Goal: Use online tool/utility: Utilize a website feature to perform a specific function

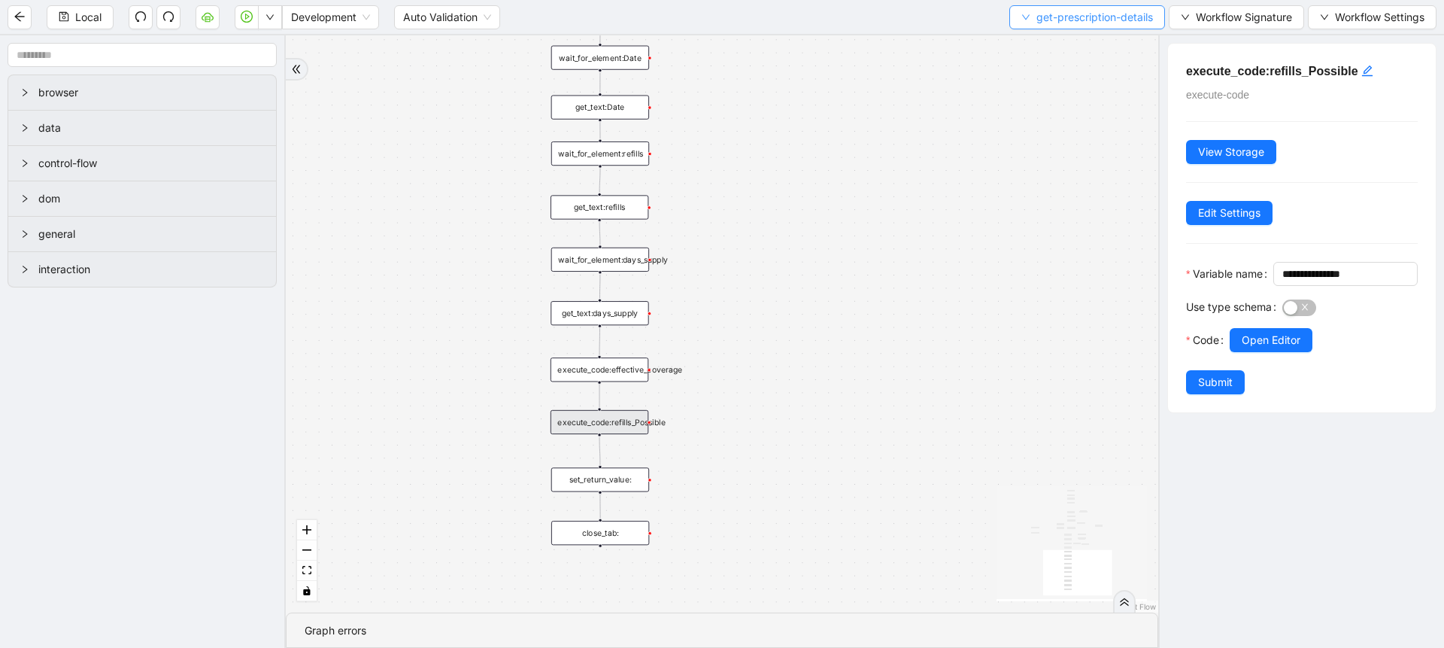
click at [1045, 27] on button "get-prescription-details" at bounding box center [1087, 17] width 156 height 24
click at [1045, 49] on span "Select" at bounding box center [1083, 46] width 133 height 17
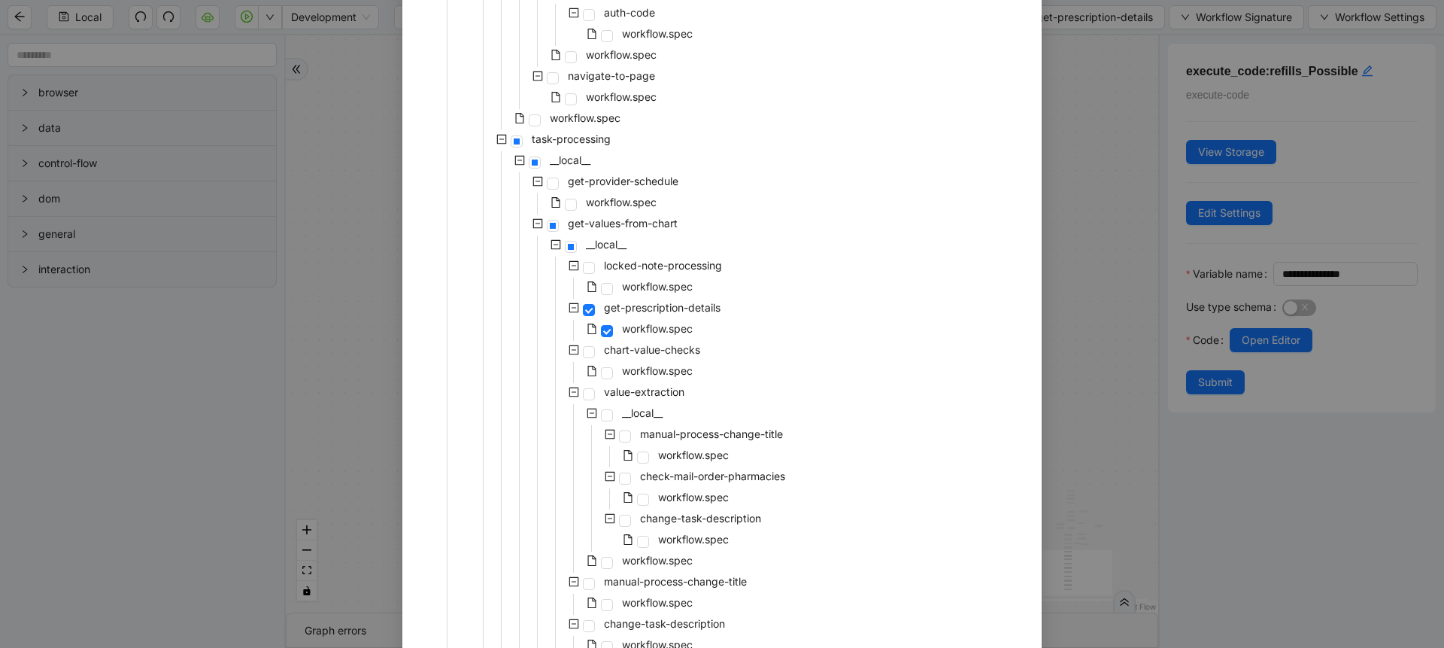
scroll to position [536, 0]
click at [675, 366] on span "workflow.spec" at bounding box center [657, 366] width 71 height 13
click at [652, 551] on span "workflow.spec" at bounding box center [657, 556] width 71 height 13
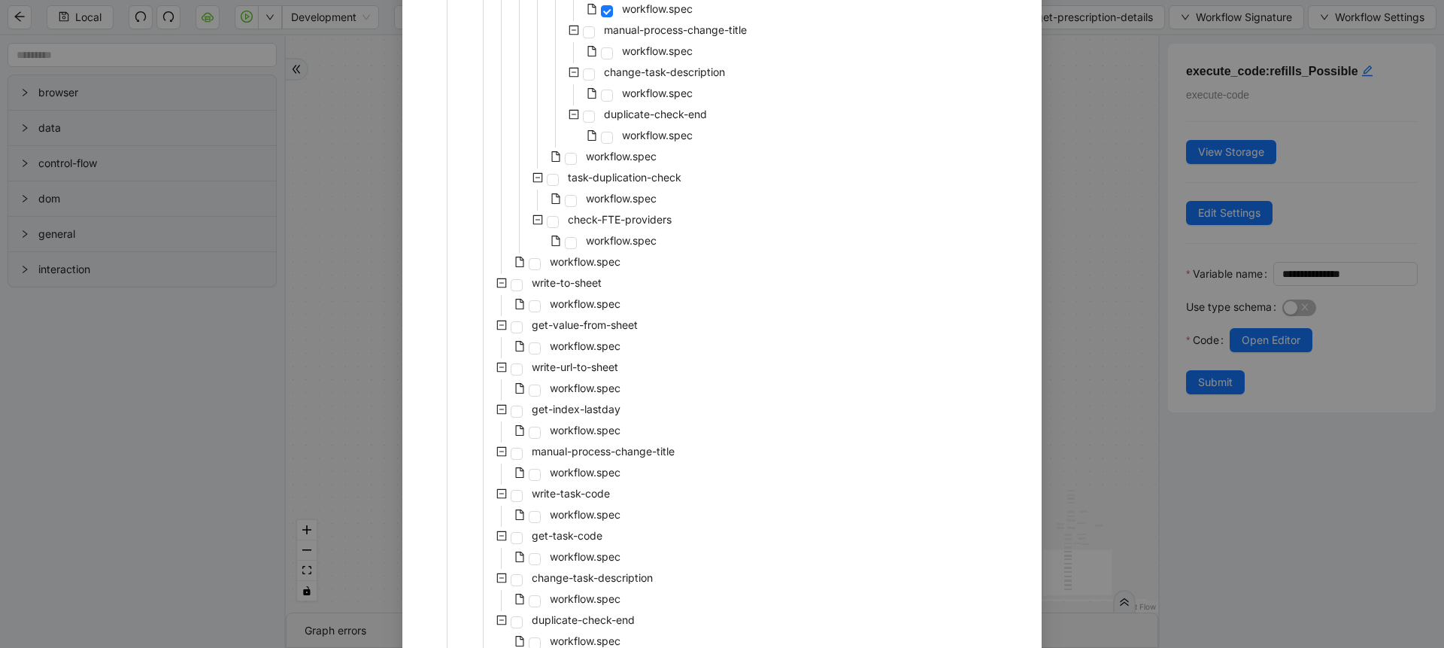
scroll to position [1197, 0]
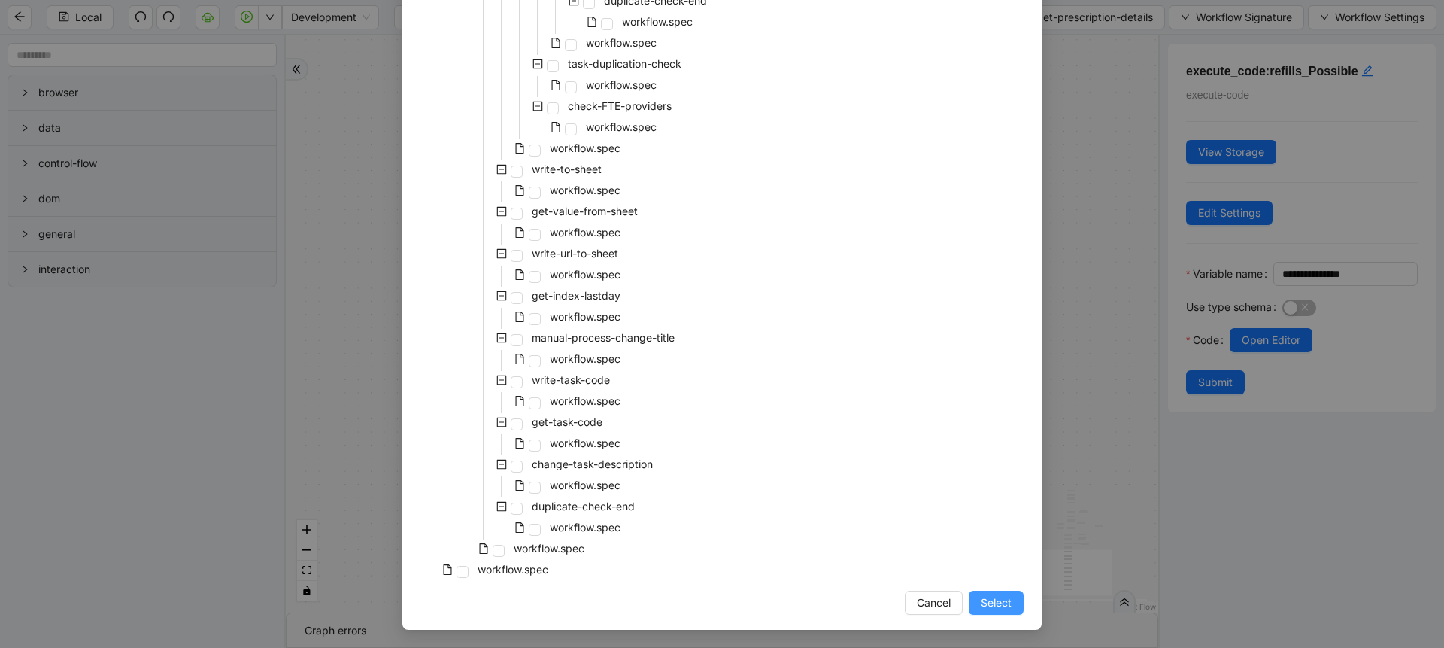
click at [982, 610] on span "Select" at bounding box center [996, 602] width 31 height 17
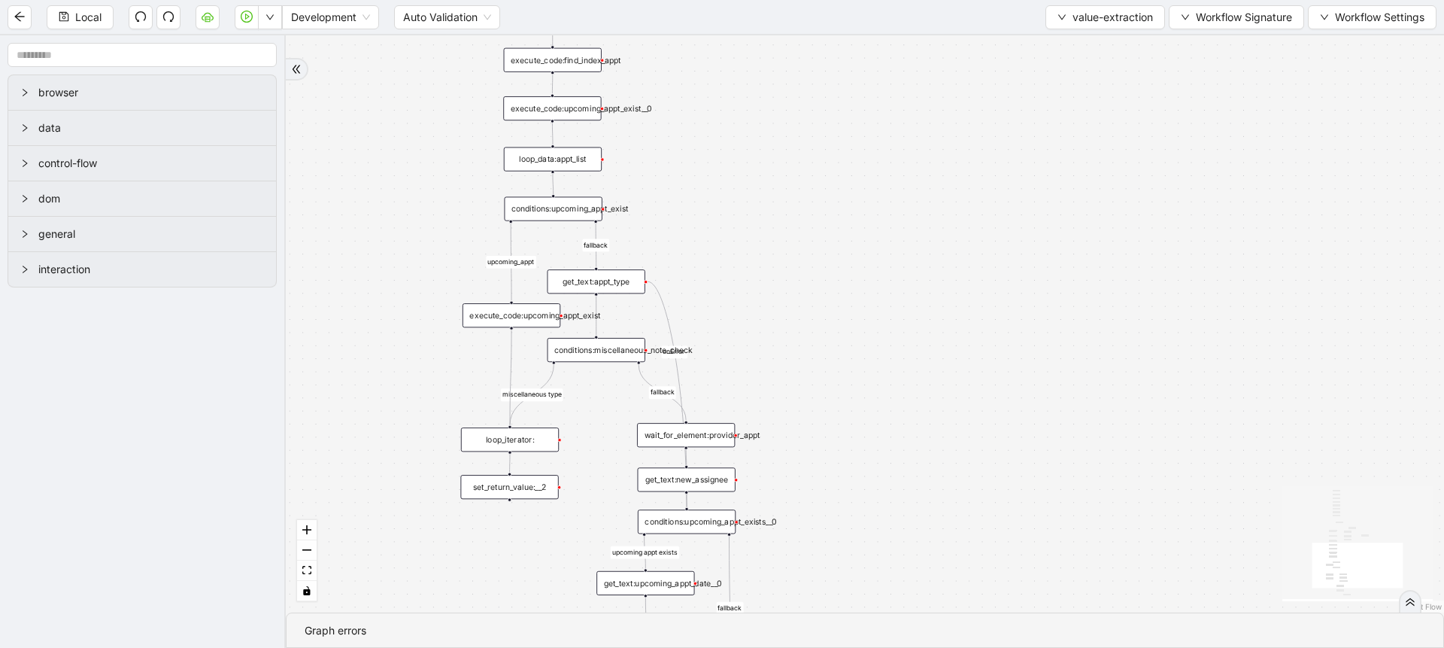
drag, startPoint x: 791, startPoint y: 235, endPoint x: 829, endPoint y: 436, distance: 204.5
click at [829, 436] on div "fallback fallback miscellaneous type upcoming appt exists fallback upcoming_app…" at bounding box center [865, 323] width 1158 height 577
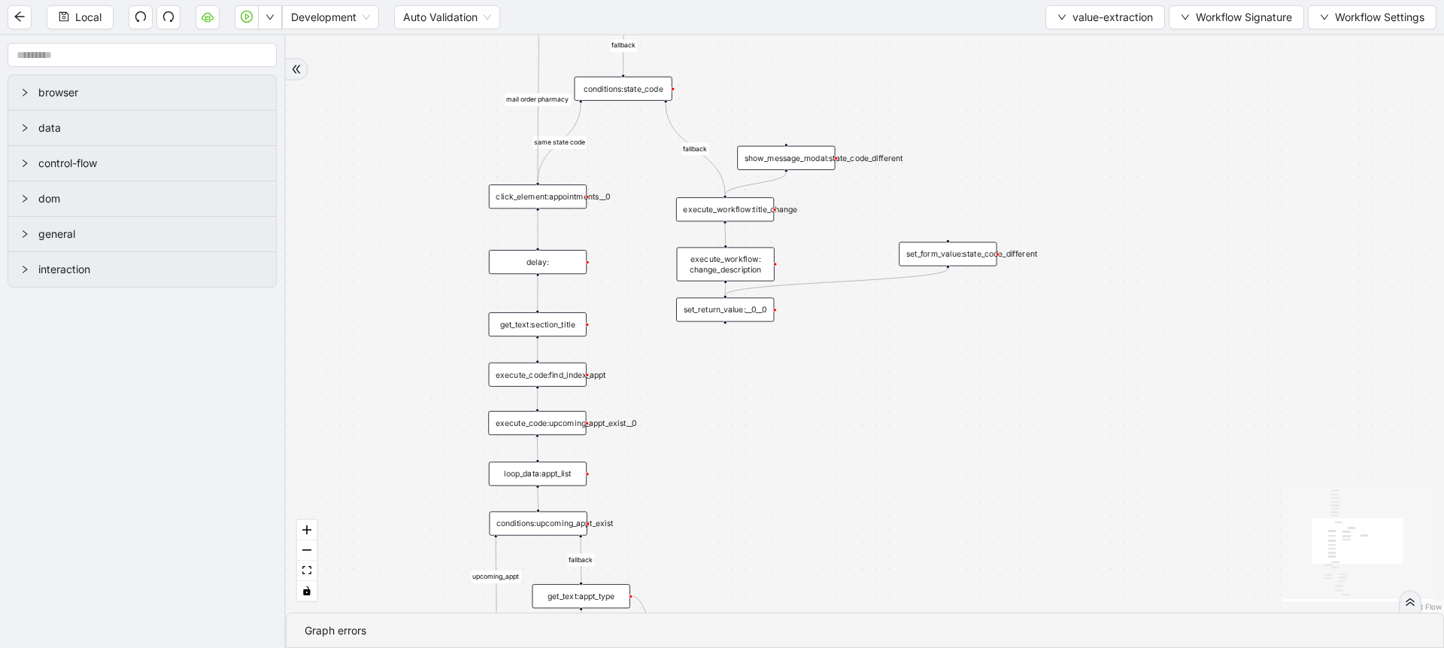
drag, startPoint x: 808, startPoint y: 225, endPoint x: 791, endPoint y: 487, distance: 263.1
click at [791, 487] on div "fallback fallback miscellaneous type upcoming appt exists fallback upcoming_app…" at bounding box center [865, 323] width 1158 height 577
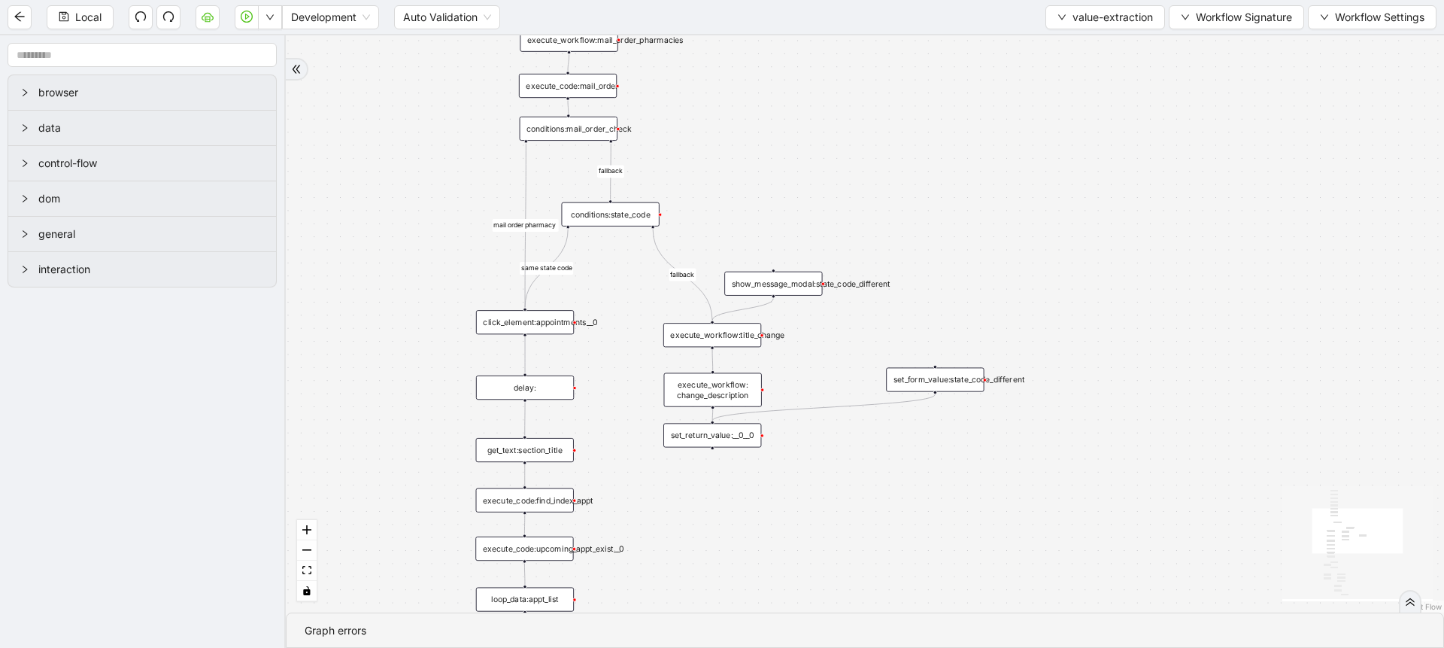
drag, startPoint x: 827, startPoint y: 424, endPoint x: 815, endPoint y: 550, distance: 126.3
click at [815, 550] on div "fallback fallback miscellaneous type upcoming appt exists fallback upcoming_app…" at bounding box center [865, 323] width 1158 height 577
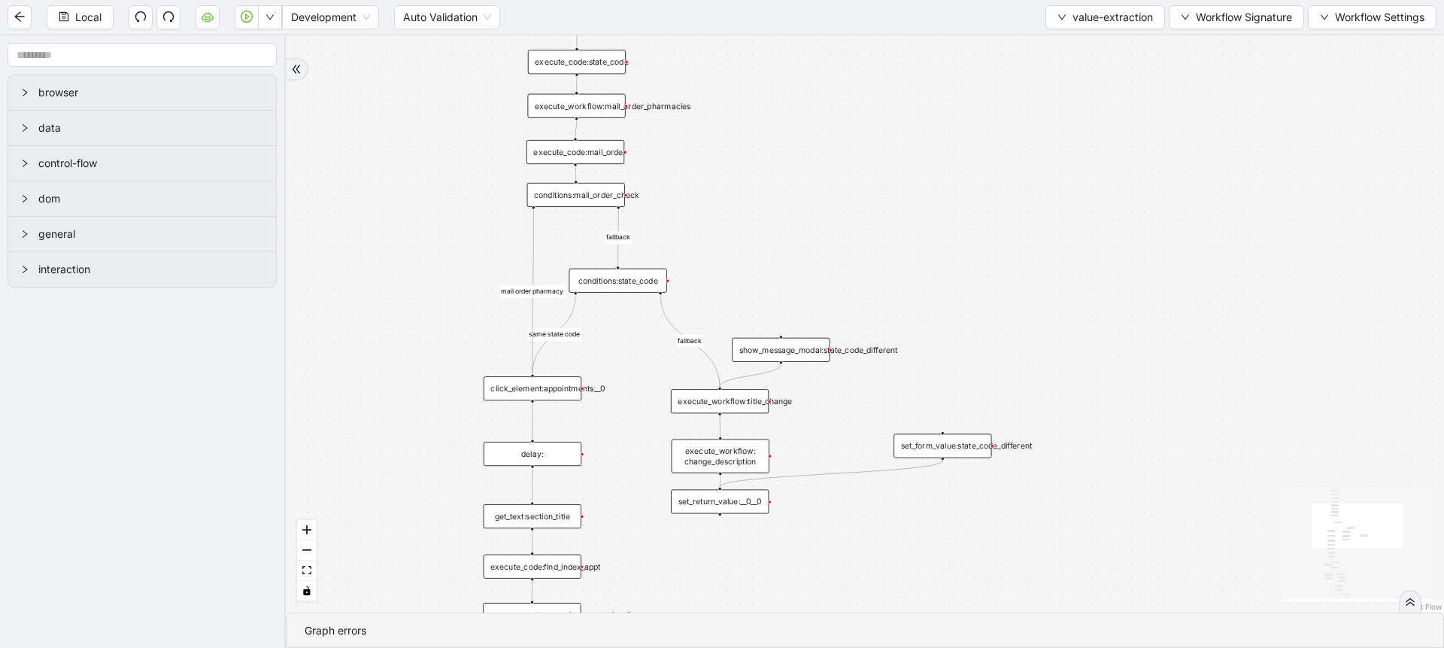
drag, startPoint x: 704, startPoint y: 145, endPoint x: 716, endPoint y: 223, distance: 79.1
click at [716, 223] on div "fallback fallback miscellaneous type upcoming appt exists fallback upcoming_app…" at bounding box center [865, 323] width 1158 height 577
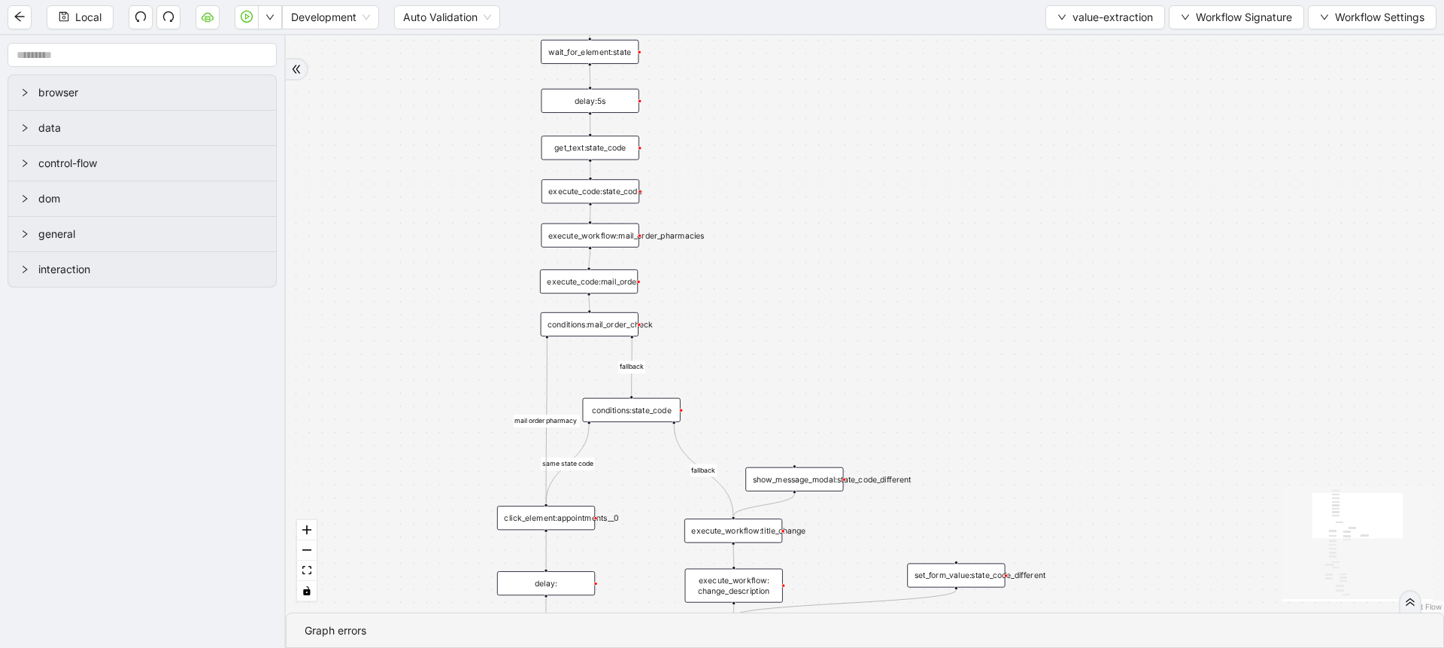
drag, startPoint x: 707, startPoint y: 186, endPoint x: 716, endPoint y: 303, distance: 117.7
click at [716, 303] on div "fallback fallback miscellaneous type upcoming appt exists fallback upcoming_app…" at bounding box center [865, 323] width 1158 height 577
click at [626, 198] on div "execute_code:state_code" at bounding box center [591, 191] width 98 height 24
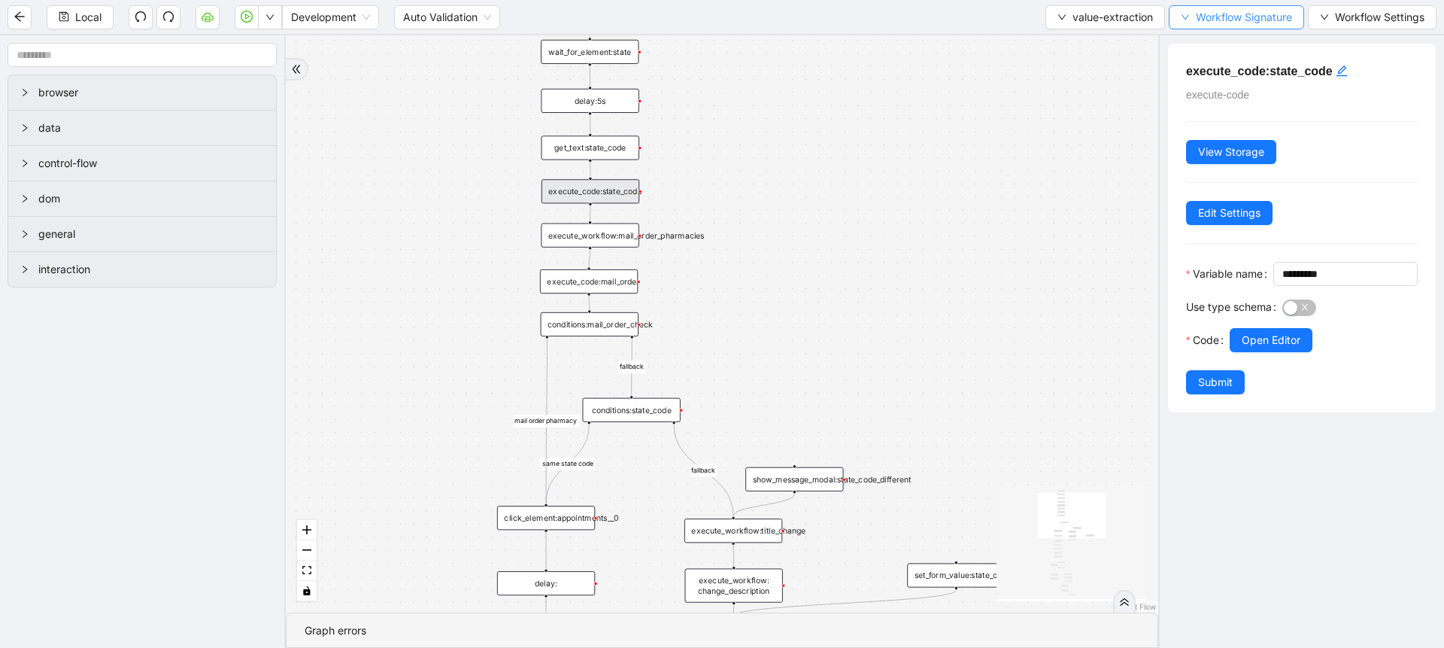
click at [1203, 6] on button "Workflow Signature" at bounding box center [1236, 17] width 135 height 24
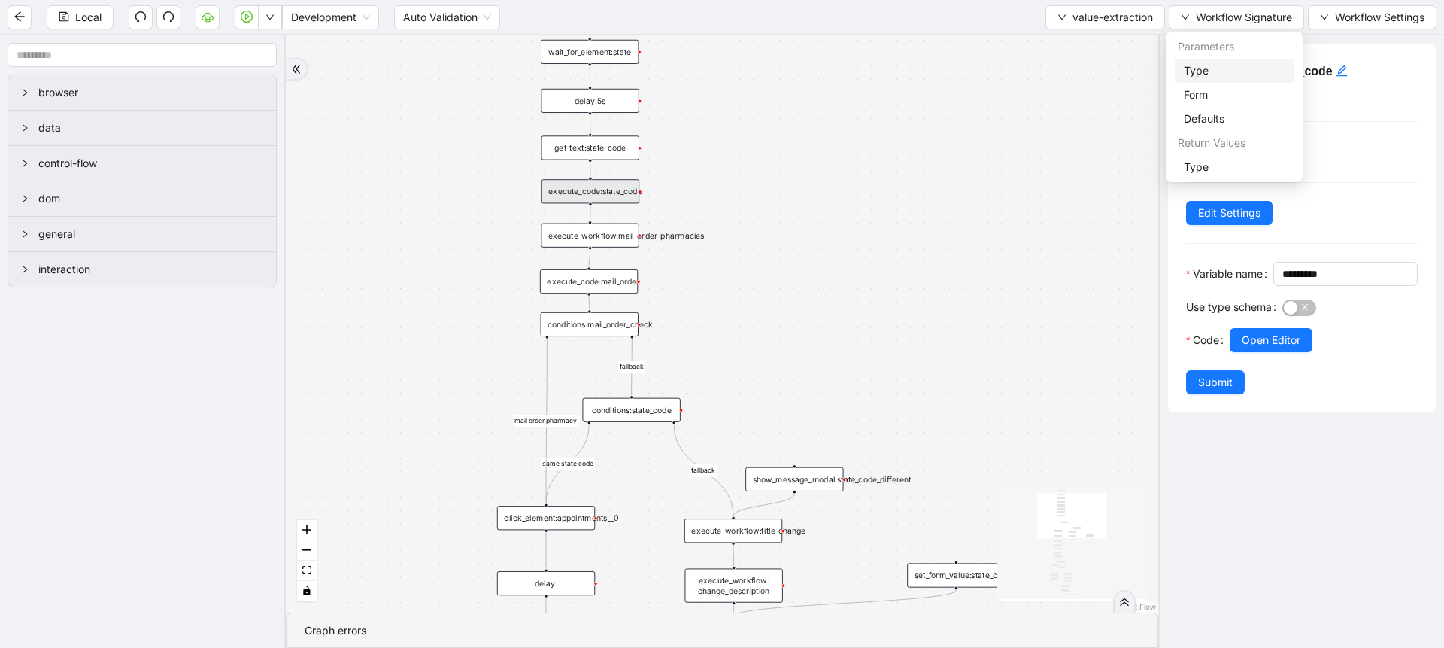
click at [1197, 67] on span "Type" at bounding box center [1234, 70] width 101 height 17
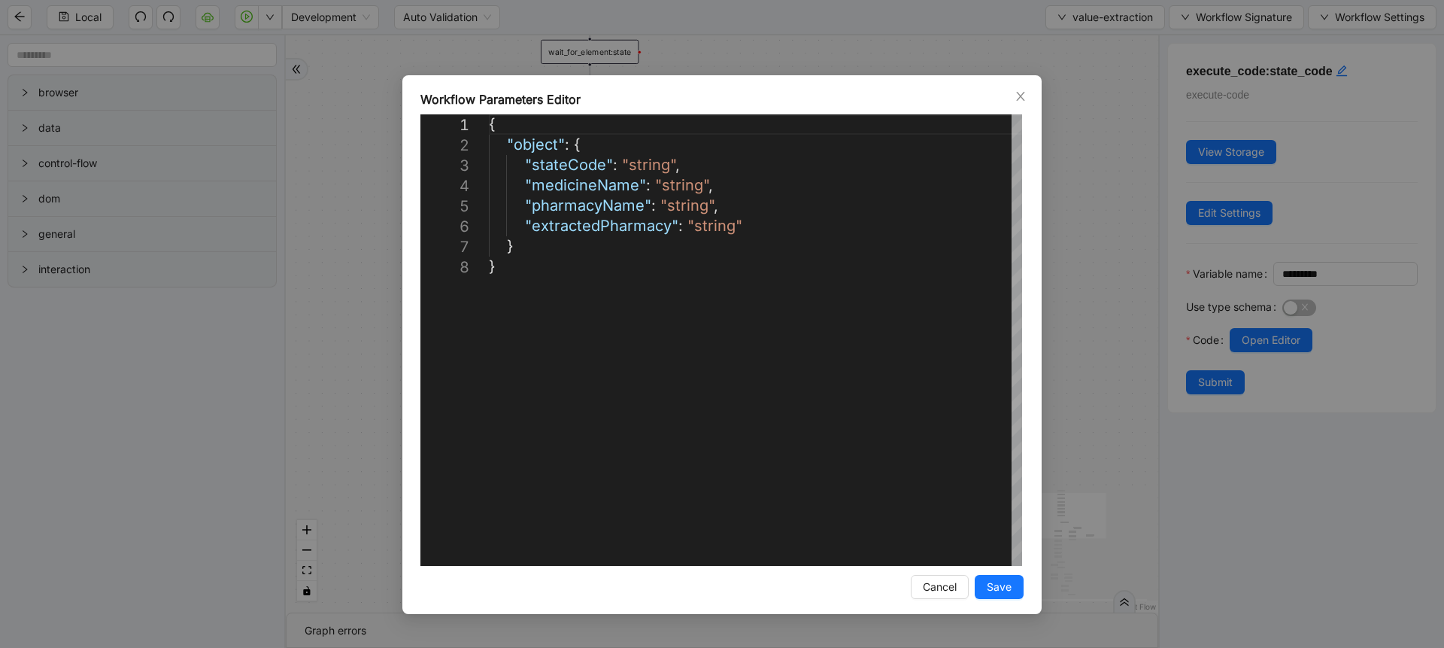
click at [1100, 131] on div "**********" at bounding box center [722, 324] width 1444 height 648
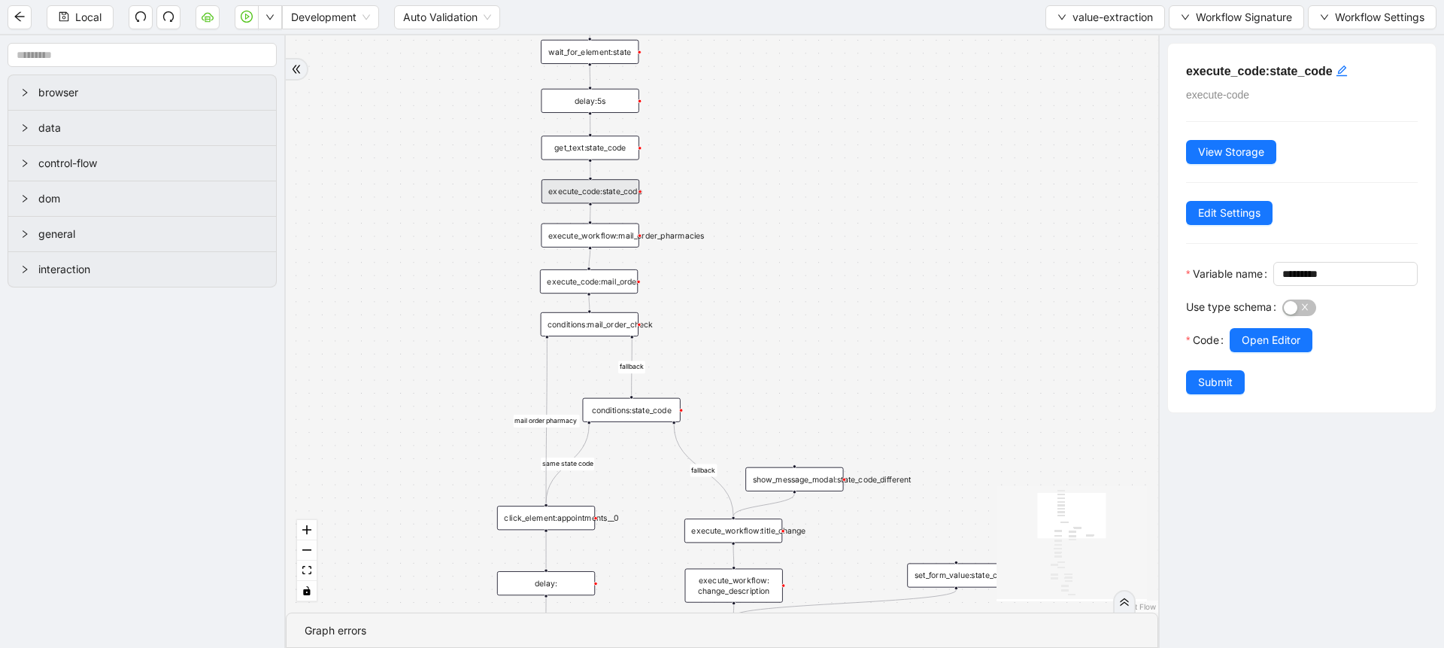
click at [1100, 131] on div "fallback fallback miscellaneous type upcoming appt exists fallback upcoming_app…" at bounding box center [722, 323] width 872 height 577
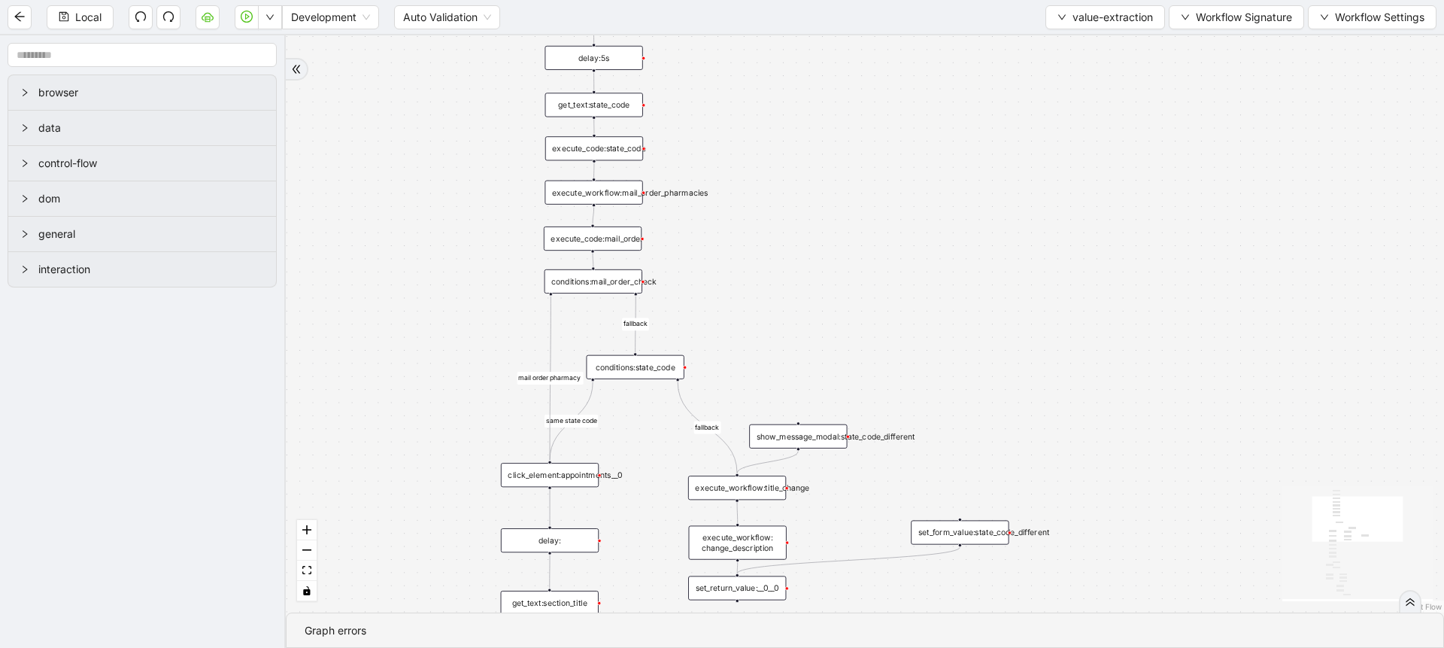
drag, startPoint x: 757, startPoint y: 208, endPoint x: 761, endPoint y: 165, distance: 43.0
click at [761, 165] on div "fallback fallback miscellaneous type upcoming appt exists fallback upcoming_app…" at bounding box center [865, 323] width 1158 height 577
click at [623, 241] on div "execute_code:mail_order" at bounding box center [593, 238] width 98 height 24
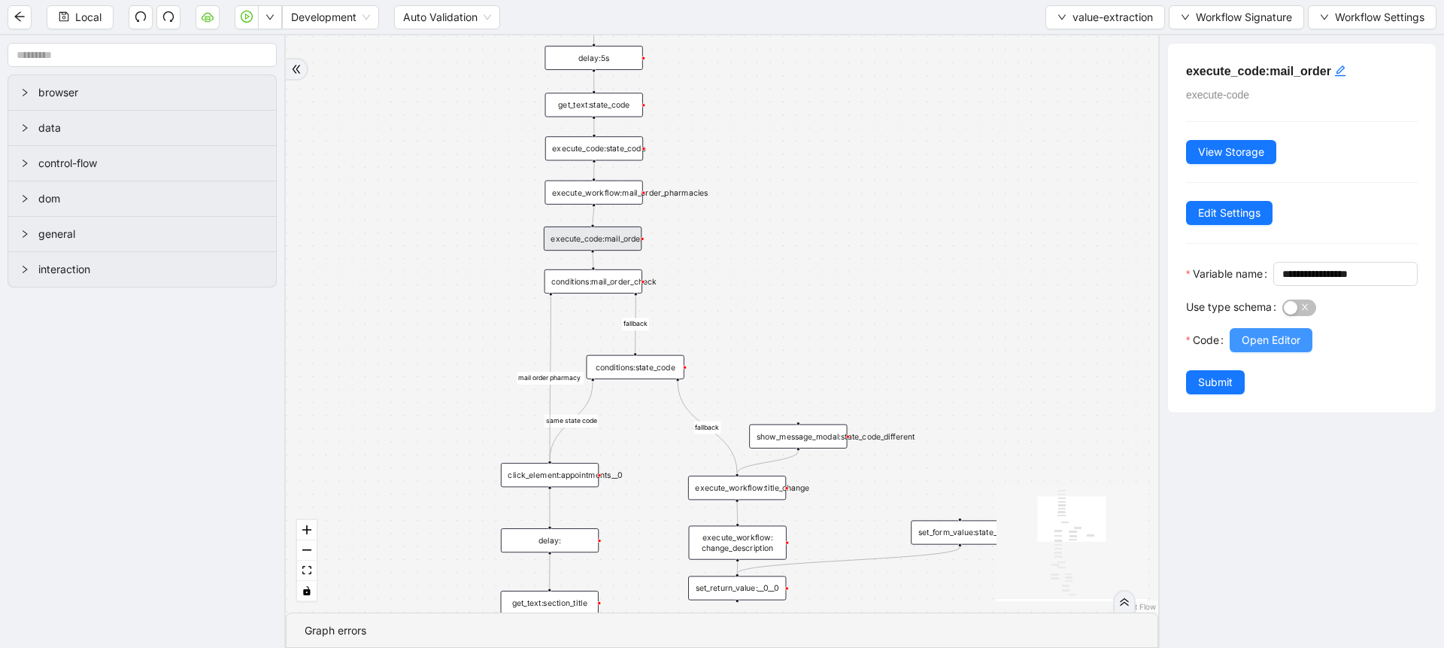
click at [1292, 348] on span "Open Editor" at bounding box center [1271, 340] width 59 height 17
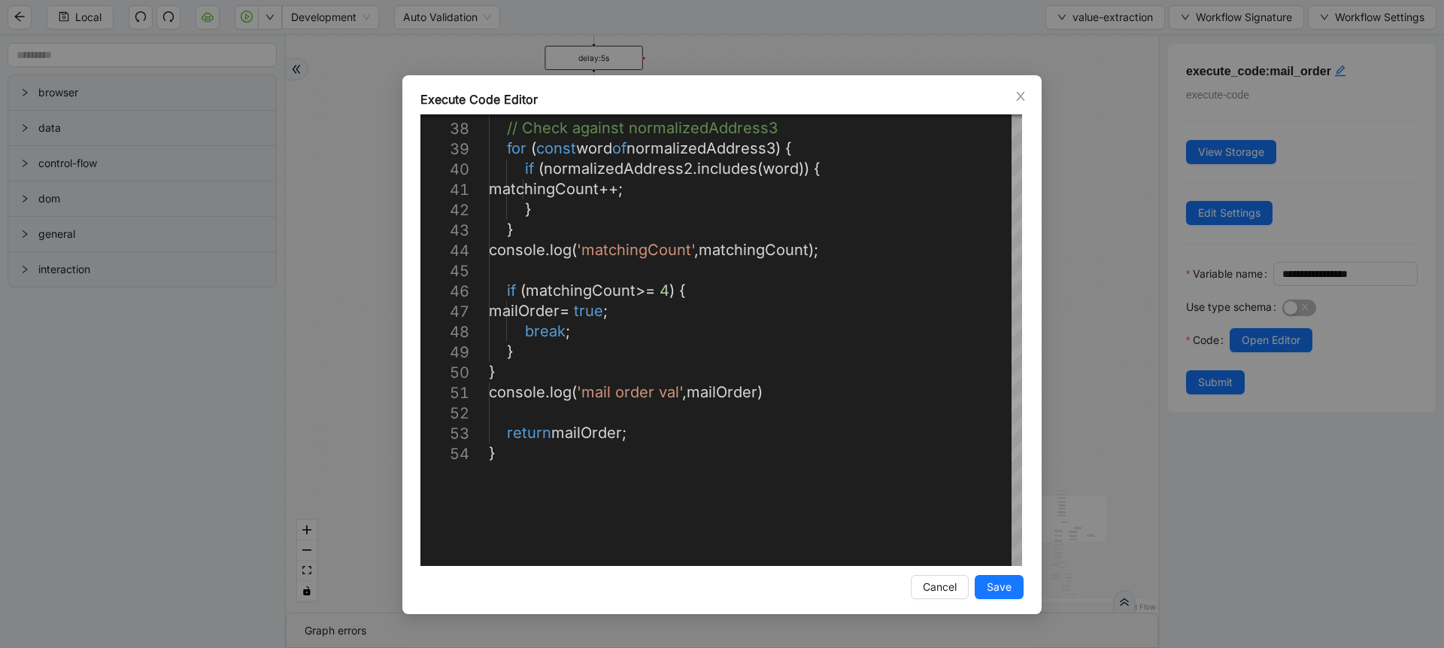
click at [1113, 364] on div "Execute Code Editor 37 38 39 40 41 42 43 44 45 46 47 48 49 50 51 52 53 54 // Ch…" at bounding box center [722, 324] width 1444 height 648
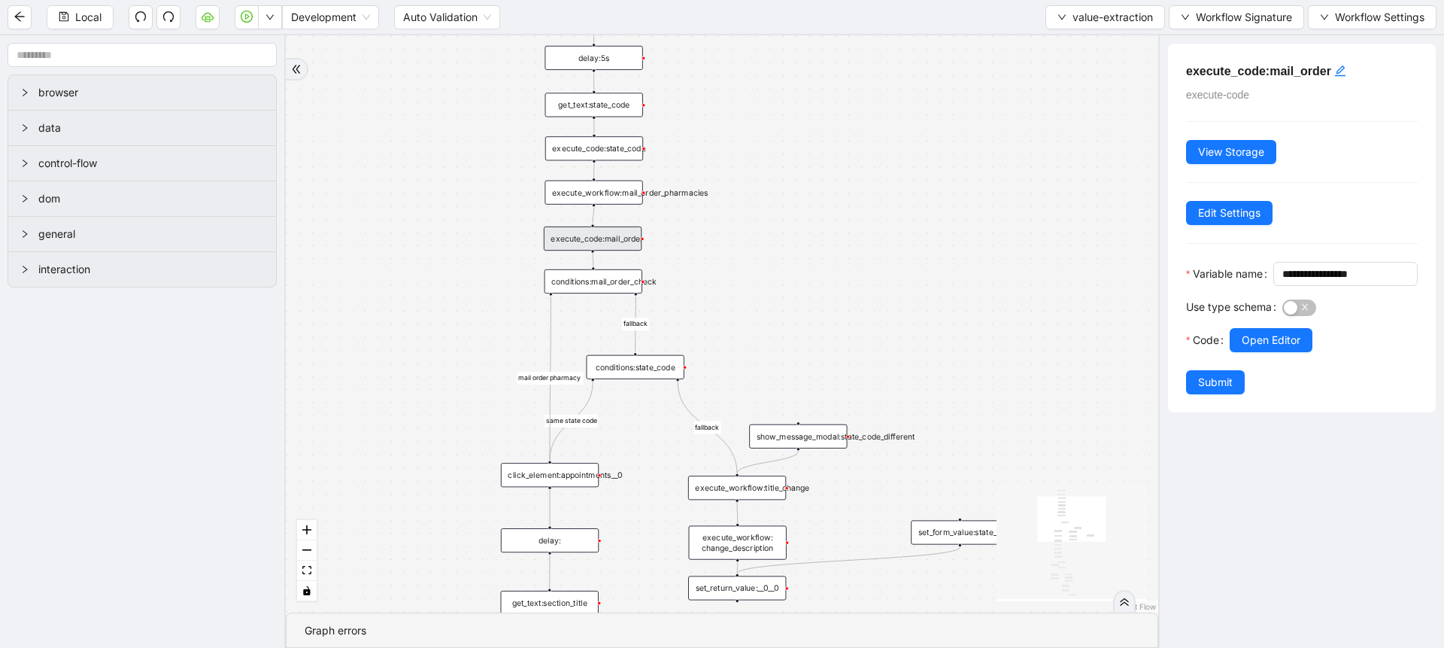
click at [633, 374] on div "conditions:state_code" at bounding box center [636, 367] width 98 height 24
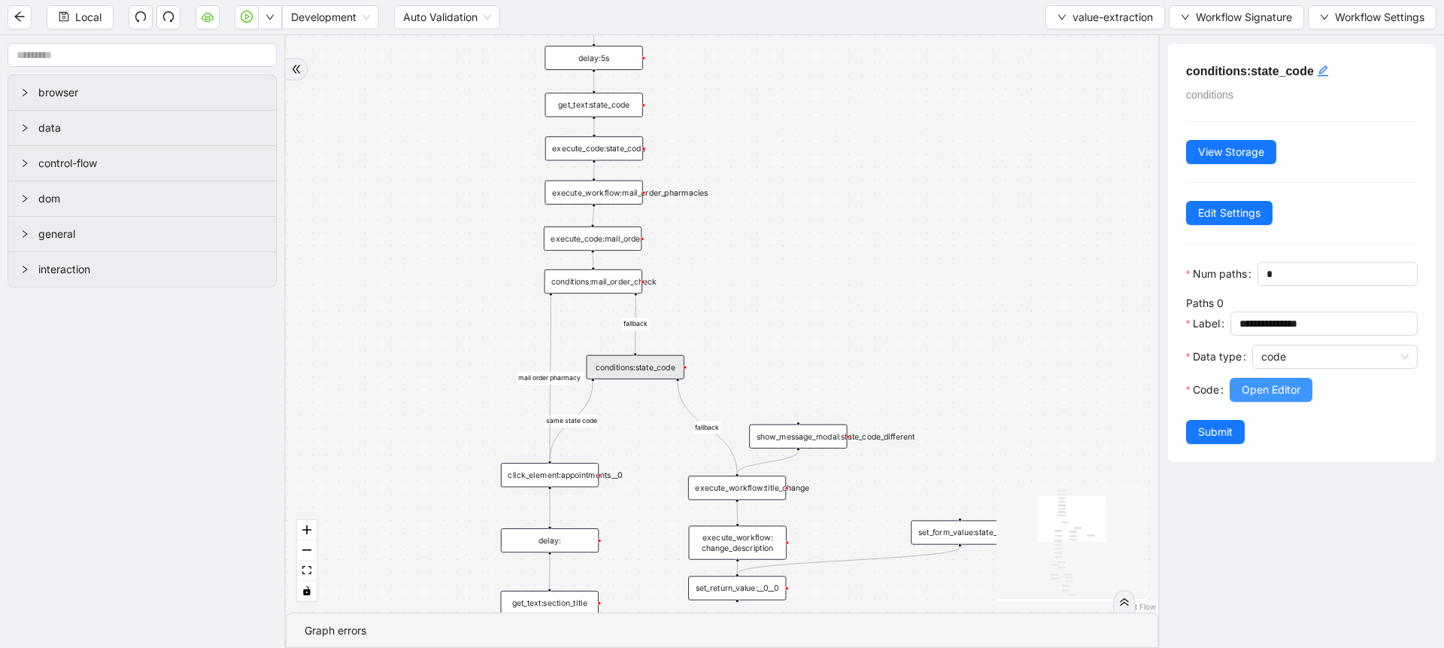
click at [1281, 398] on span "Open Editor" at bounding box center [1271, 389] width 59 height 17
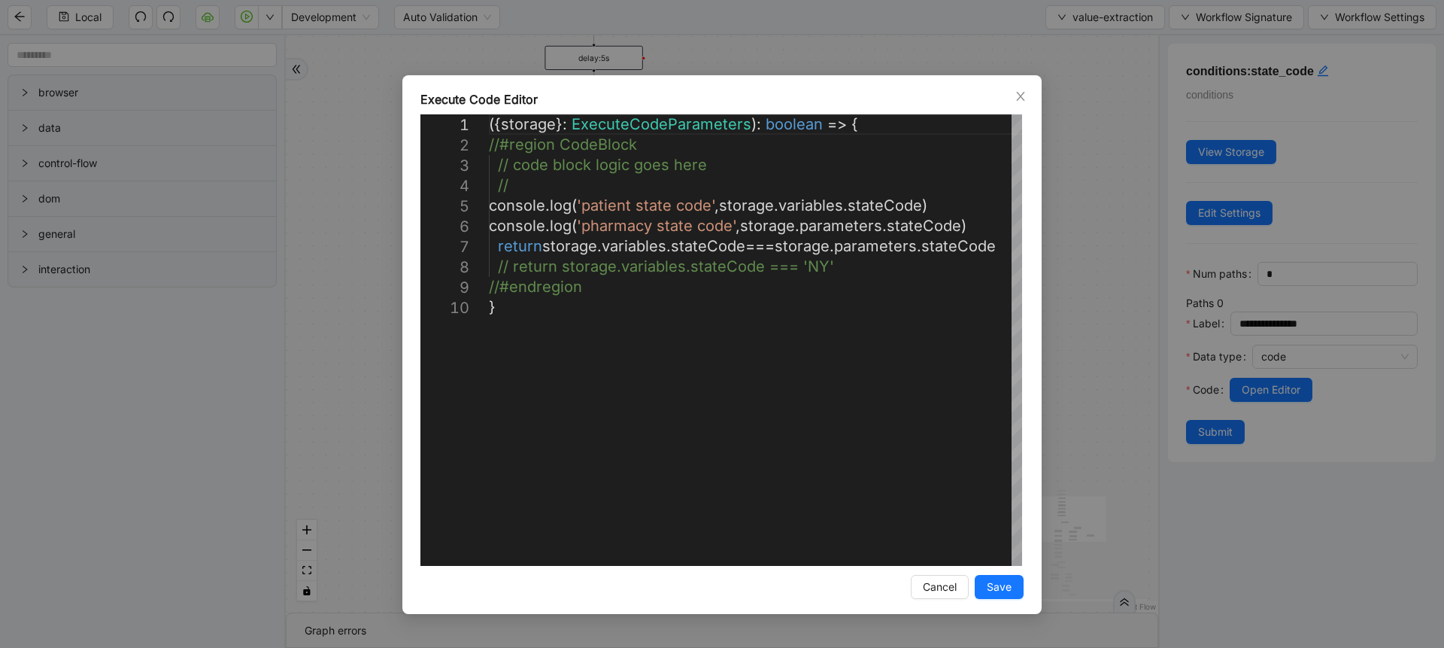
click at [1159, 332] on div "**********" at bounding box center [722, 324] width 1444 height 648
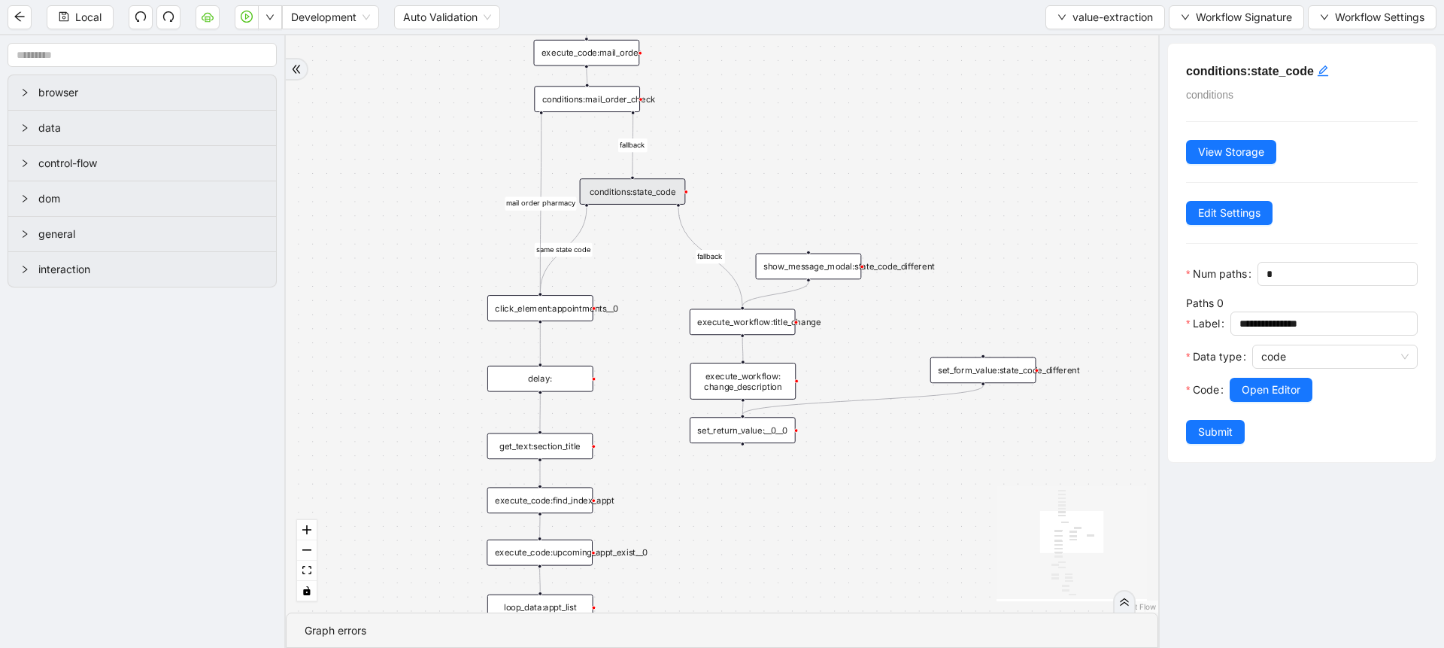
drag, startPoint x: 1000, startPoint y: 341, endPoint x: 1028, endPoint y: 155, distance: 187.9
click at [1028, 155] on div "fallback fallback miscellaneous type upcoming appt exists fallback upcoming_app…" at bounding box center [722, 323] width 872 height 577
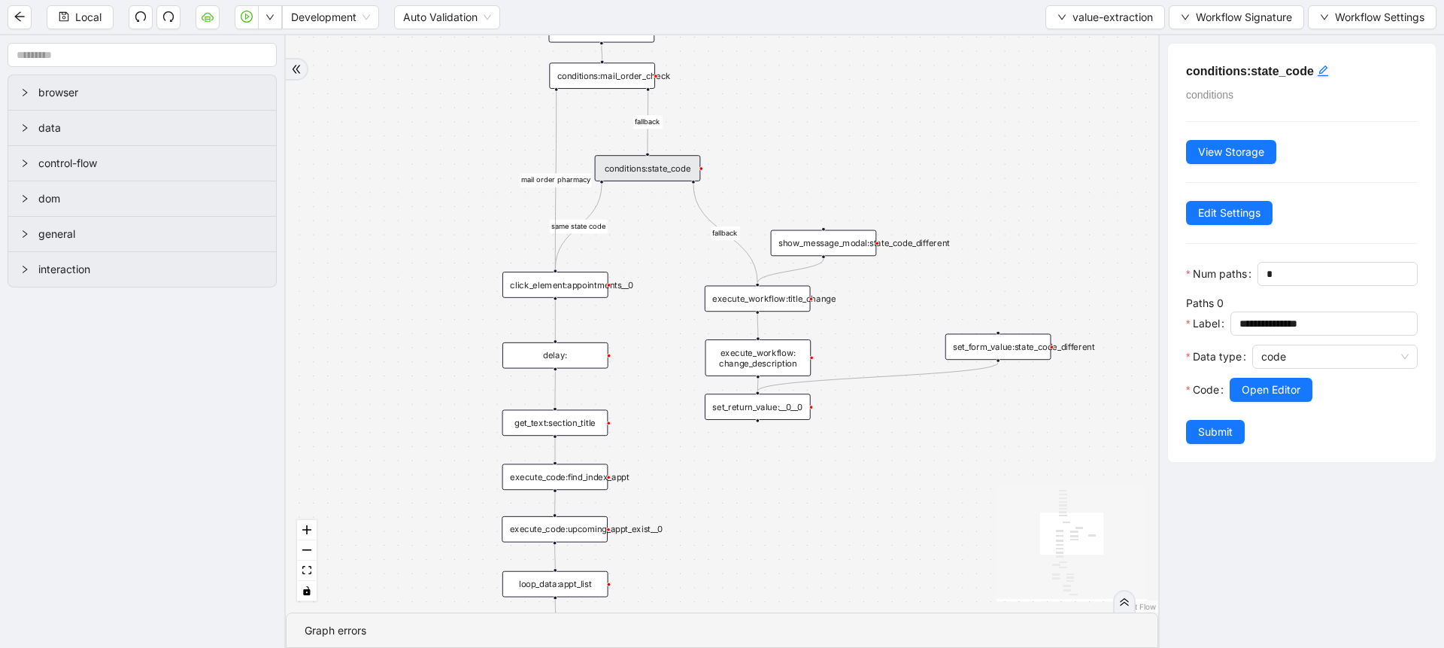
drag, startPoint x: 906, startPoint y: 341, endPoint x: 942, endPoint y: 293, distance: 60.2
click at [942, 293] on div "fallback fallback miscellaneous type upcoming appt exists fallback upcoming_app…" at bounding box center [722, 323] width 872 height 577
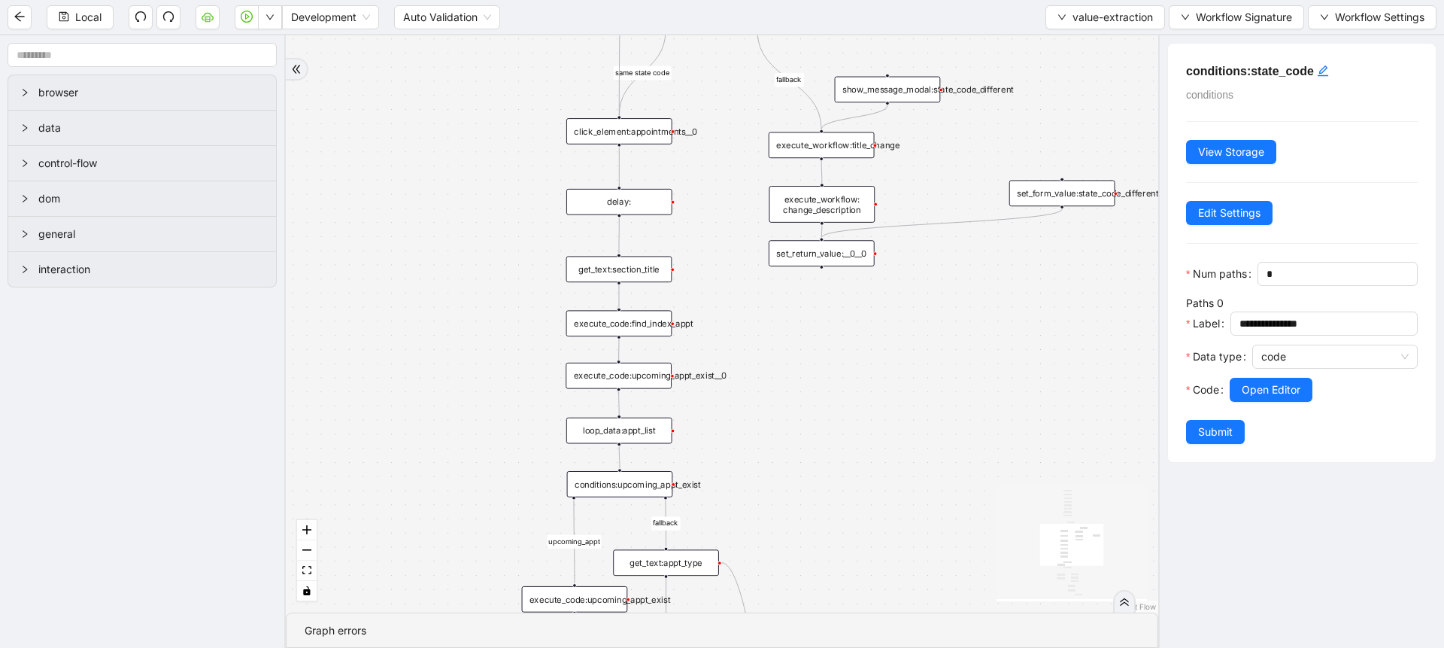
drag, startPoint x: 829, startPoint y: 419, endPoint x: 877, endPoint y: 283, distance: 144.4
click at [877, 283] on div "fallback fallback miscellaneous type upcoming appt exists fallback upcoming_app…" at bounding box center [722, 323] width 872 height 577
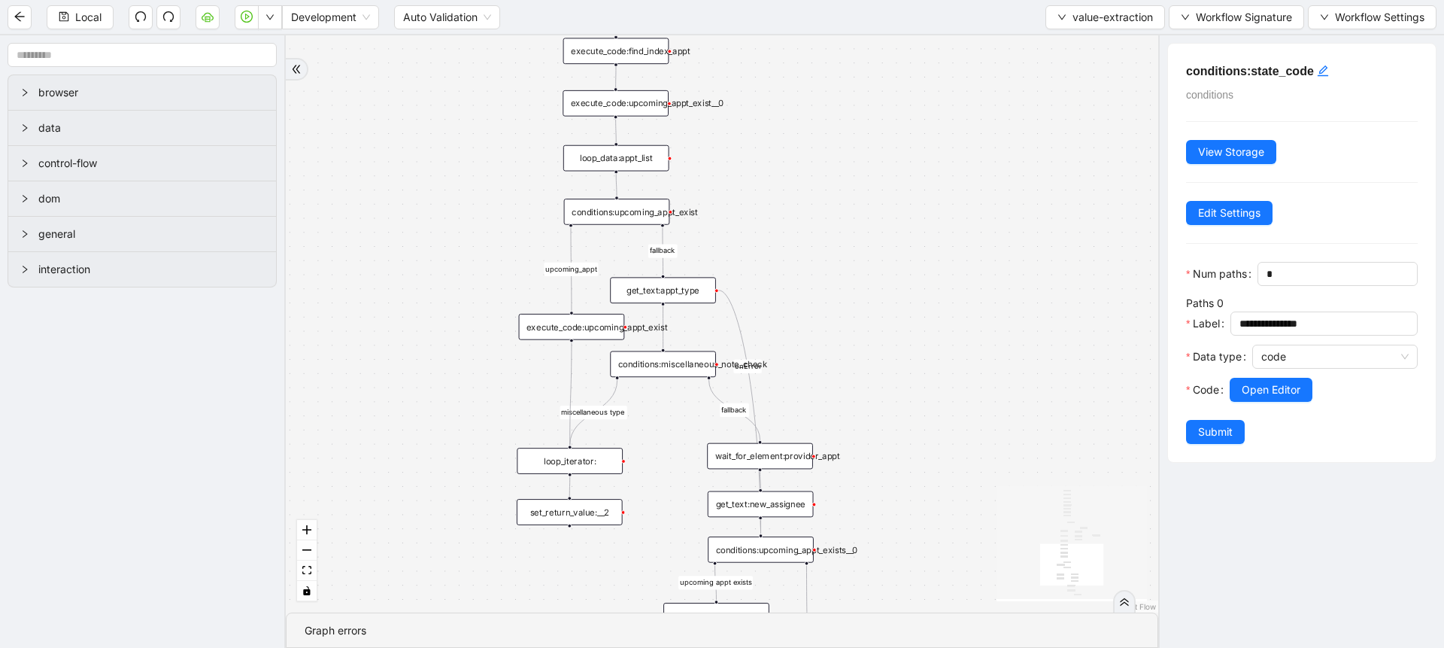
drag, startPoint x: 802, startPoint y: 491, endPoint x: 794, endPoint y: 228, distance: 263.4
click at [794, 228] on div "fallback fallback miscellaneous type upcoming appt exists fallback upcoming_app…" at bounding box center [722, 323] width 872 height 577
click at [642, 207] on div "conditions:upcoming_appt_exist" at bounding box center [619, 205] width 106 height 26
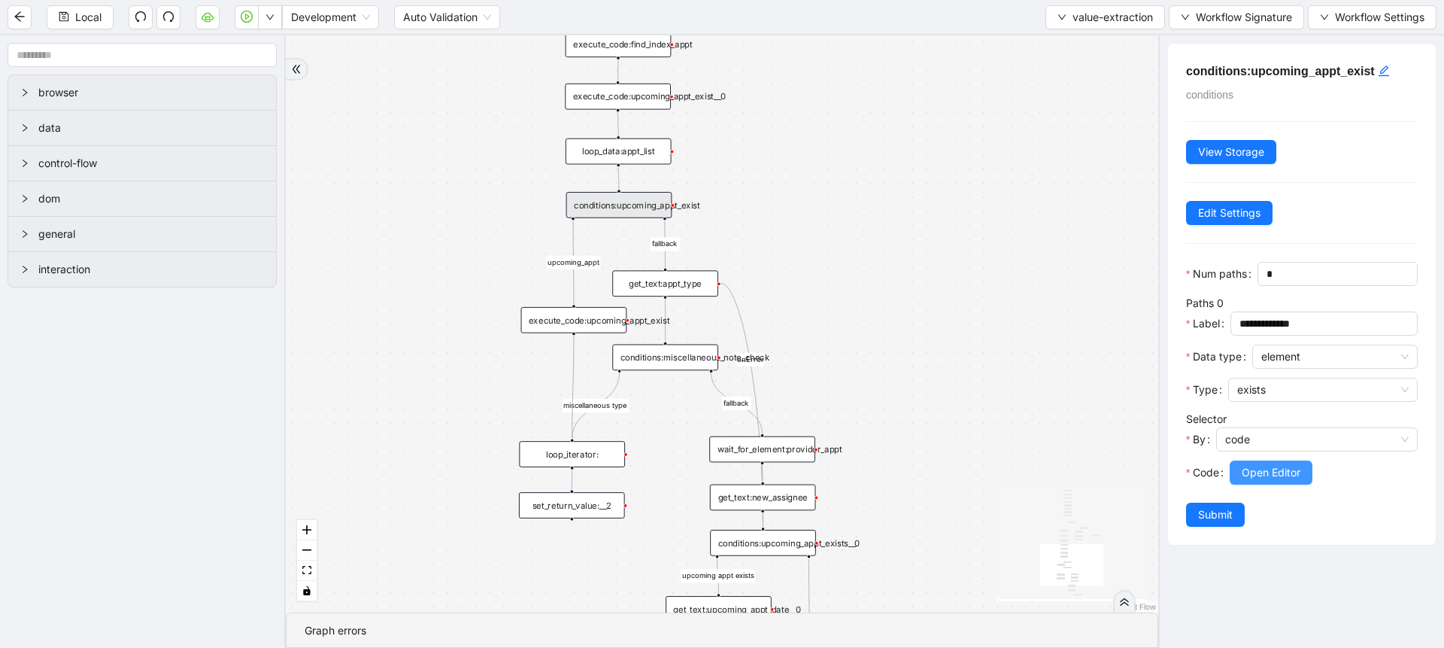
click at [1250, 481] on span "Open Editor" at bounding box center [1271, 472] width 59 height 17
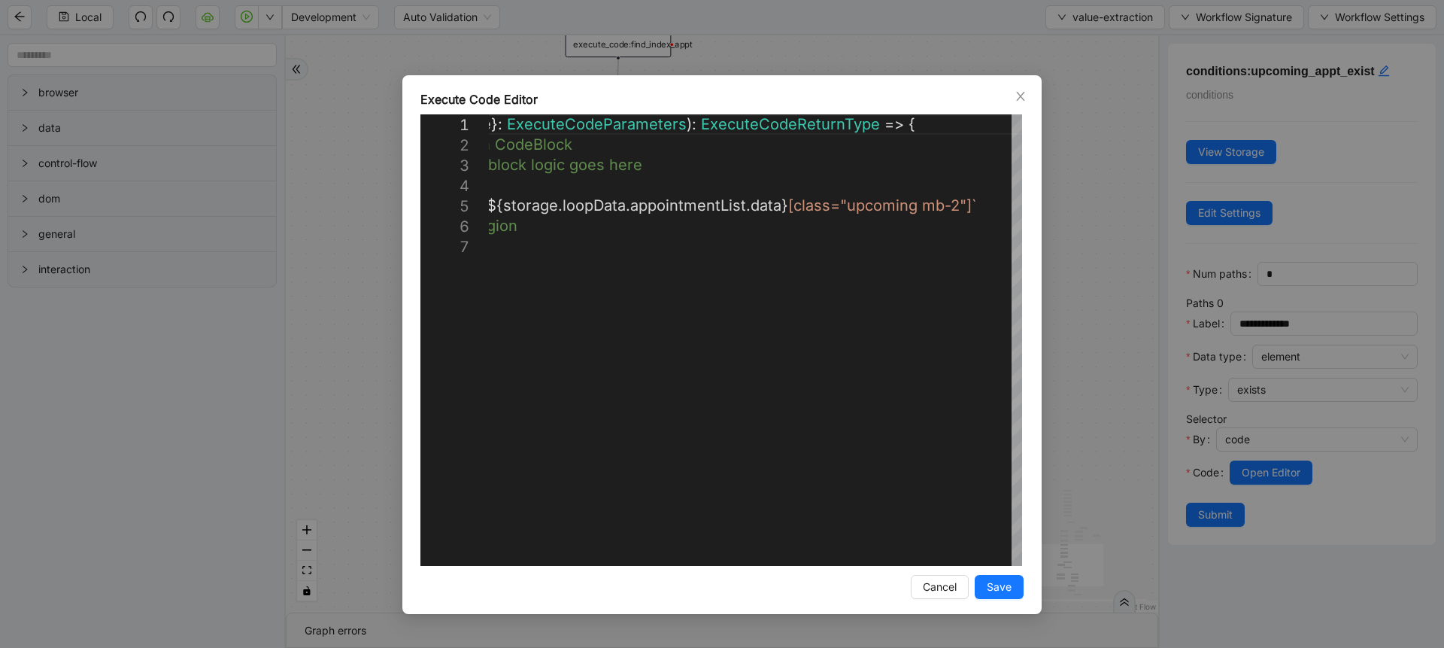
click at [1138, 319] on div "**********" at bounding box center [722, 324] width 1444 height 648
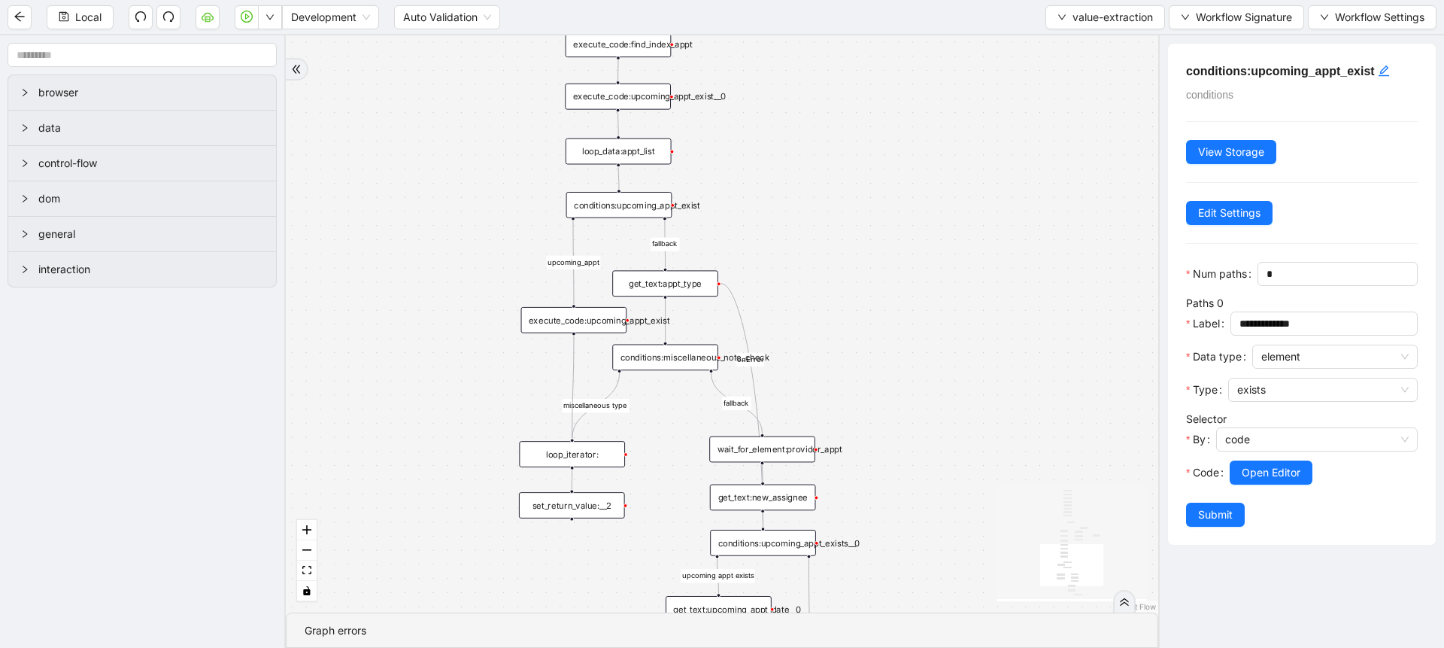
click at [598, 326] on div "execute_code:upcoming_appt_exist" at bounding box center [574, 320] width 106 height 26
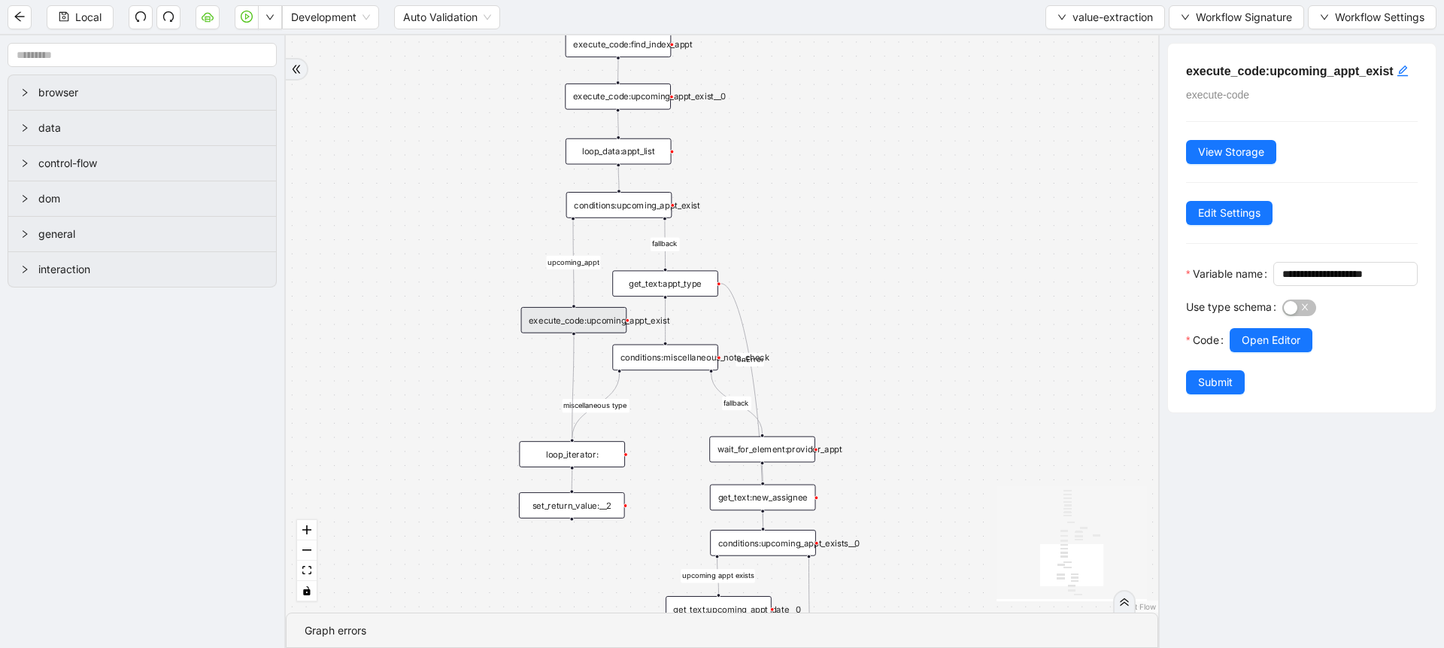
click at [1249, 370] on div at bounding box center [1324, 361] width 188 height 18
click at [1262, 348] on span "Open Editor" at bounding box center [1271, 340] width 59 height 17
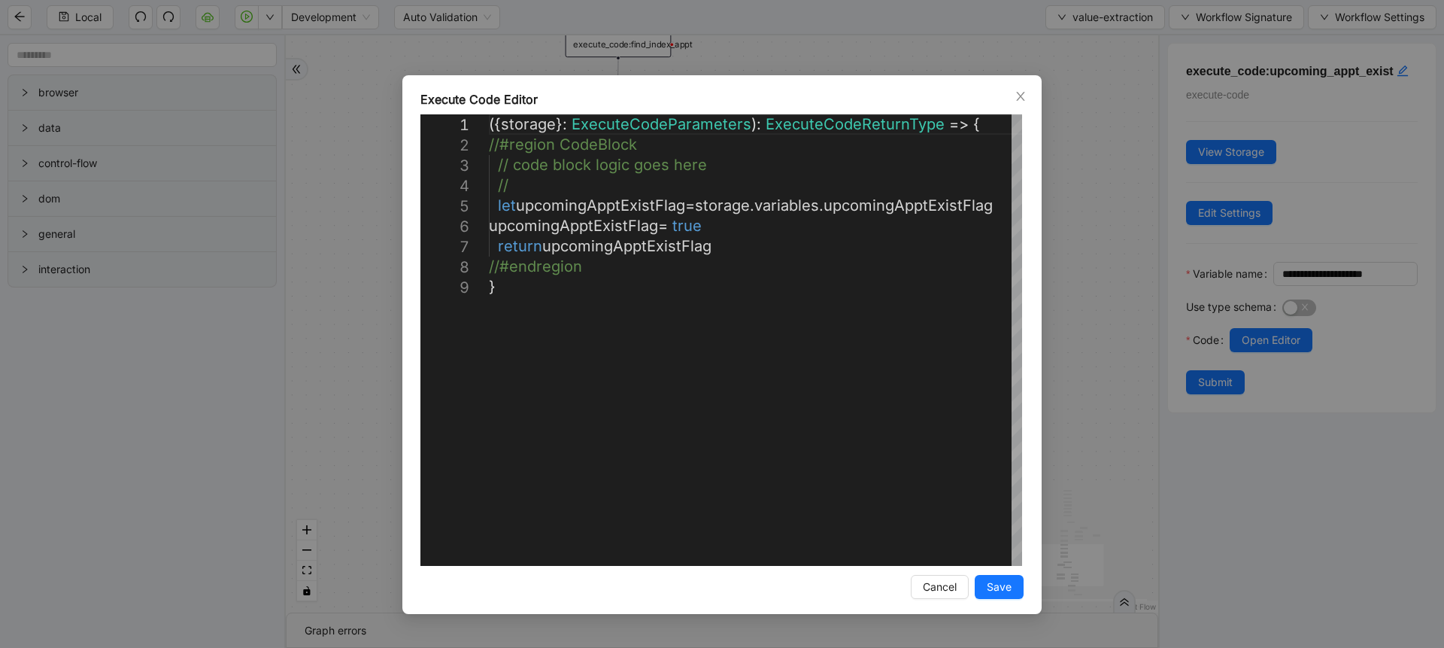
click at [1082, 294] on div "**********" at bounding box center [722, 324] width 1444 height 648
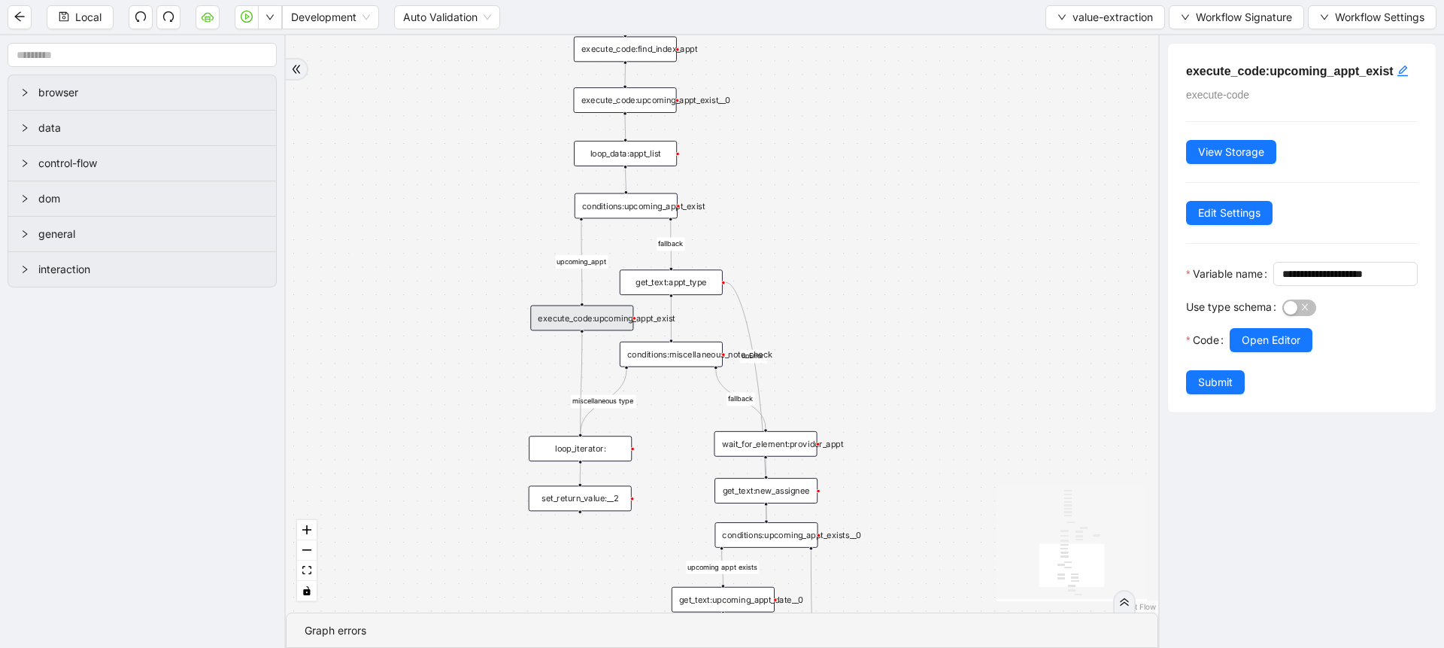
click at [698, 273] on div "get_text:appt_type" at bounding box center [671, 282] width 103 height 26
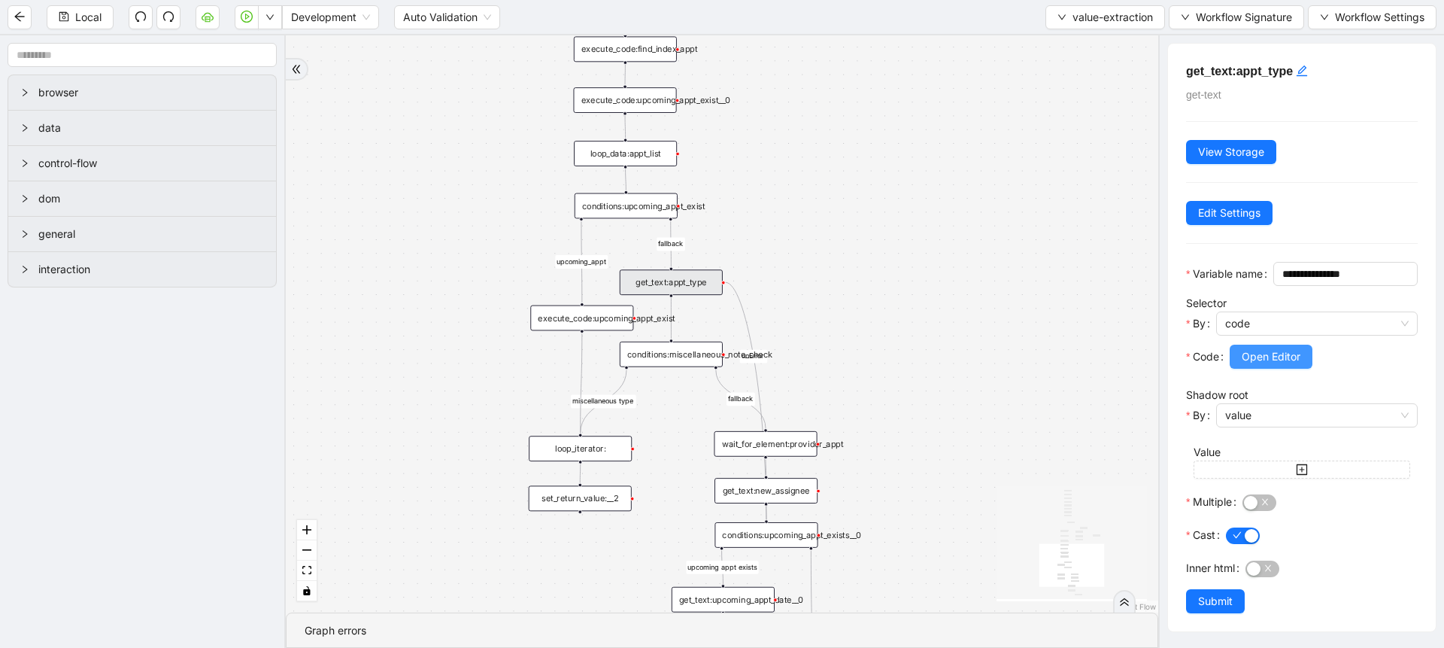
click at [1276, 365] on span "Open Editor" at bounding box center [1271, 356] width 59 height 17
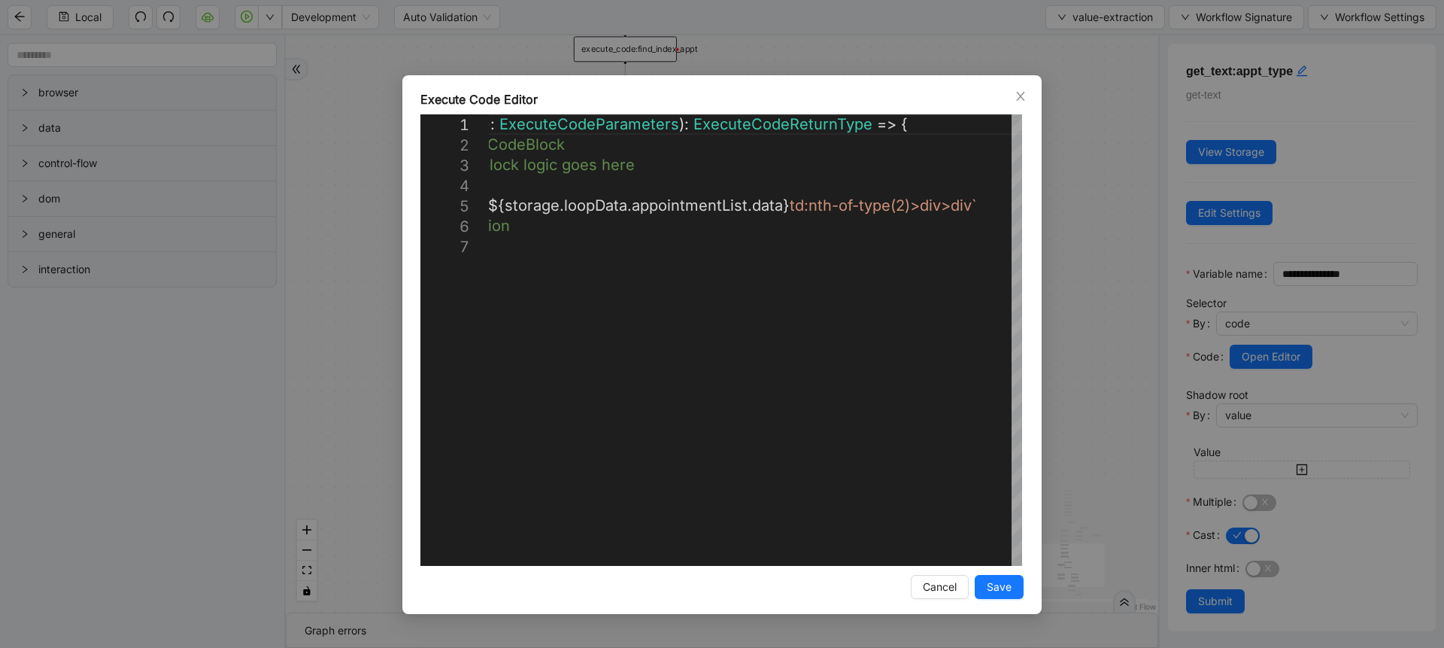
click at [1097, 328] on div "**********" at bounding box center [722, 324] width 1444 height 648
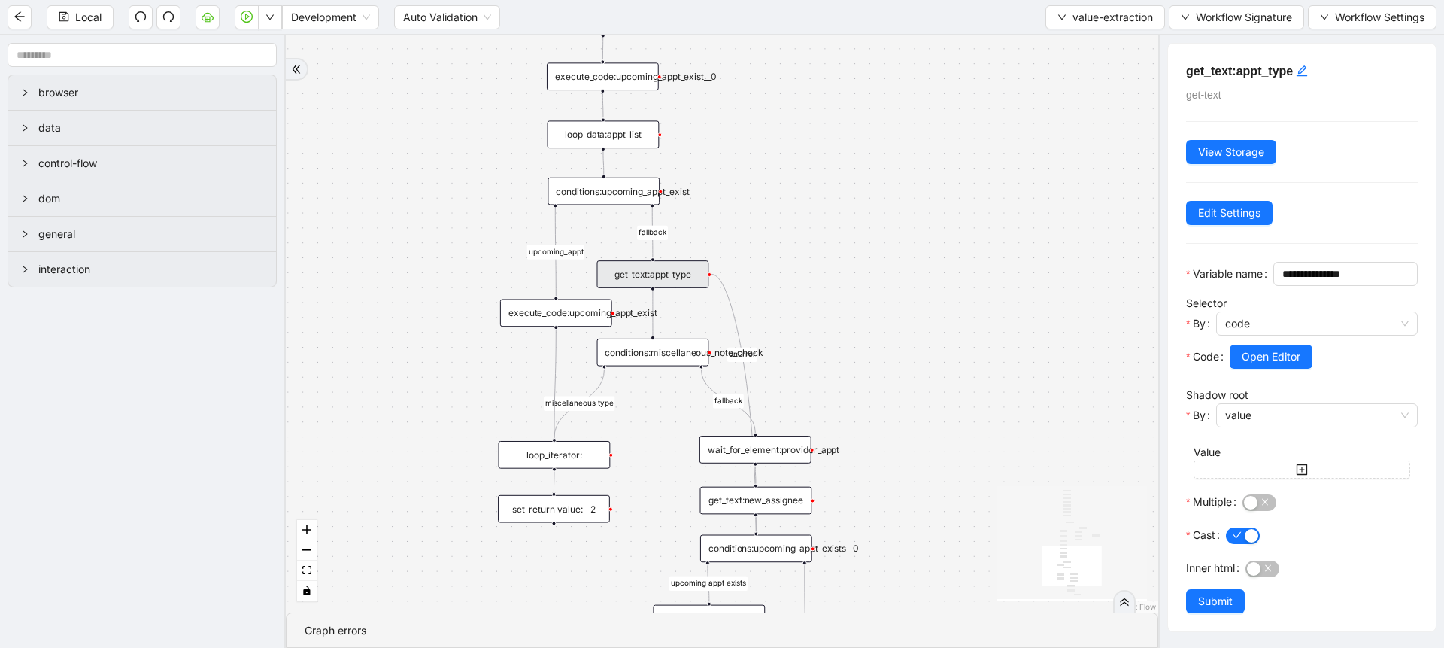
drag, startPoint x: 663, startPoint y: 407, endPoint x: 661, endPoint y: 384, distance: 22.6
click at [661, 384] on div "fallback fallback miscellaneous type upcoming appt exists fallback upcoming_app…" at bounding box center [722, 323] width 872 height 577
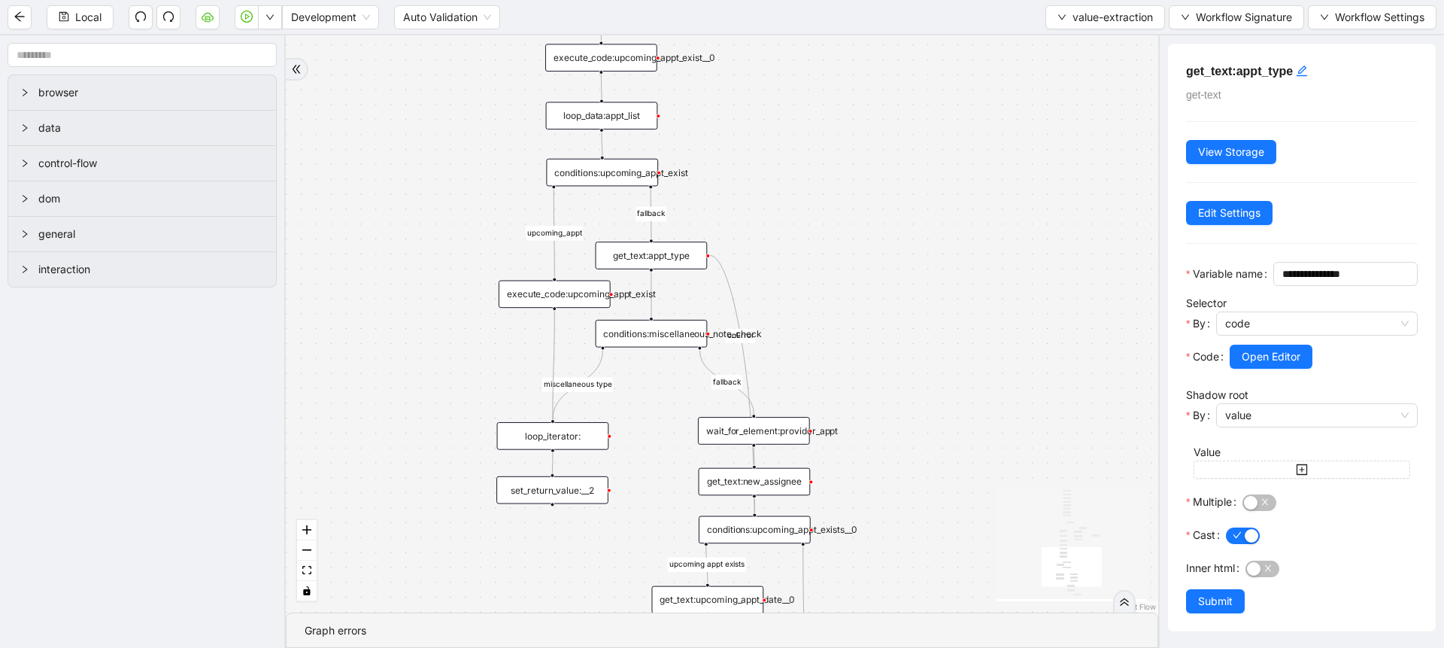
click at [666, 330] on div "conditions:miscellaneous_note_check" at bounding box center [652, 334] width 112 height 28
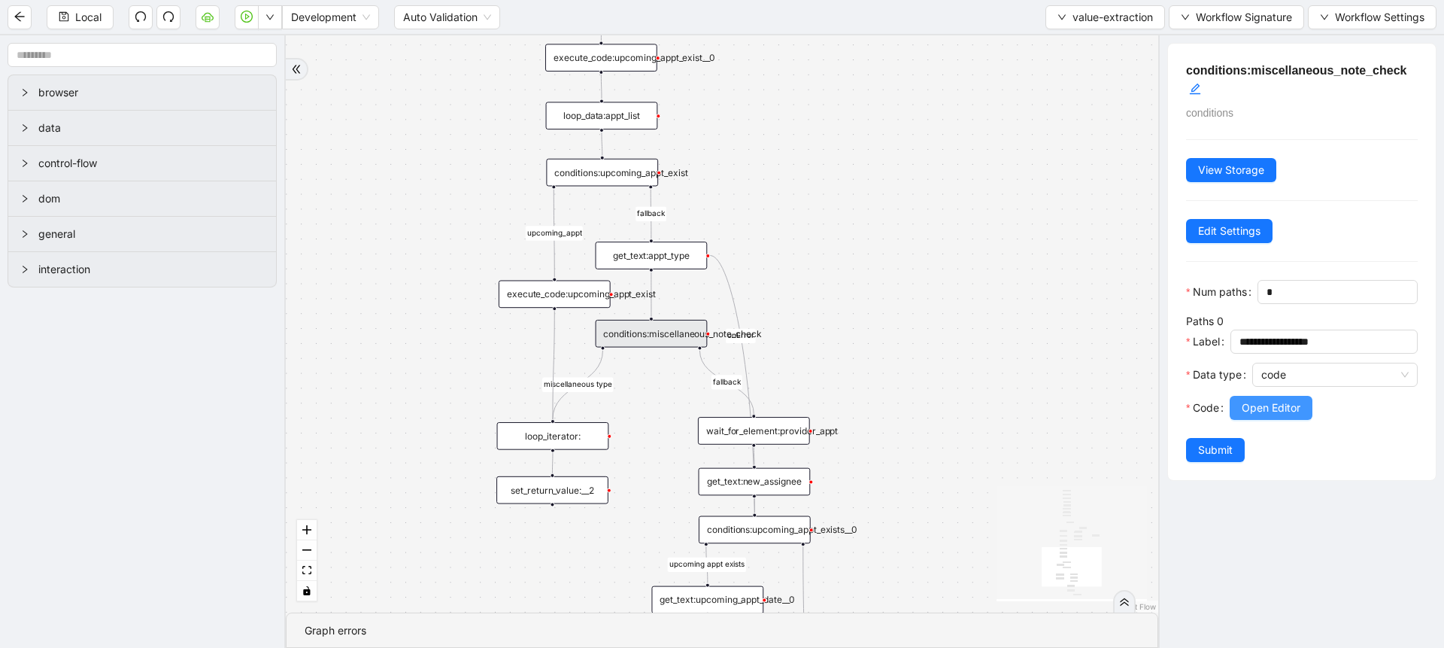
click at [1281, 420] on button "Open Editor" at bounding box center [1271, 408] width 83 height 24
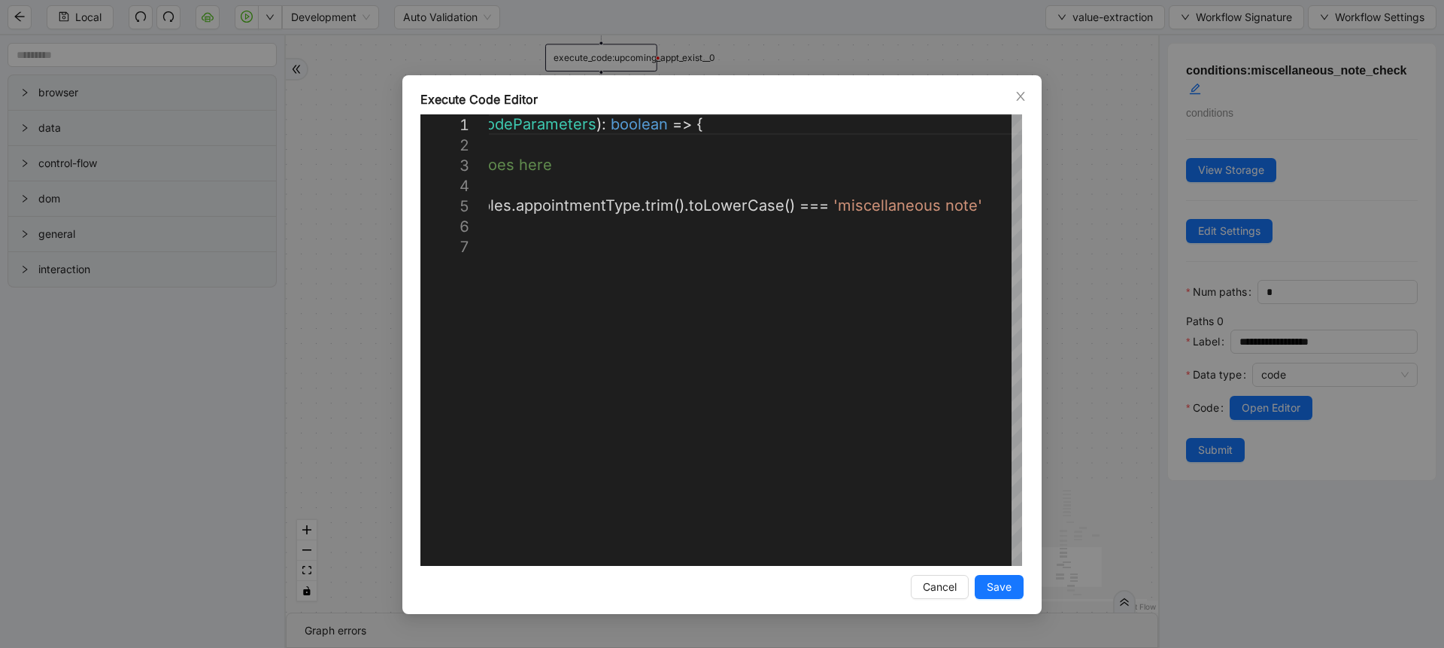
click at [1097, 332] on div "**********" at bounding box center [722, 324] width 1444 height 648
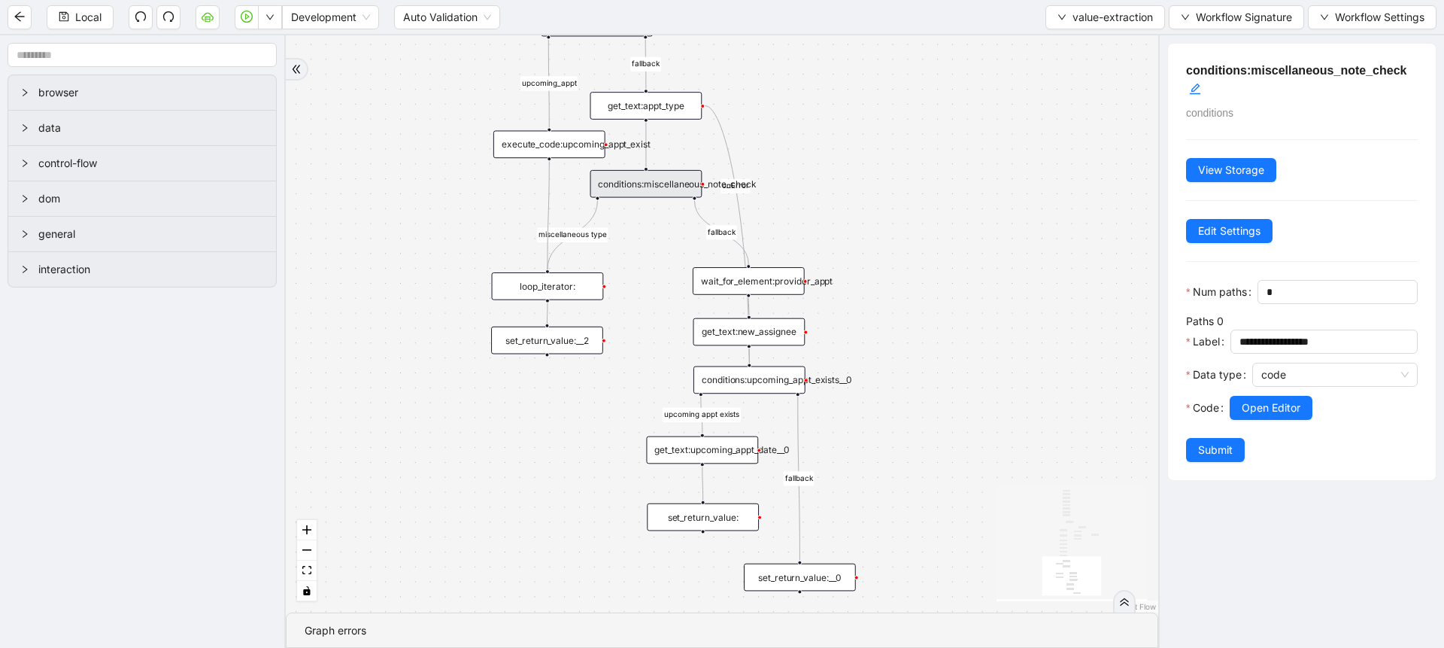
drag, startPoint x: 897, startPoint y: 360, endPoint x: 891, endPoint y: 209, distance: 151.3
click at [891, 209] on div "fallback fallback miscellaneous type upcoming appt exists fallback upcoming_app…" at bounding box center [722, 323] width 872 height 577
click at [583, 332] on div "set_return_value:__2" at bounding box center [546, 339] width 112 height 28
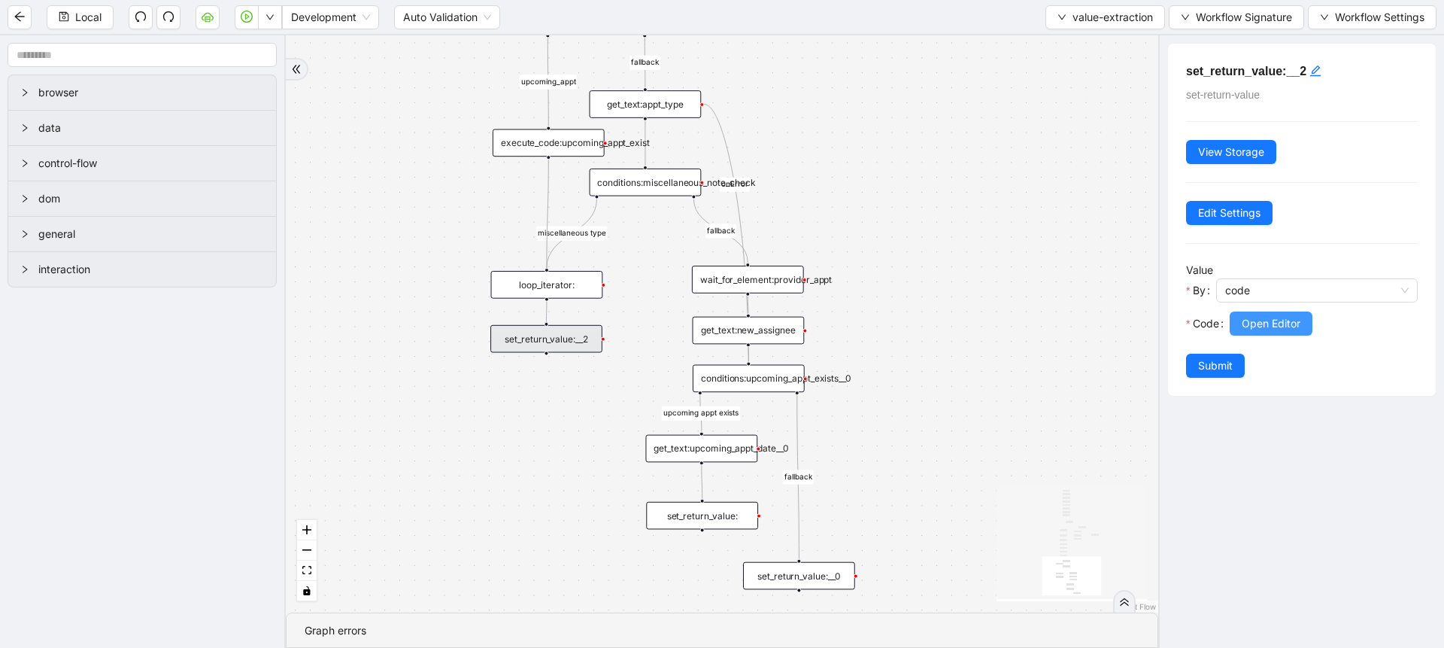
click at [1237, 332] on button "Open Editor" at bounding box center [1271, 323] width 83 height 24
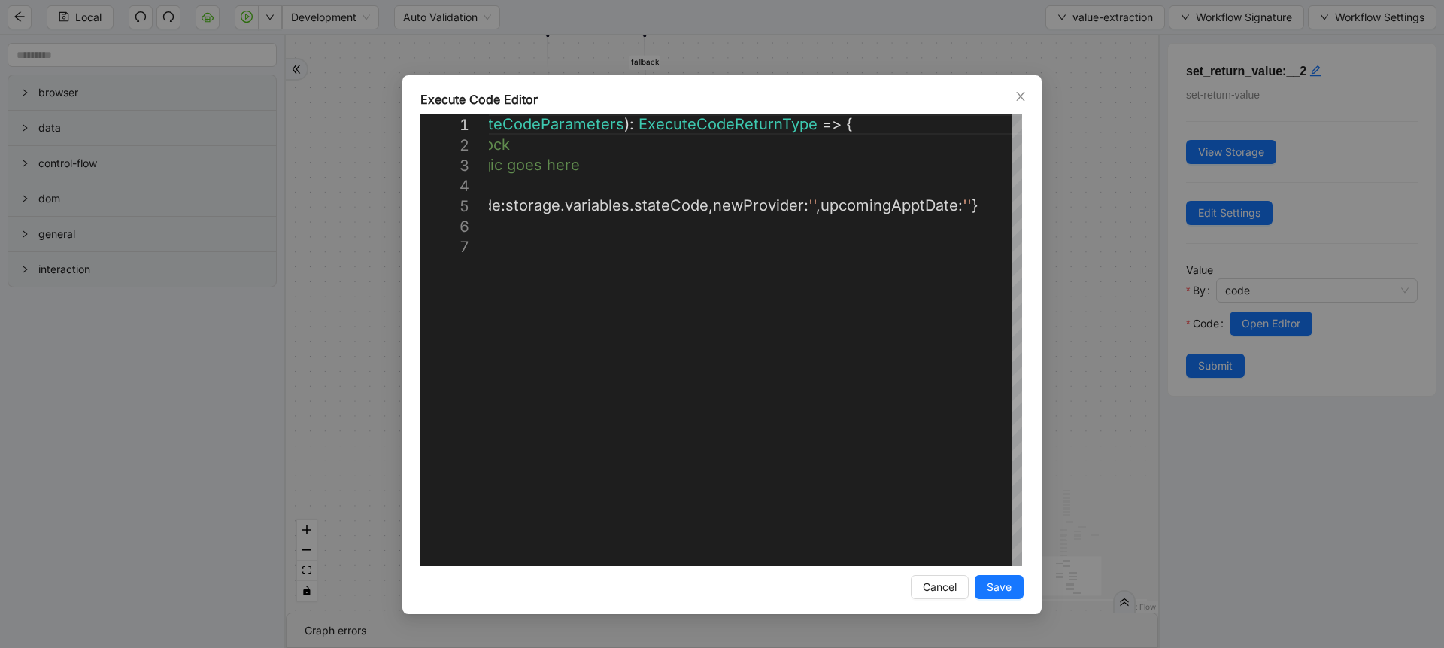
click at [1078, 323] on div "**********" at bounding box center [722, 324] width 1444 height 648
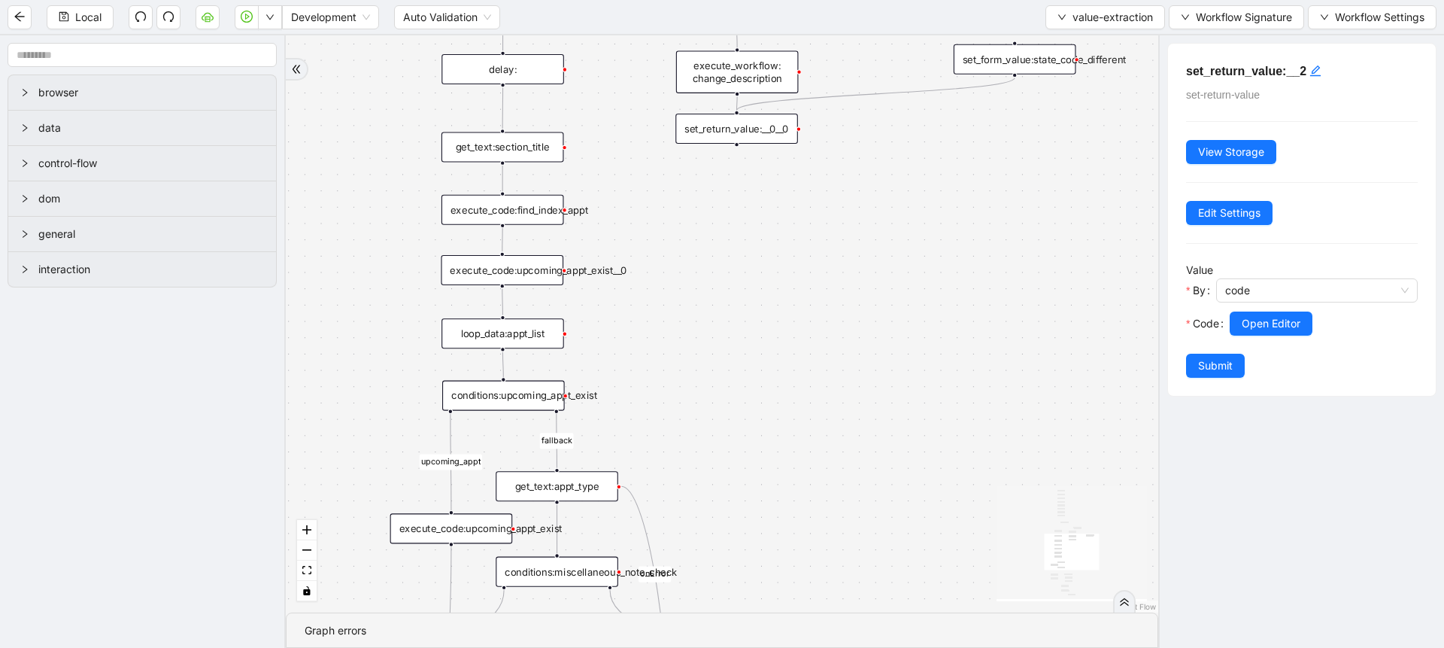
drag, startPoint x: 1023, startPoint y: 103, endPoint x: 1019, endPoint y: 347, distance: 243.7
click at [1019, 347] on div "fallback fallback miscellaneous type upcoming appt exists fallback upcoming_app…" at bounding box center [722, 323] width 872 height 577
click at [782, 129] on div "set_return_value:__0__0" at bounding box center [736, 129] width 123 height 30
click at [1244, 315] on span "Open Editor" at bounding box center [1271, 323] width 59 height 17
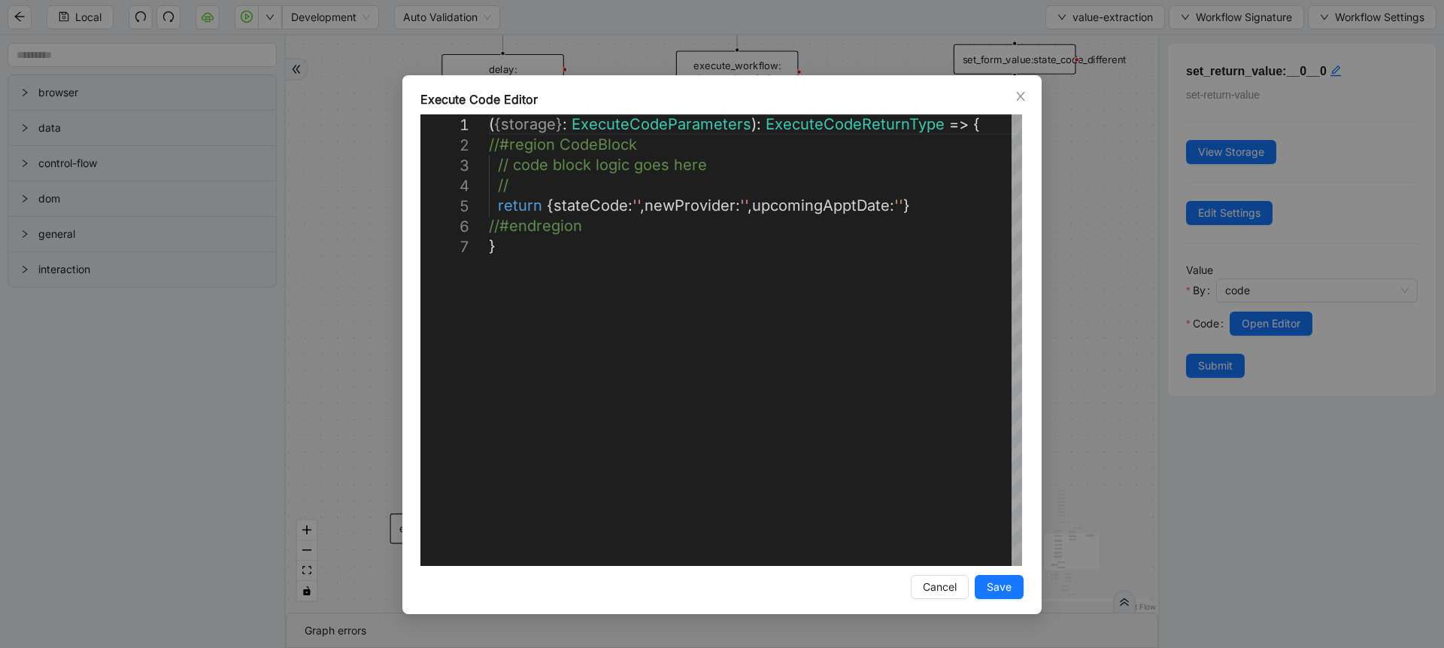
click at [1100, 288] on div "**********" at bounding box center [722, 324] width 1444 height 648
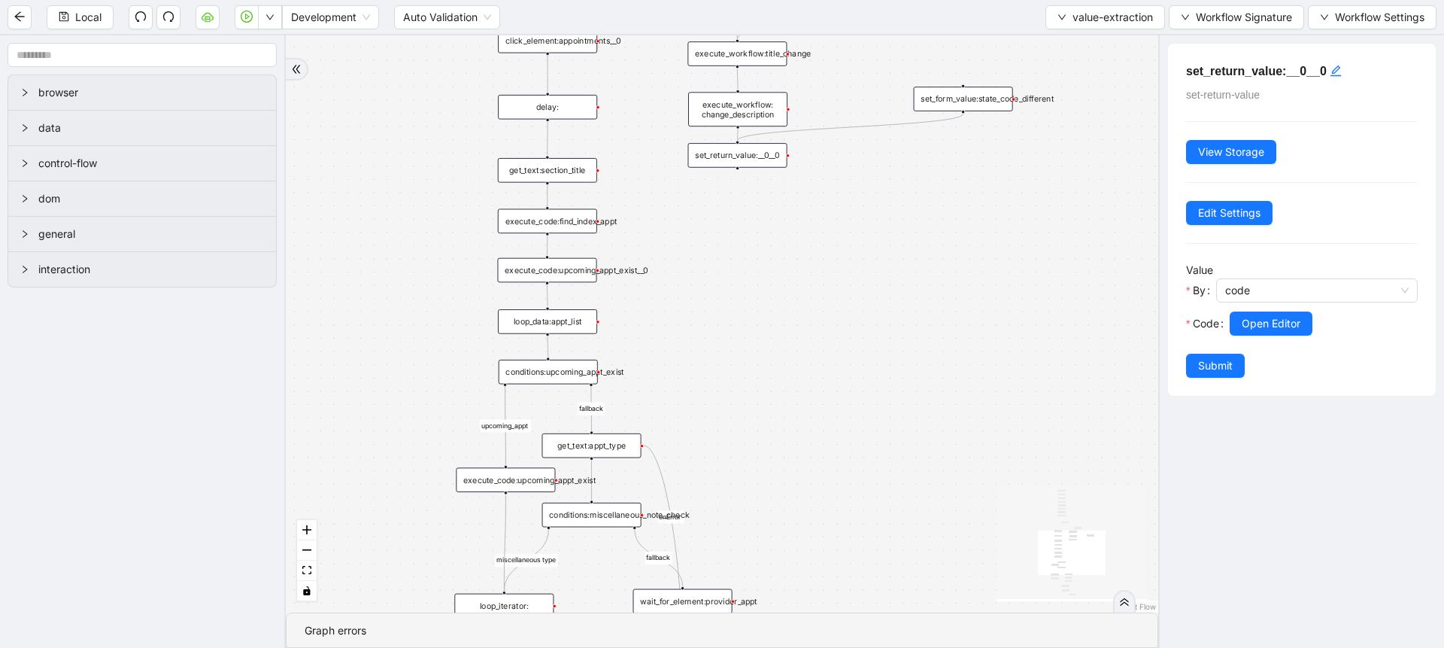
click at [612, 450] on div "get_text:appt_type" at bounding box center [591, 445] width 99 height 25
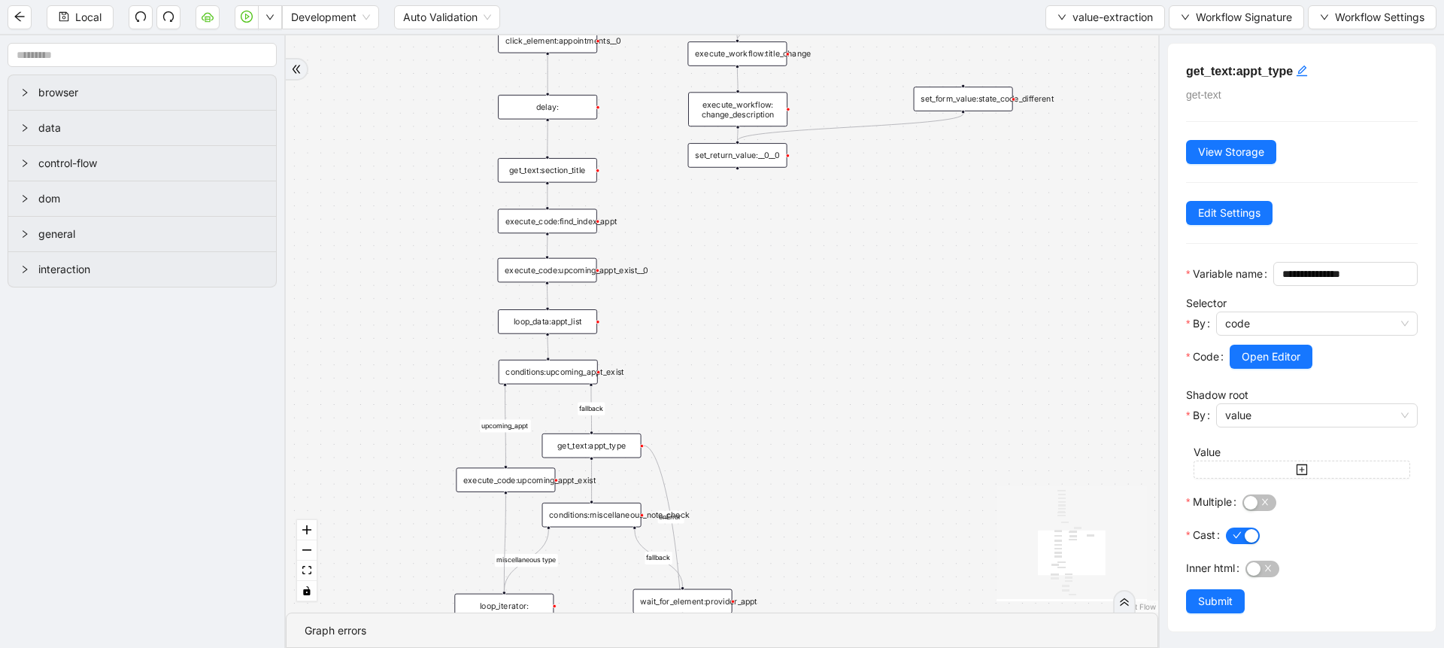
click at [564, 365] on div "conditions:upcoming_appt_exist" at bounding box center [548, 372] width 99 height 25
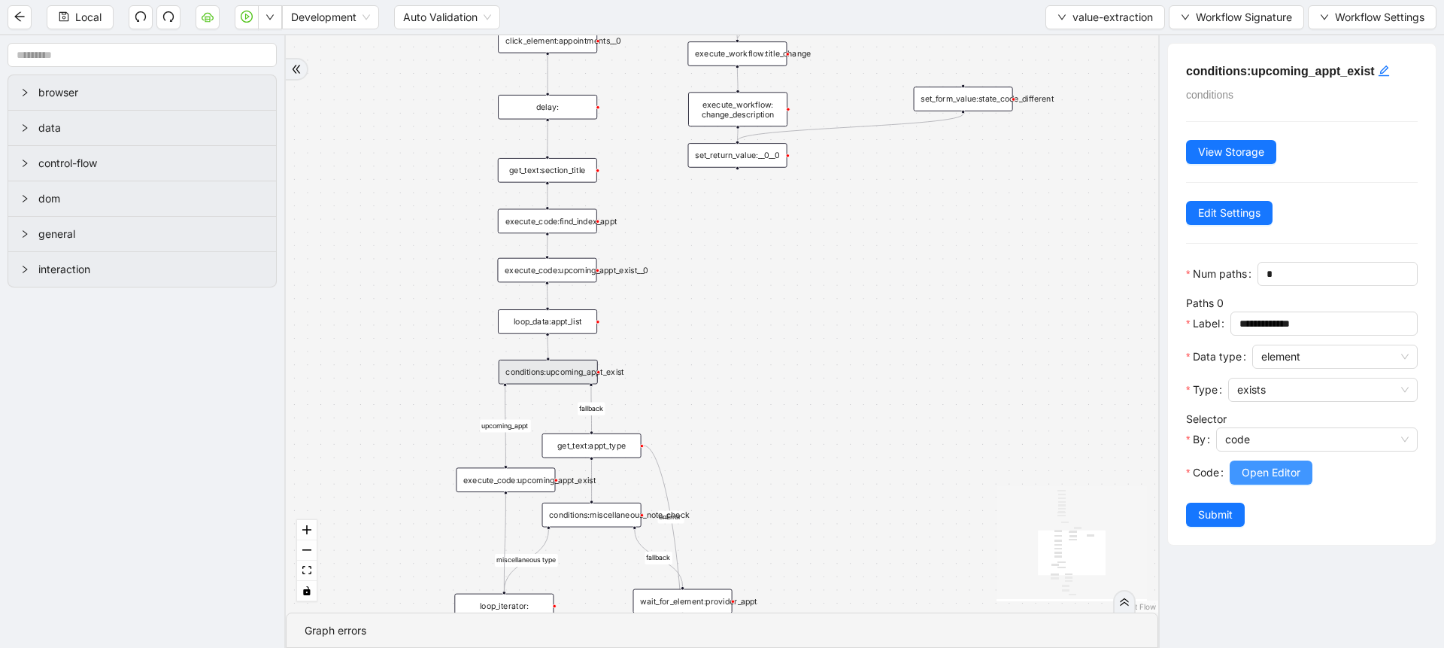
click at [1251, 481] on span "Open Editor" at bounding box center [1271, 472] width 59 height 17
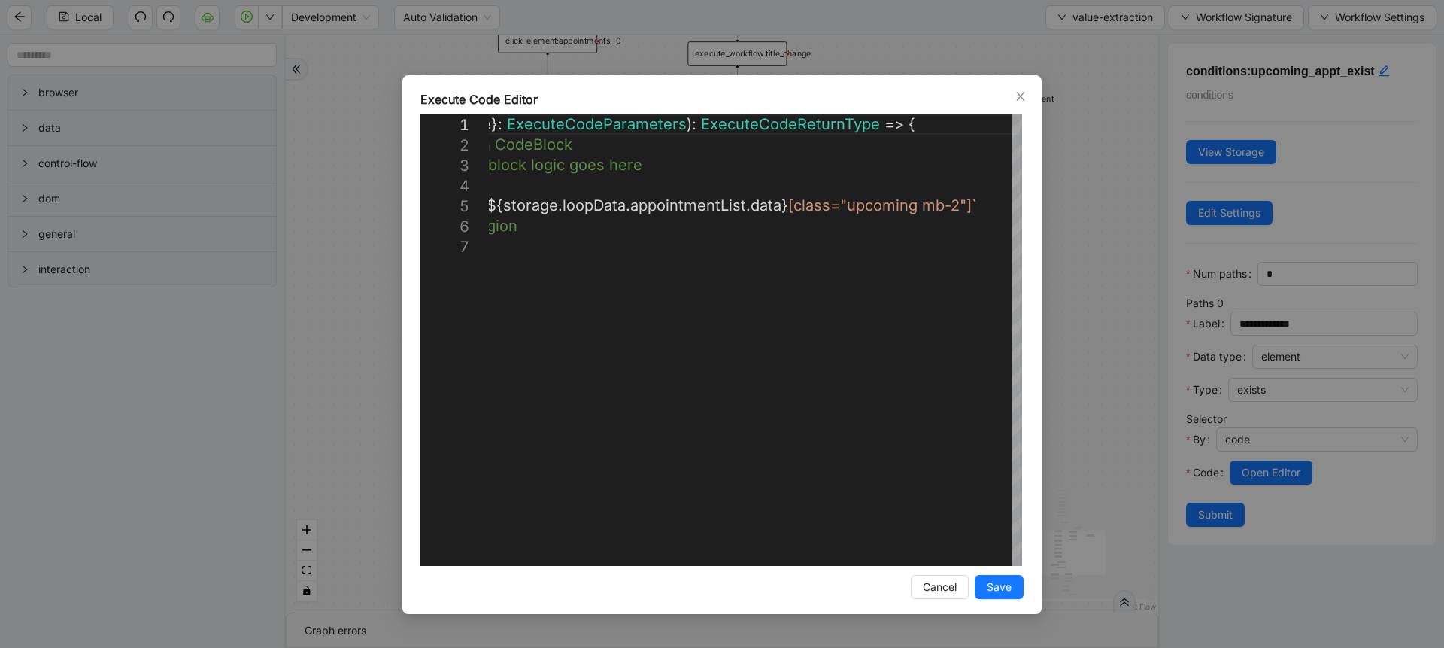
click at [1097, 371] on div "**********" at bounding box center [722, 324] width 1444 height 648
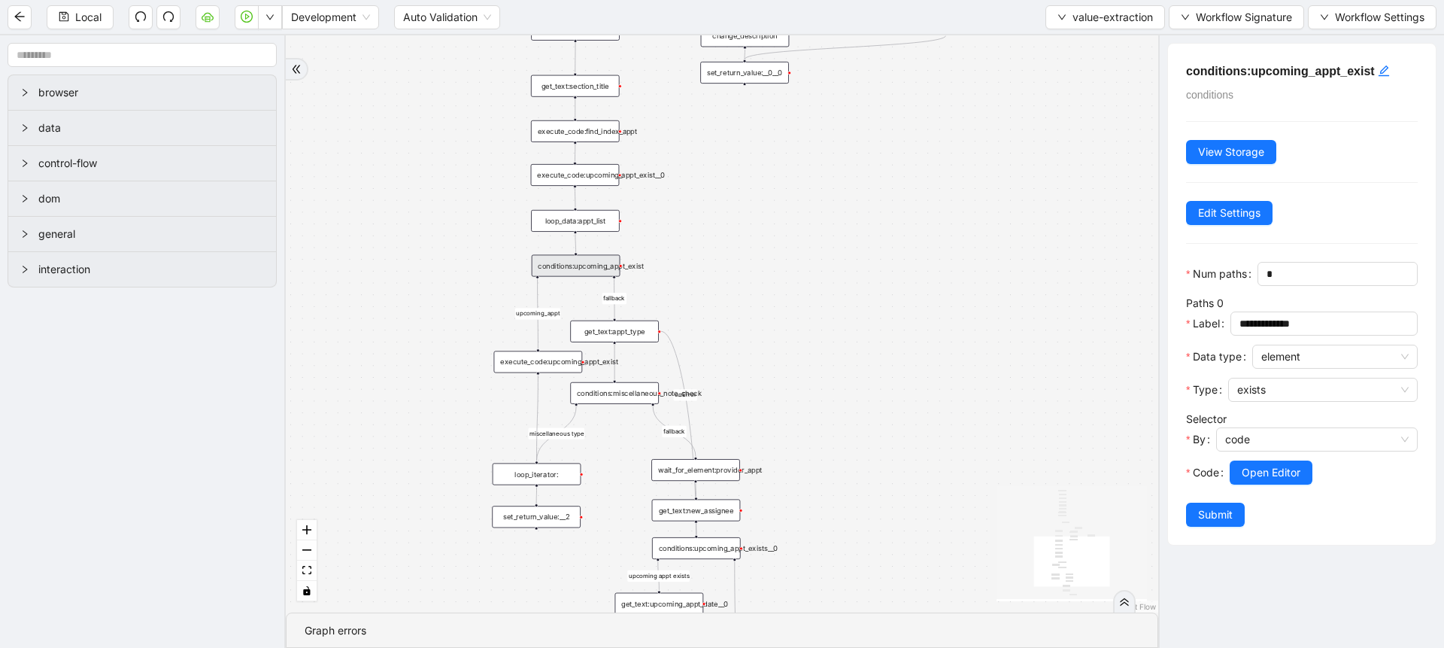
drag, startPoint x: 948, startPoint y: 426, endPoint x: 933, endPoint y: 314, distance: 113.2
click at [933, 314] on div "fallback fallback miscellaneous type upcoming appt exists fallback upcoming_app…" at bounding box center [722, 323] width 872 height 577
click at [566, 513] on div "set_return_value:__2" at bounding box center [536, 516] width 89 height 22
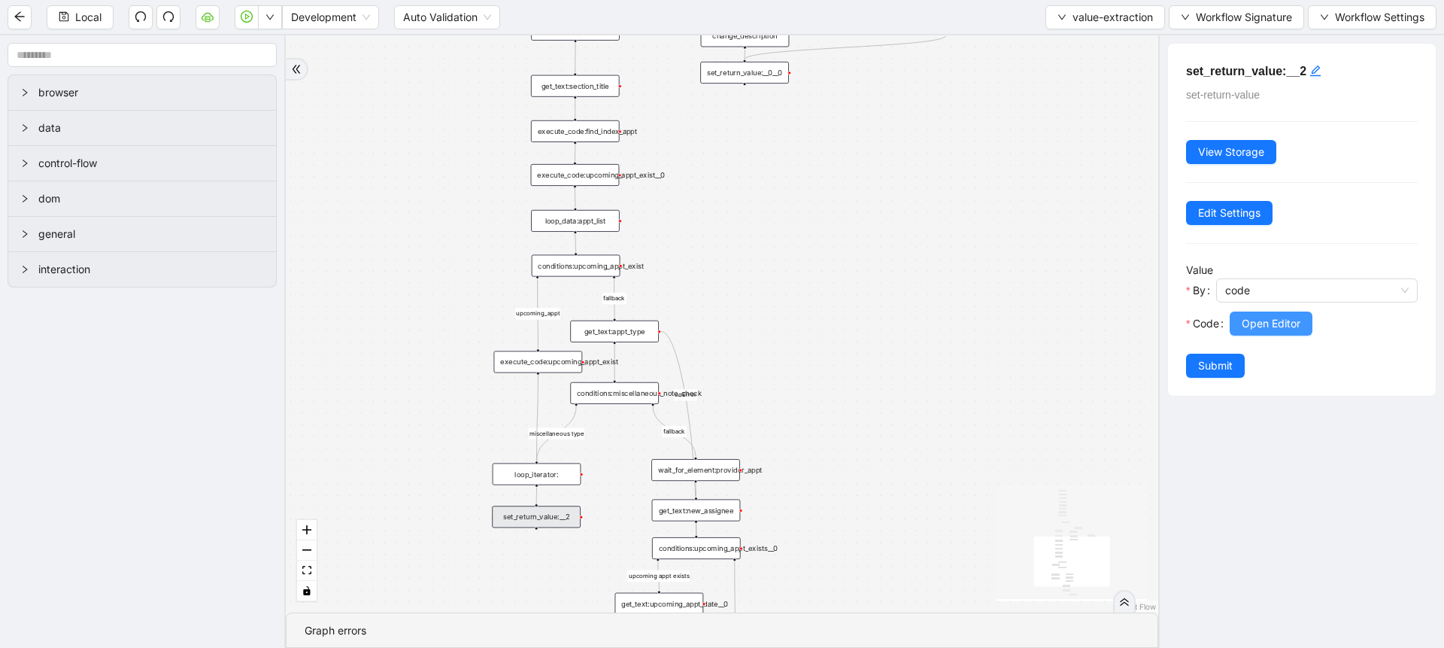
click at [1299, 330] on span "Open Editor" at bounding box center [1271, 323] width 59 height 17
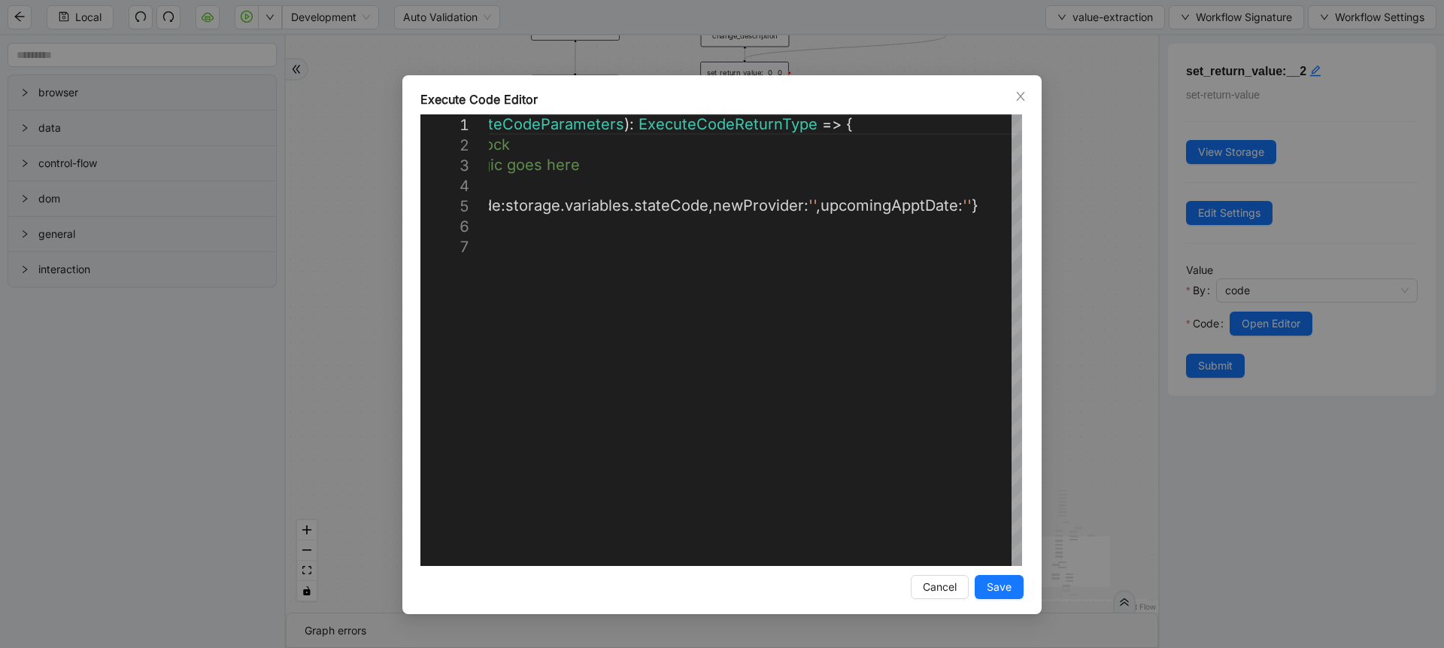
click at [1059, 263] on div "**********" at bounding box center [722, 324] width 1444 height 648
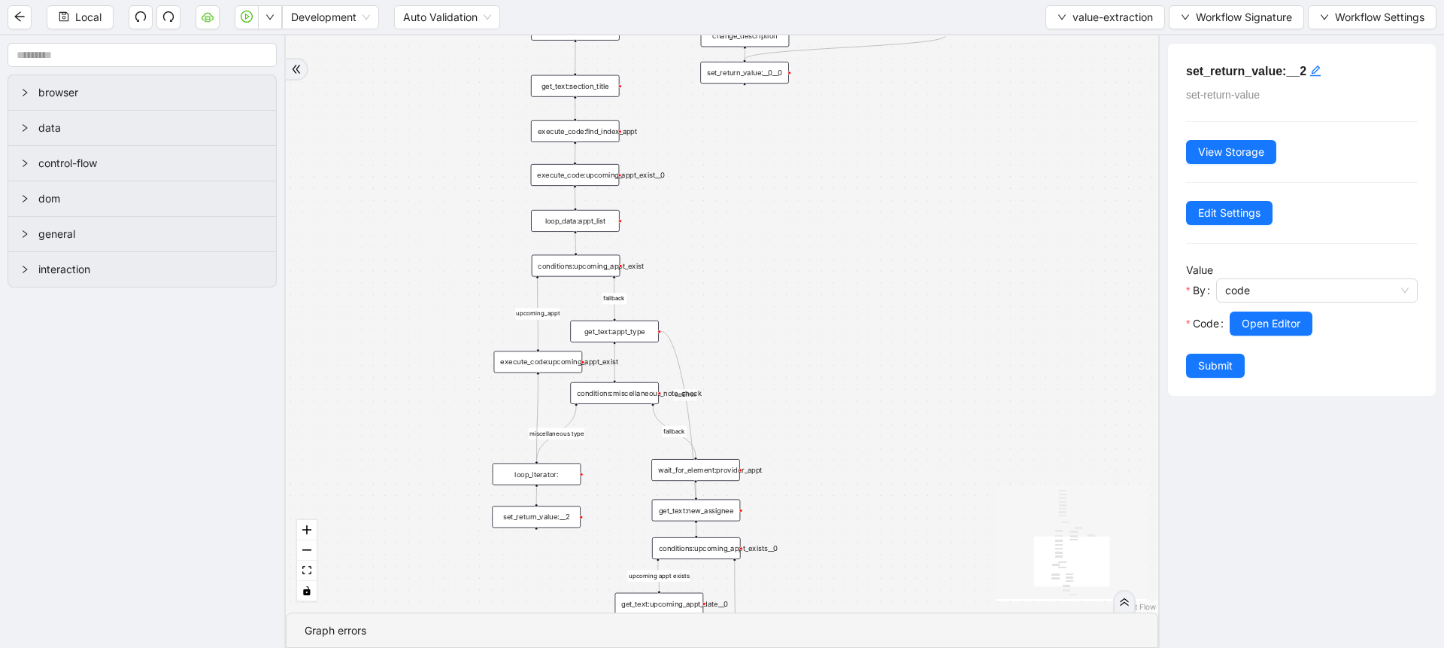
click at [554, 358] on div "execute_code:upcoming_appt_exist" at bounding box center [538, 361] width 89 height 22
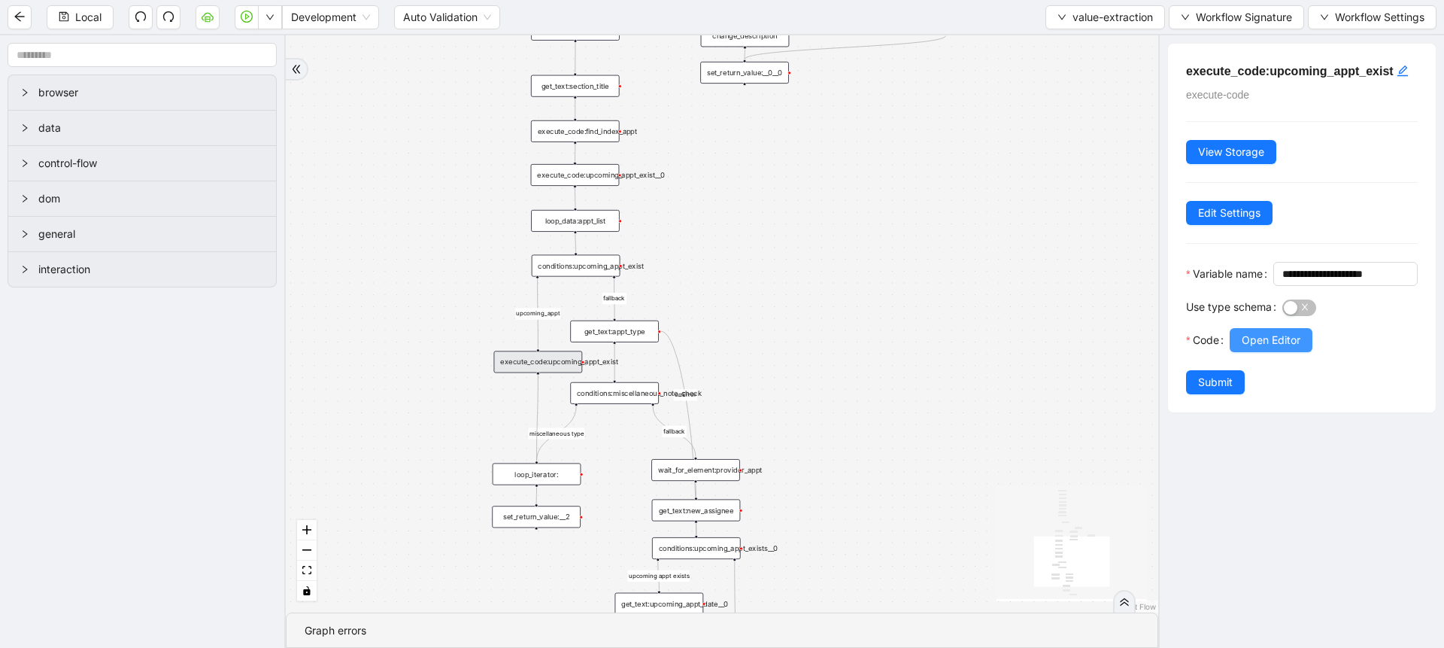
click at [1231, 352] on button "Open Editor" at bounding box center [1271, 340] width 83 height 24
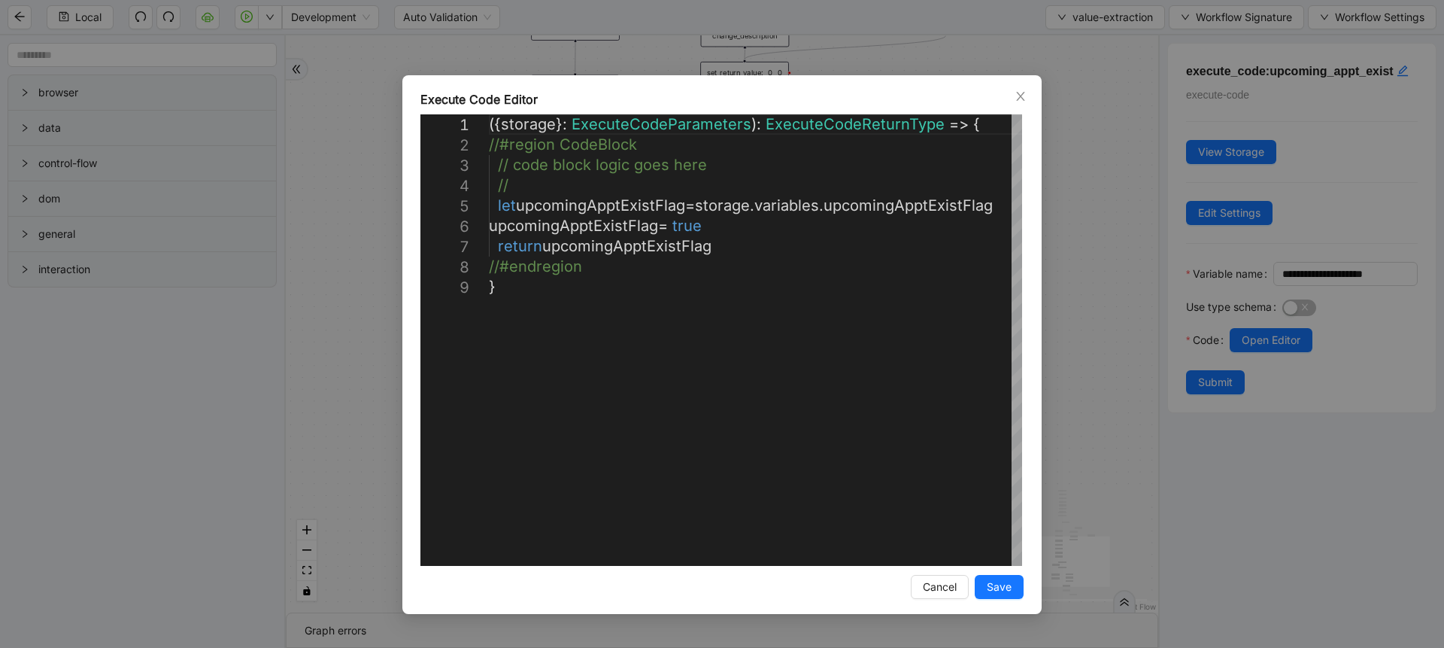
click at [1143, 357] on div "**********" at bounding box center [722, 324] width 1444 height 648
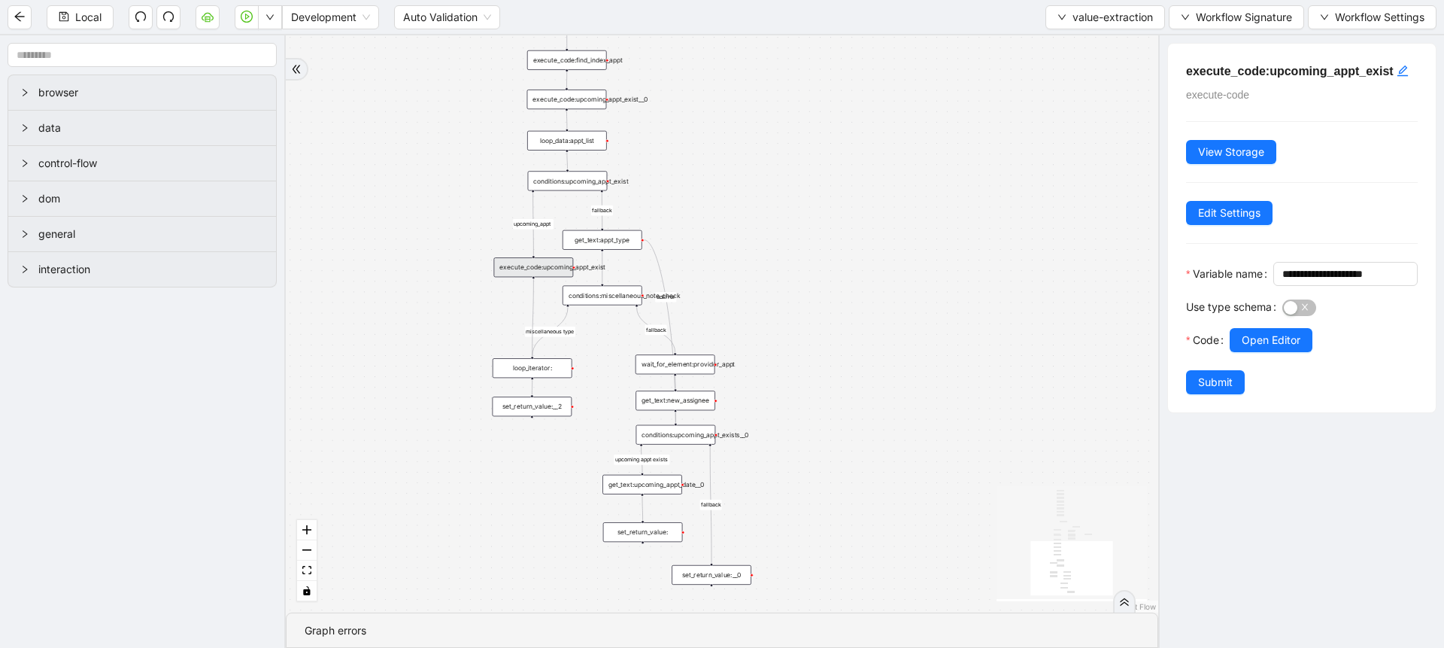
drag, startPoint x: 615, startPoint y: 517, endPoint x: 600, endPoint y: 411, distance: 106.4
click at [600, 411] on div "fallback fallback miscellaneous type upcoming appt exists fallback upcoming_app…" at bounding box center [722, 323] width 872 height 577
click at [599, 295] on div "conditions:miscellaneous_note_check" at bounding box center [603, 295] width 80 height 20
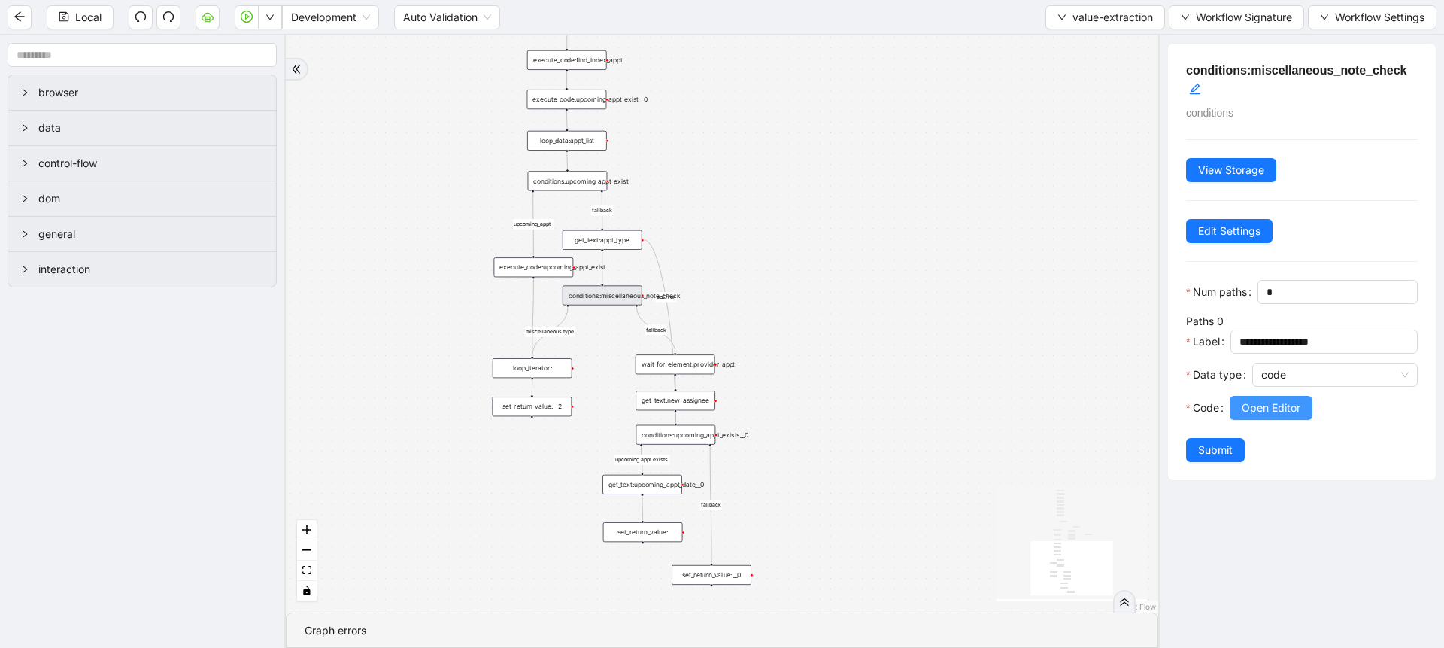
click at [1264, 416] on span "Open Editor" at bounding box center [1271, 407] width 59 height 17
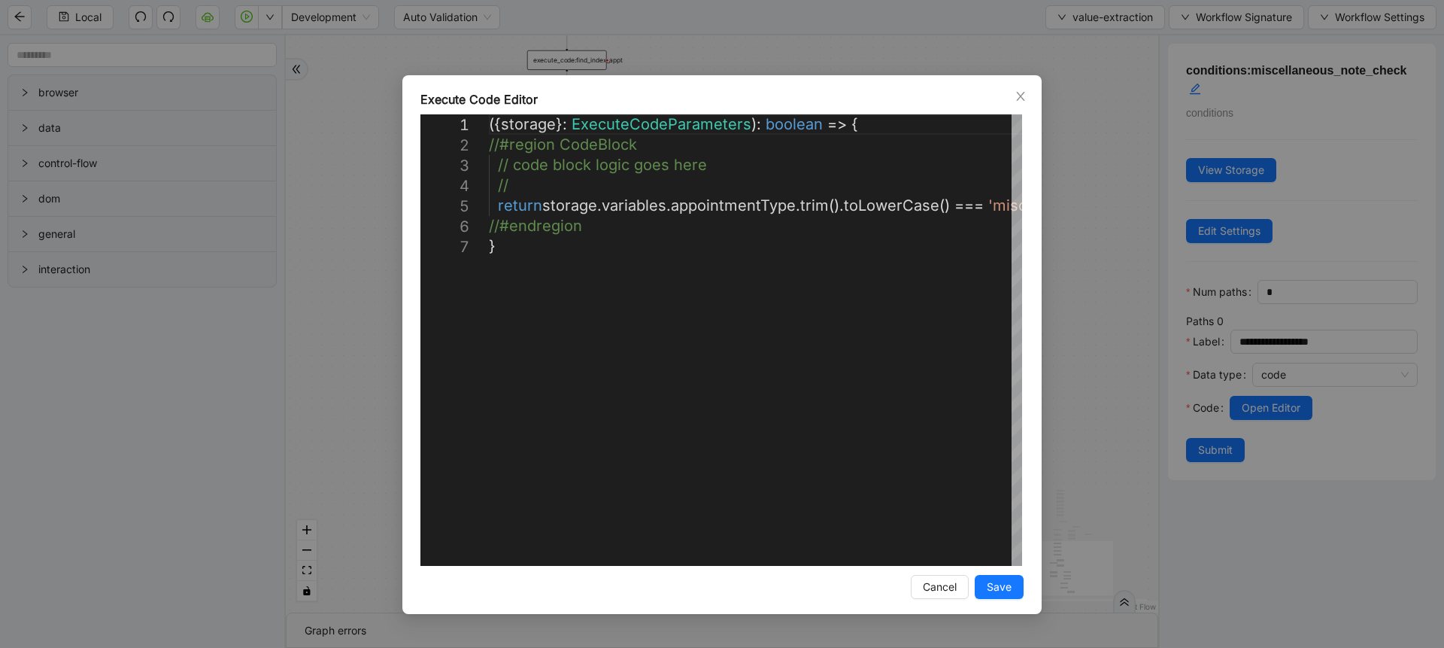
click at [1048, 300] on div "**********" at bounding box center [722, 324] width 1444 height 648
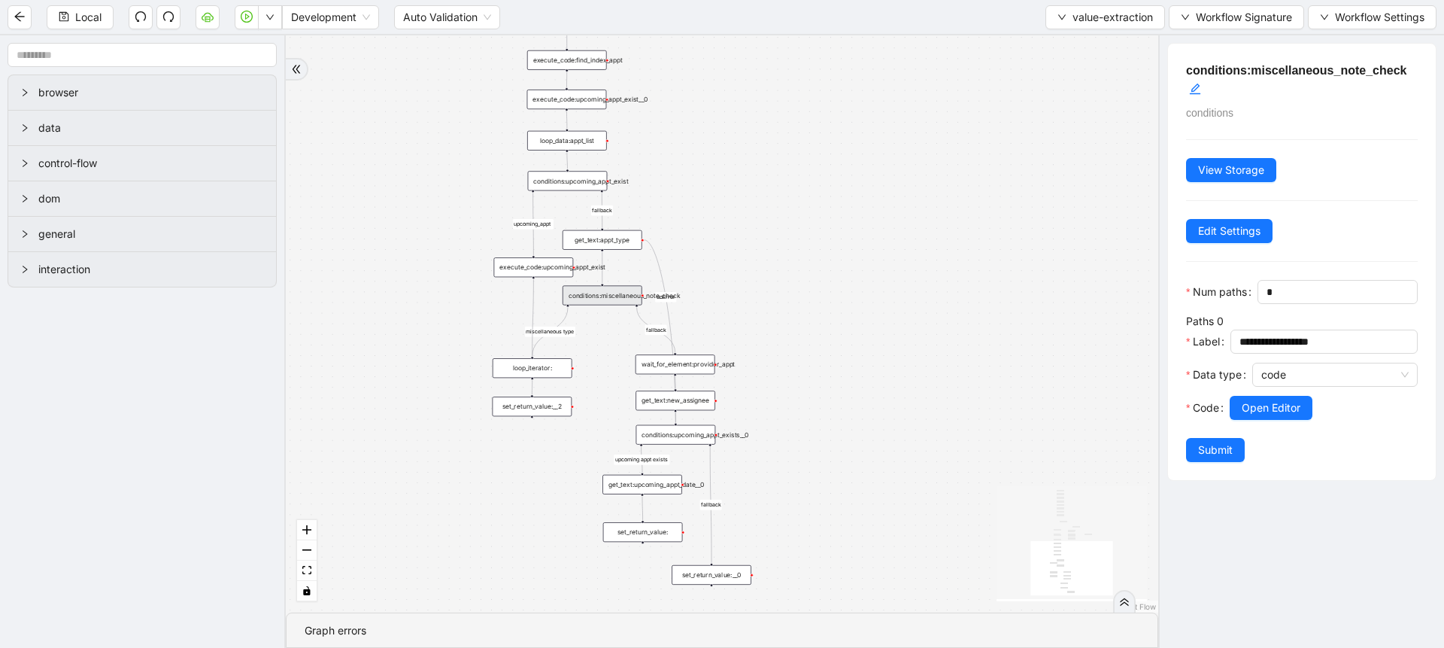
click at [691, 366] on div "wait_for_element:provider_appt" at bounding box center [676, 364] width 80 height 20
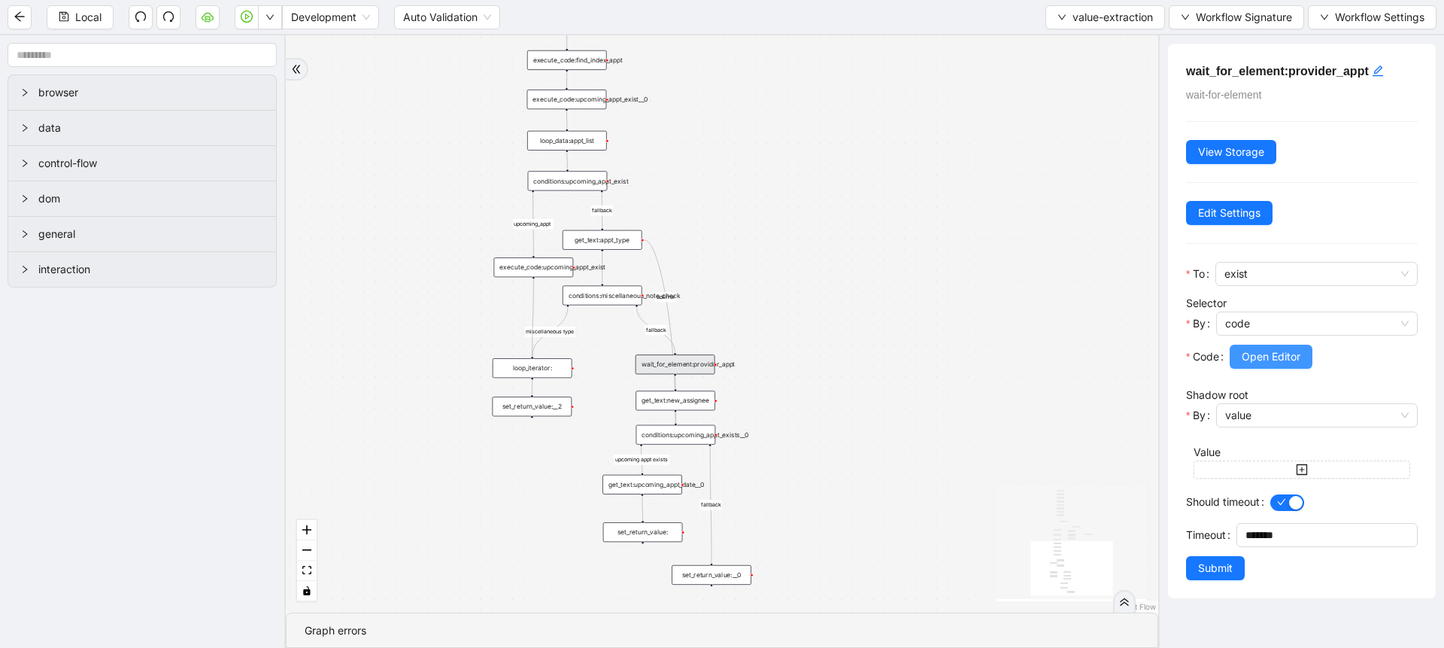
click at [1243, 350] on span "Open Editor" at bounding box center [1271, 356] width 59 height 17
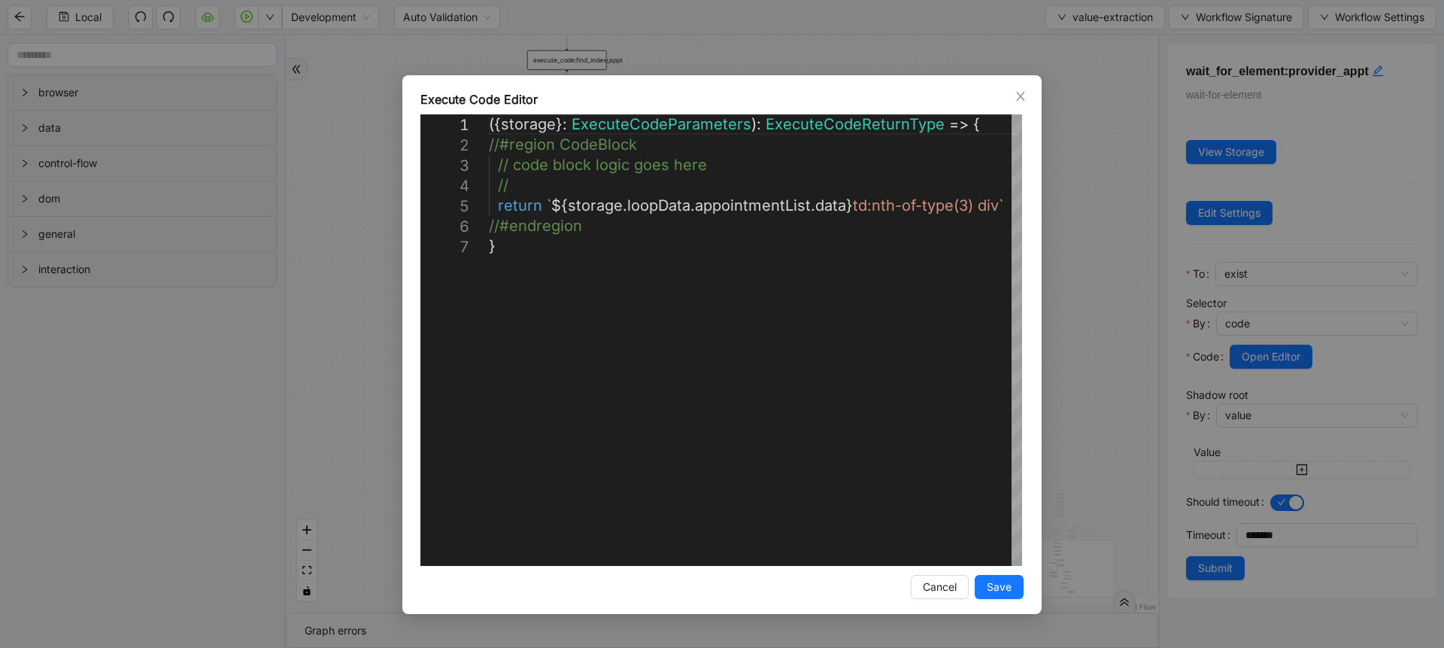
click at [1053, 338] on div "**********" at bounding box center [722, 324] width 1444 height 648
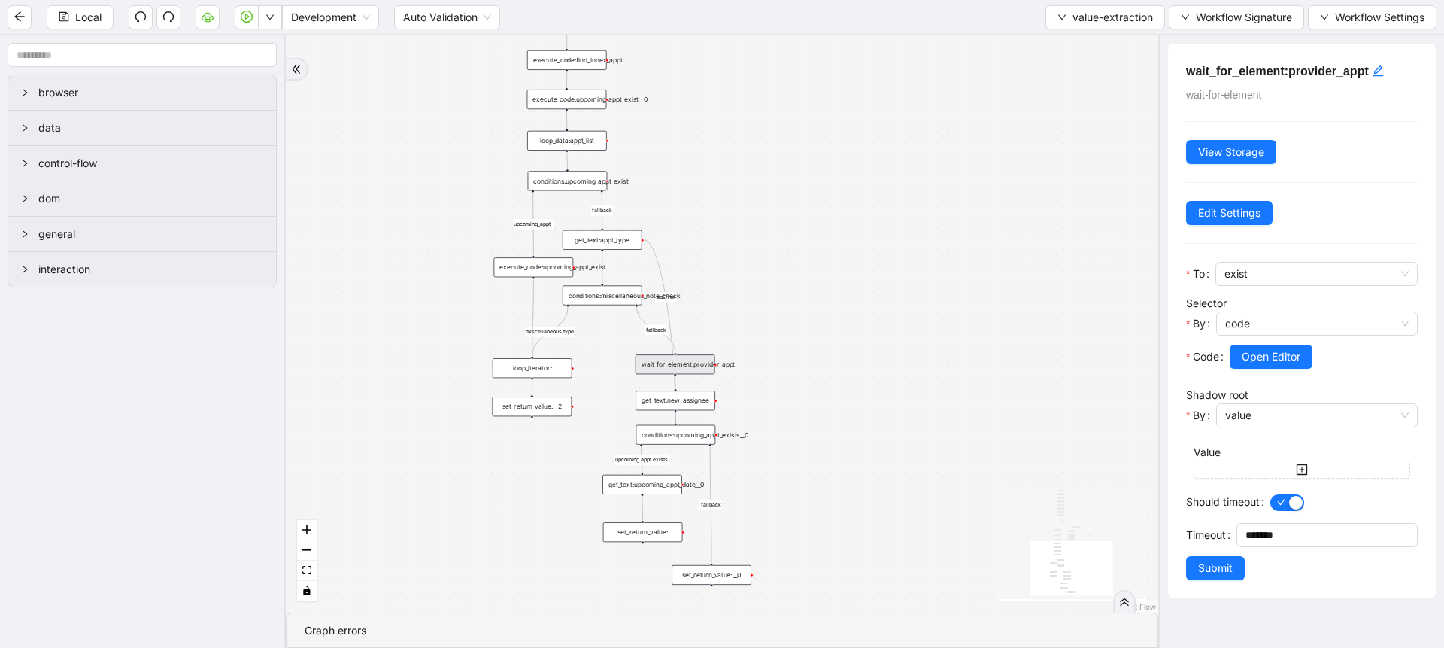
click at [675, 405] on div "get_text:new_assignee" at bounding box center [676, 400] width 80 height 20
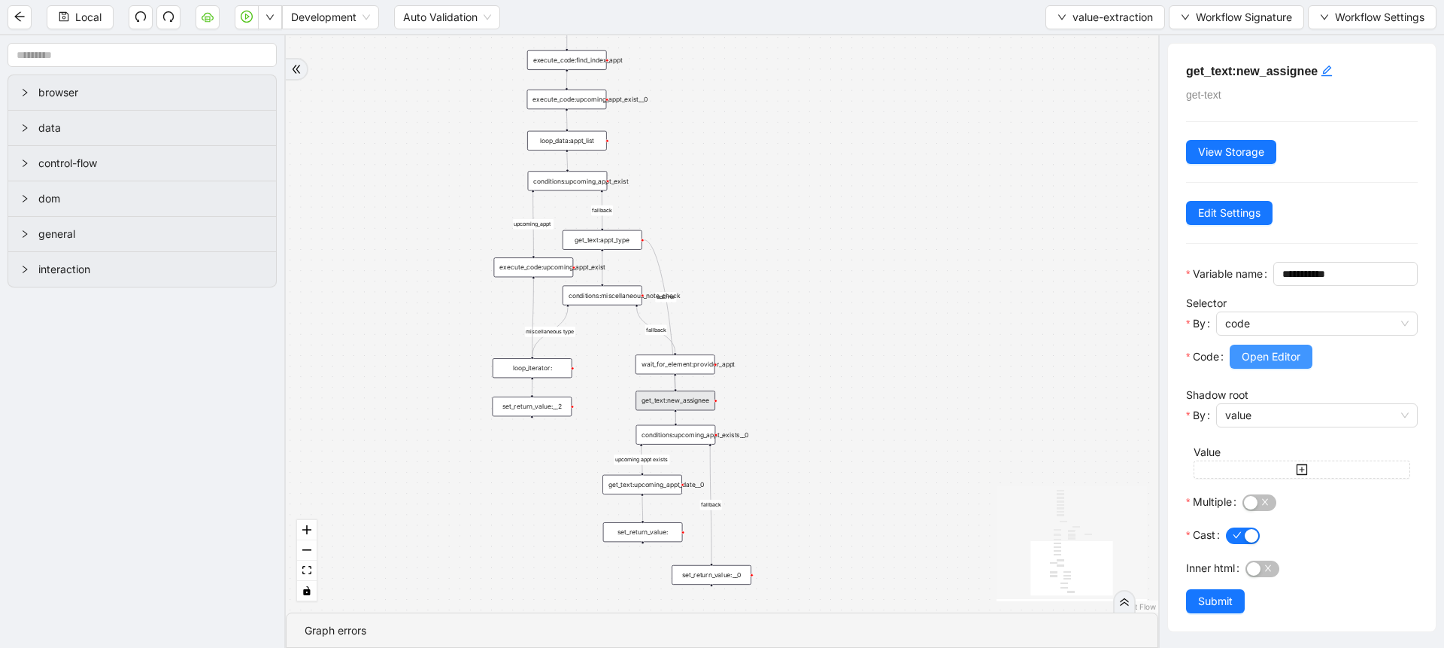
click at [1275, 365] on span "Open Editor" at bounding box center [1271, 356] width 59 height 17
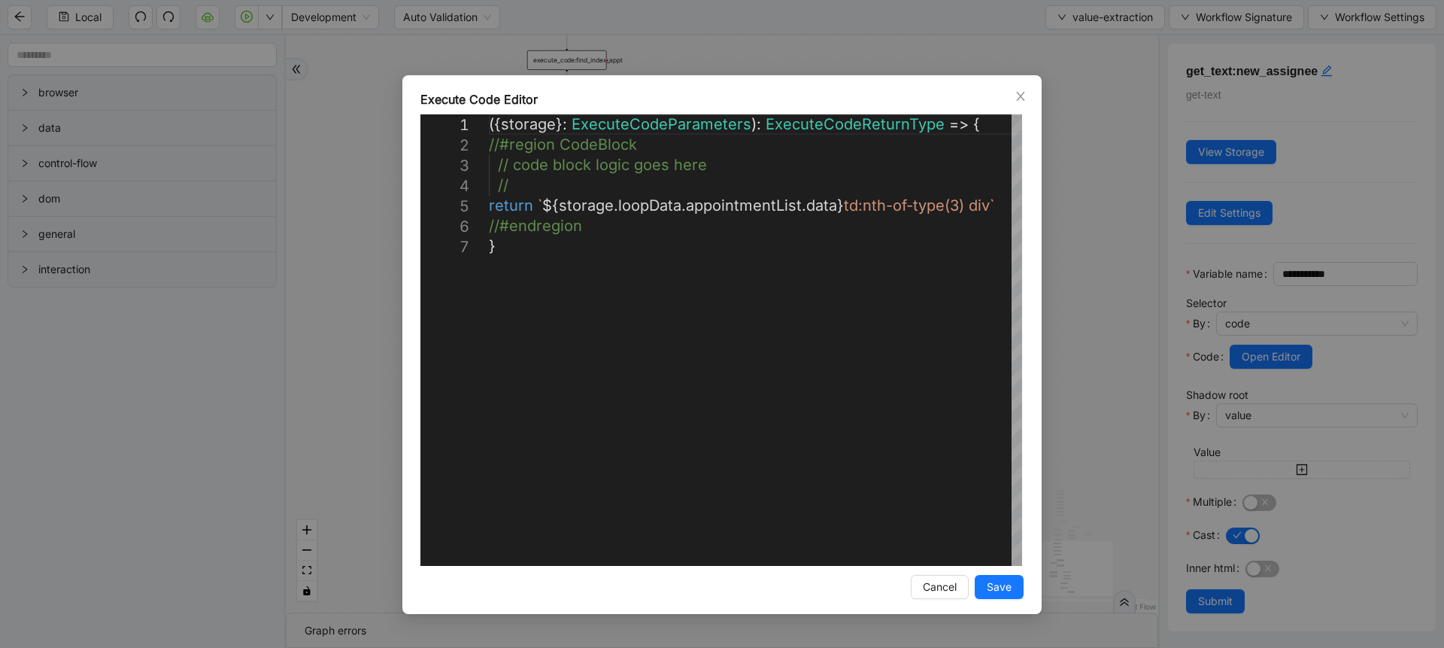
click at [1149, 347] on div "**********" at bounding box center [722, 324] width 1444 height 648
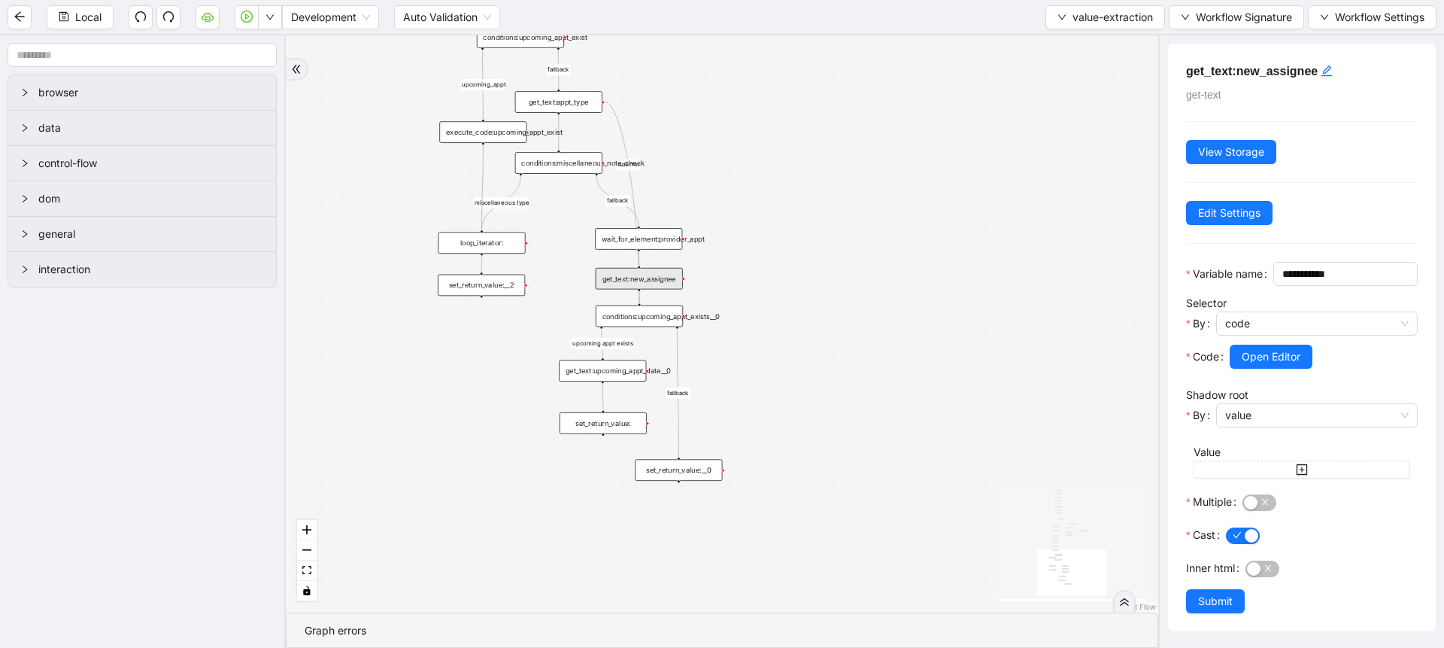
drag, startPoint x: 952, startPoint y: 424, endPoint x: 944, endPoint y: 301, distance: 123.6
click at [944, 301] on div "fallback fallback miscellaneous type upcoming appt exists fallback upcoming_app…" at bounding box center [722, 323] width 872 height 577
click at [665, 463] on div "set_return_value:__0" at bounding box center [679, 466] width 87 height 22
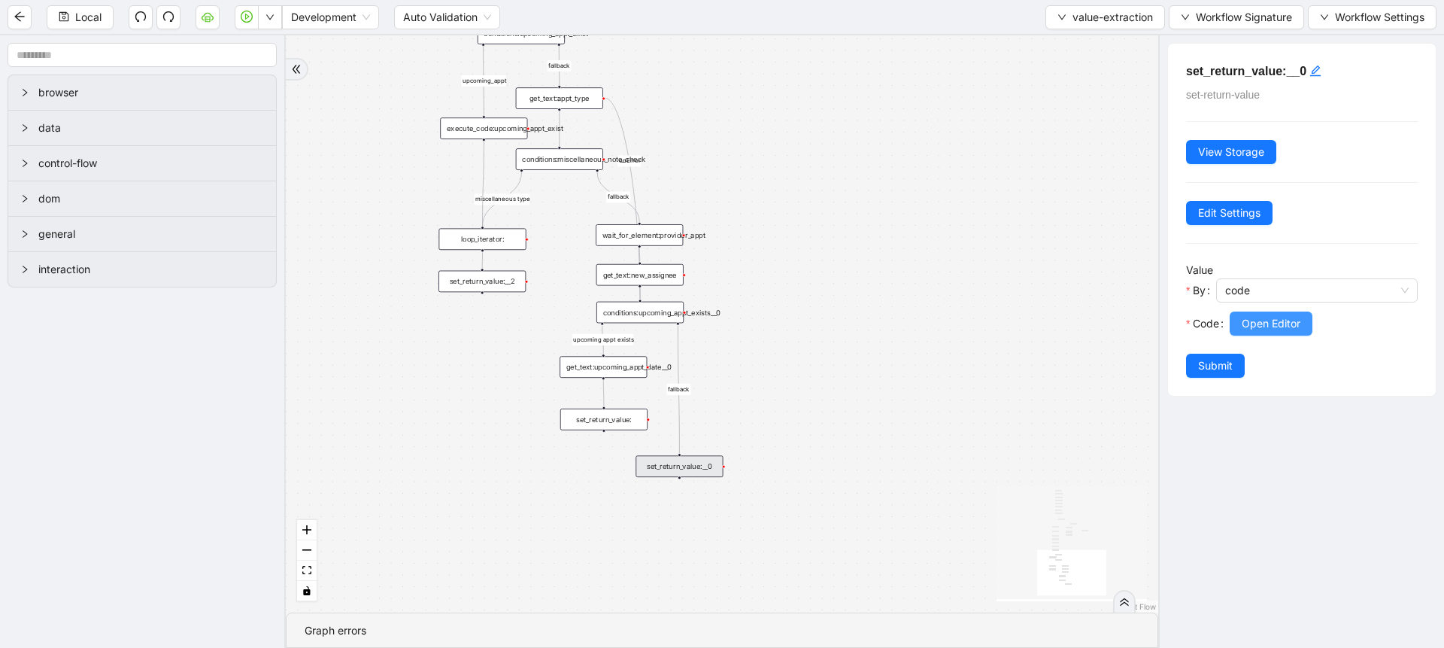
click at [1258, 323] on span "Open Editor" at bounding box center [1271, 323] width 59 height 17
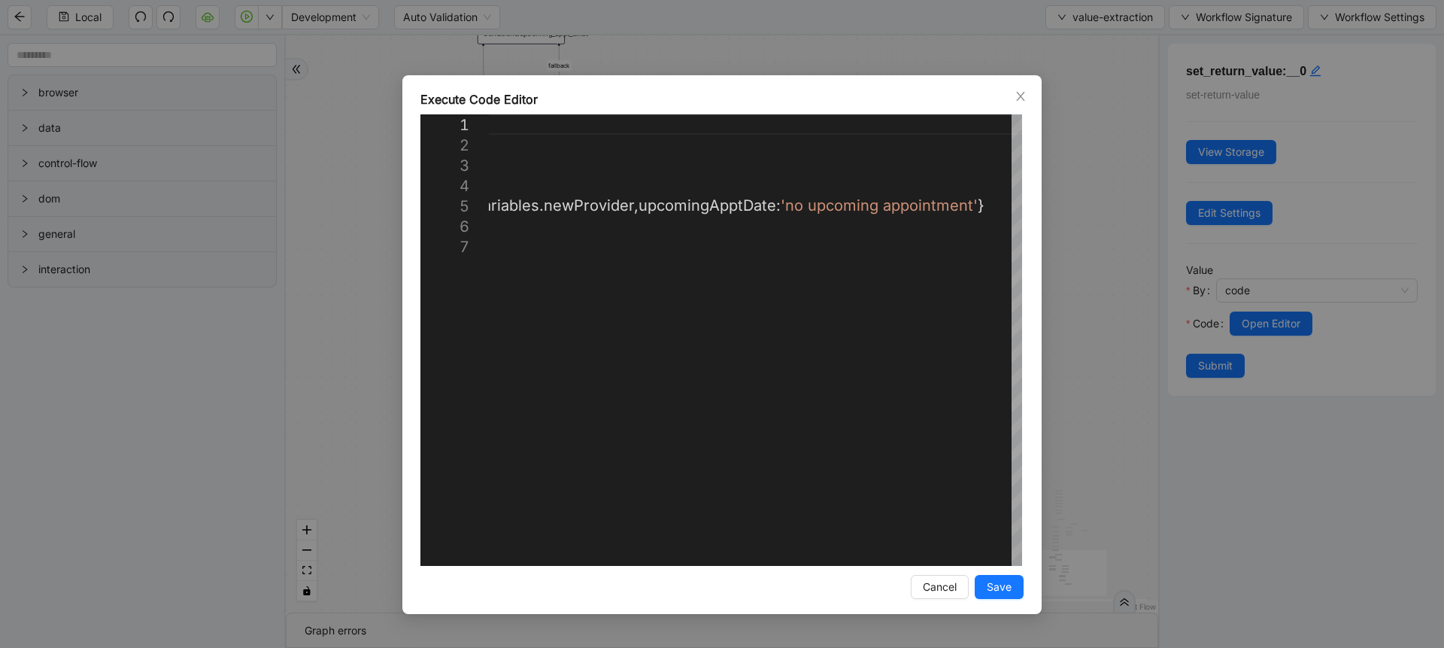
click at [1065, 360] on div "**********" at bounding box center [722, 324] width 1444 height 648
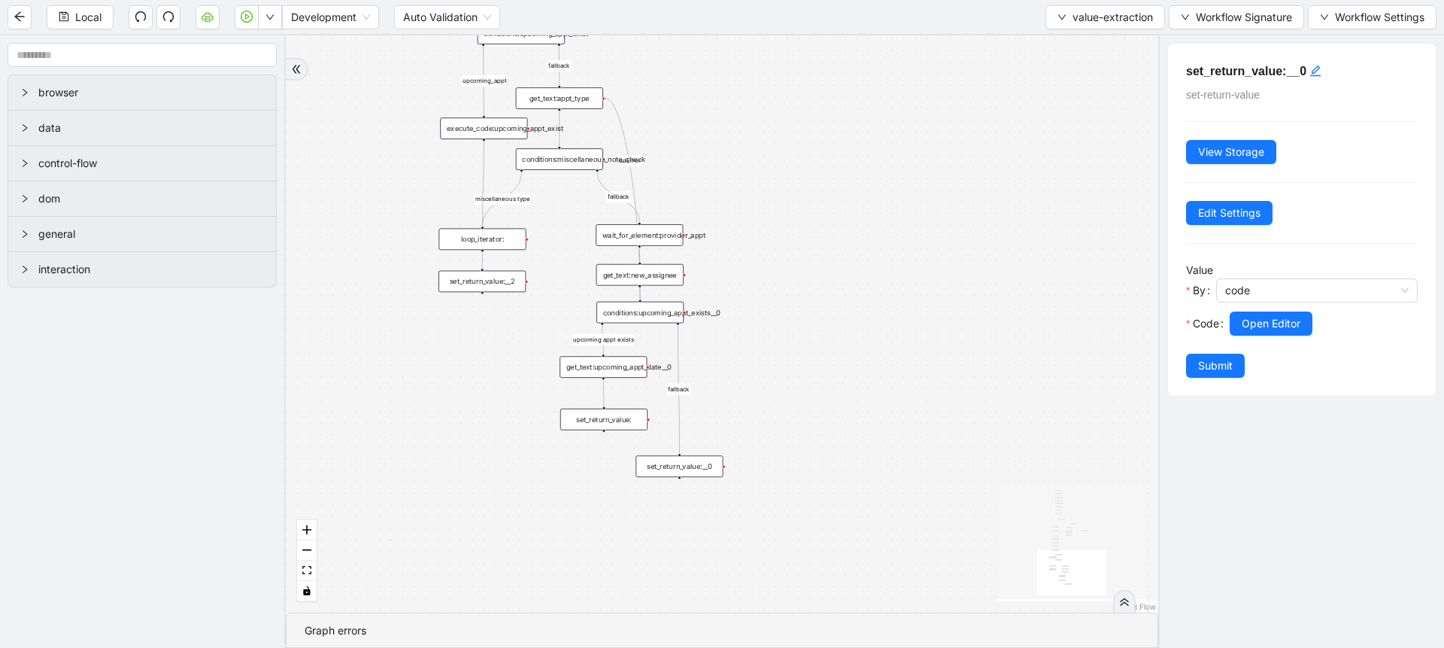
click at [615, 421] on div "set_return_value:" at bounding box center [603, 419] width 87 height 22
drag, startPoint x: 1231, startPoint y: 308, endPoint x: 1246, endPoint y: 329, distance: 26.3
click at [1246, 329] on div "Value By code Code Open Editor" at bounding box center [1302, 308] width 232 height 92
click at [1246, 329] on span "Open Editor" at bounding box center [1271, 323] width 59 height 17
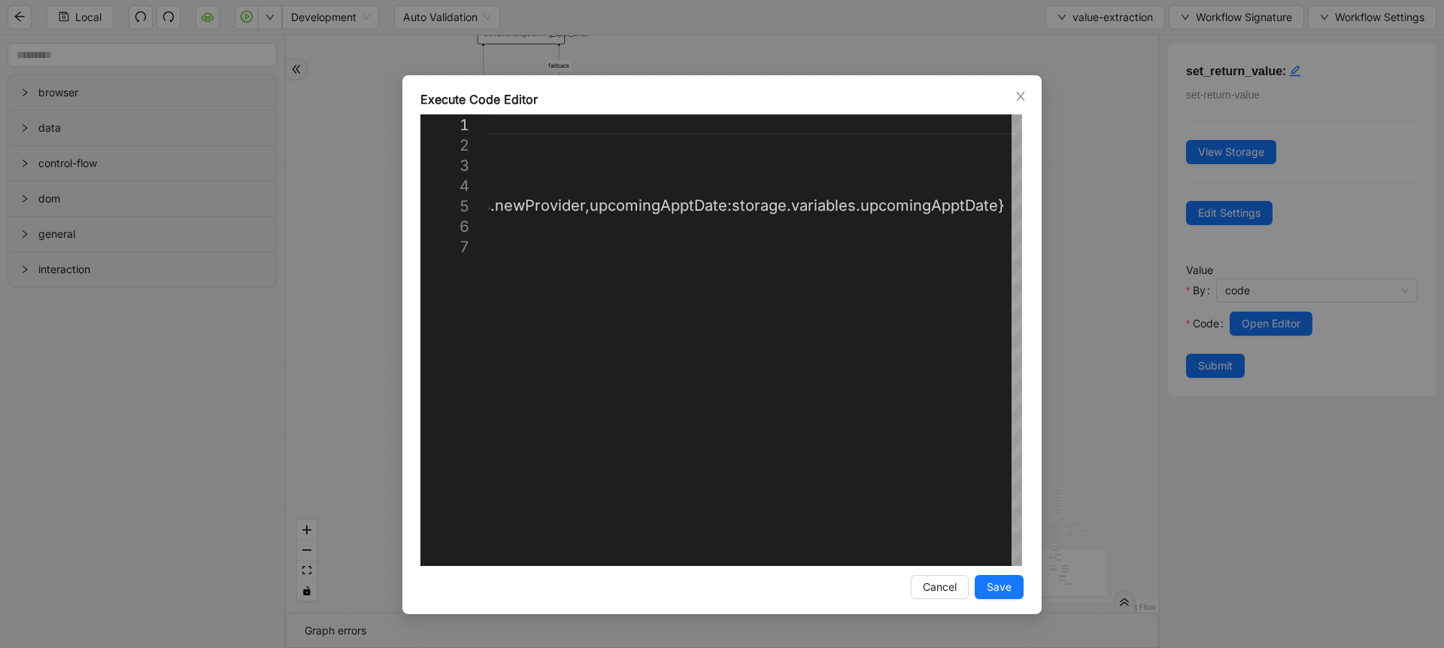
click at [1055, 368] on div "**********" at bounding box center [722, 324] width 1444 height 648
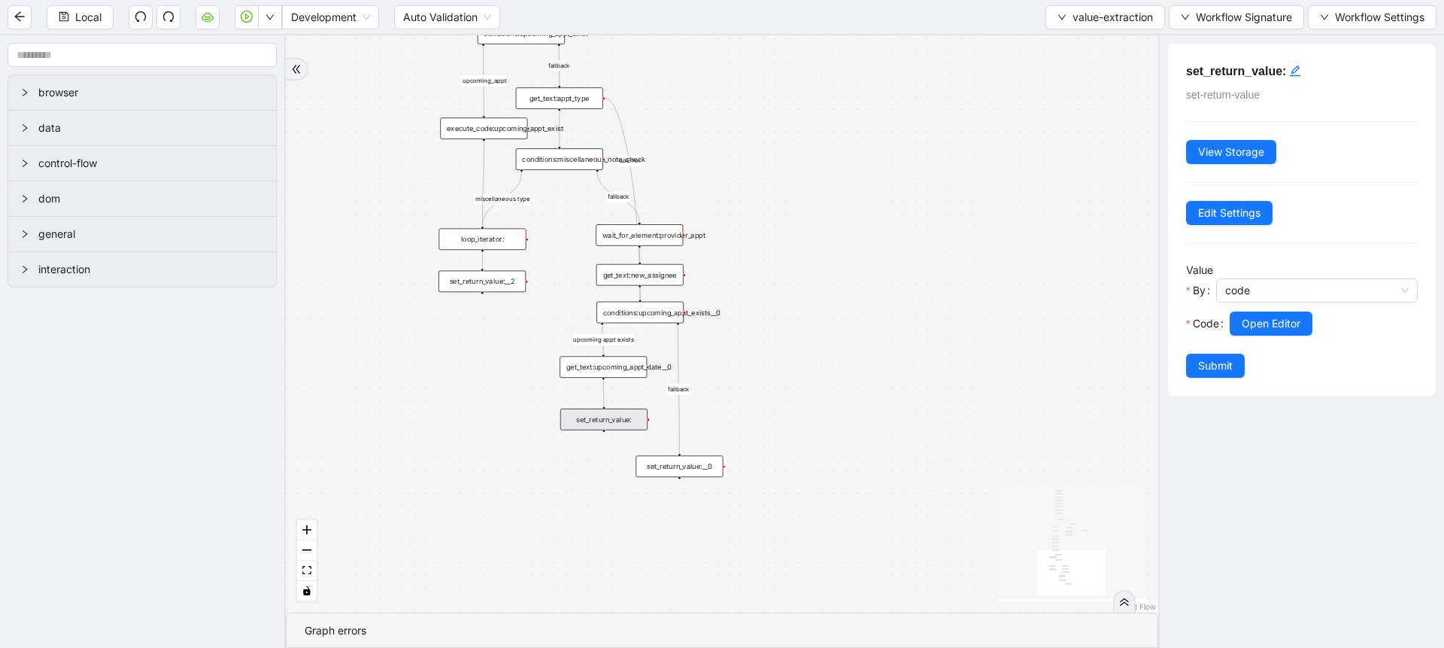
click at [505, 293] on div "fallback fallback miscellaneous type upcoming appt exists fallback upcoming_app…" at bounding box center [722, 323] width 872 height 577
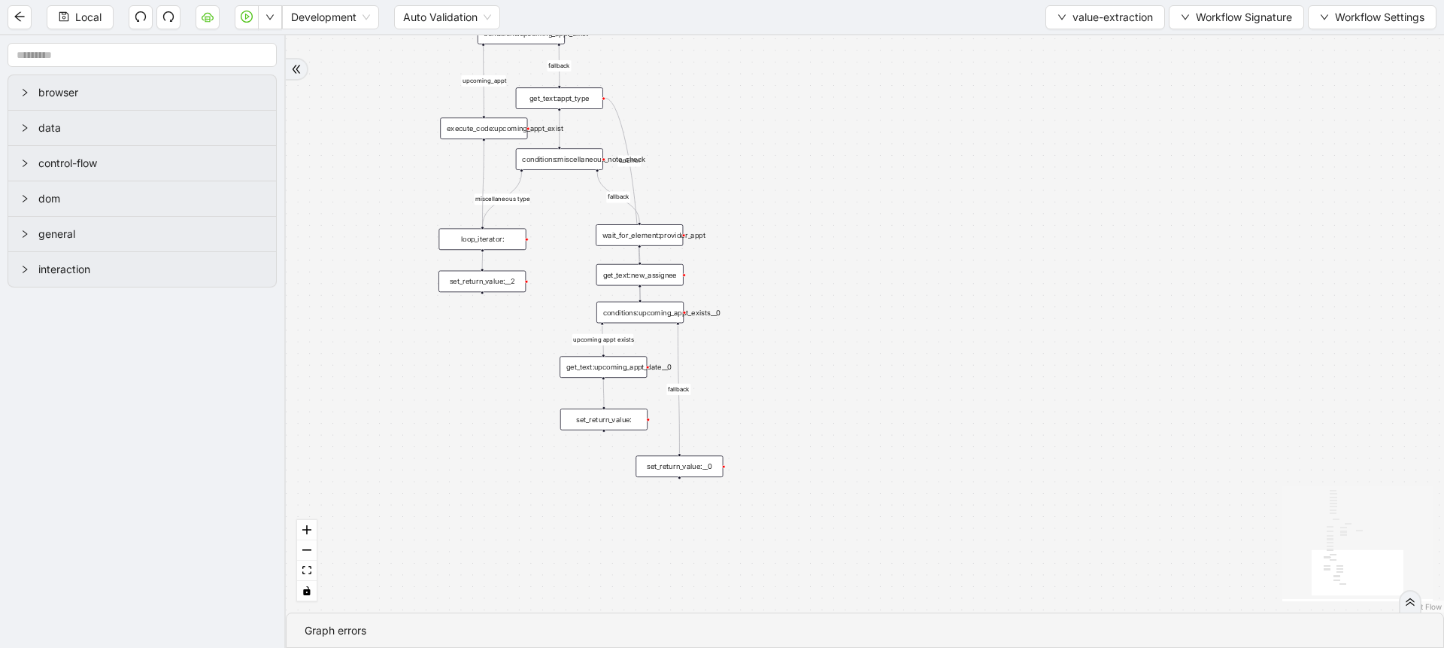
click at [493, 283] on div "set_return_value:__2" at bounding box center [482, 282] width 87 height 22
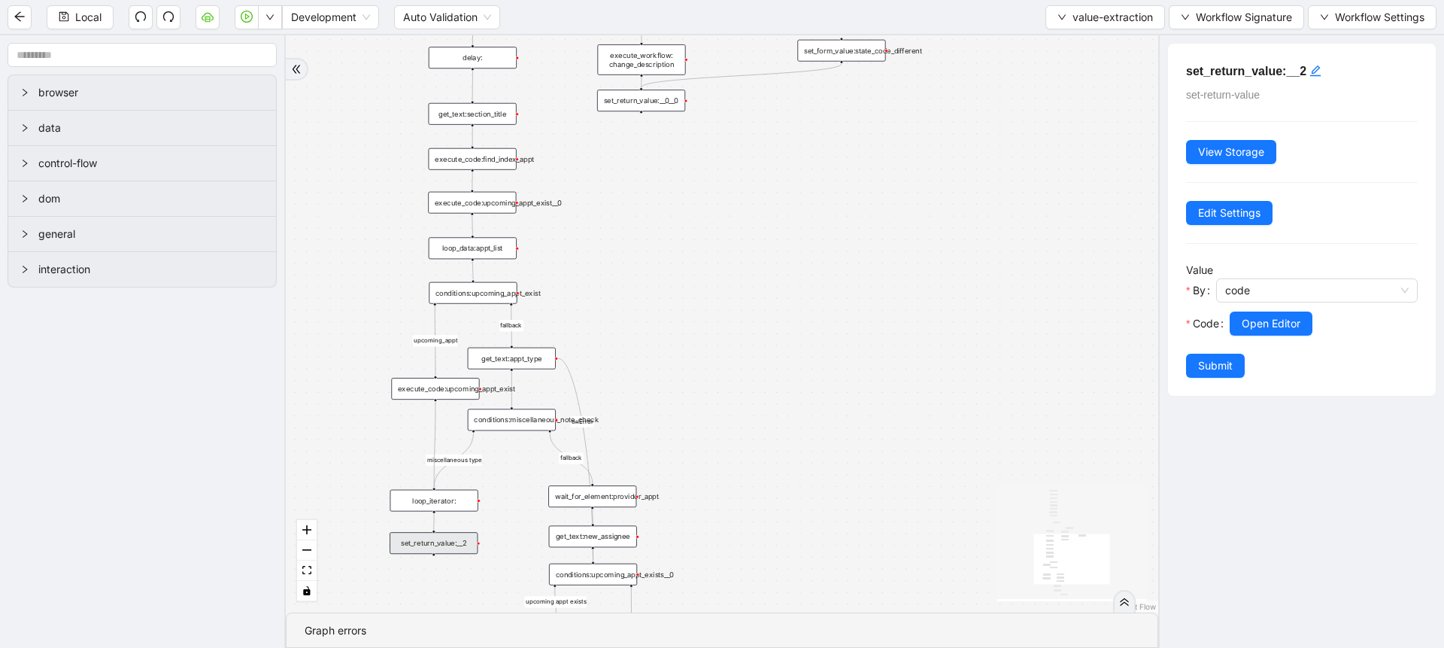
drag, startPoint x: 846, startPoint y: 132, endPoint x: 801, endPoint y: 418, distance: 289.4
click at [801, 418] on div "fallback fallback miscellaneous type upcoming appt exists fallback upcoming_app…" at bounding box center [722, 323] width 872 height 577
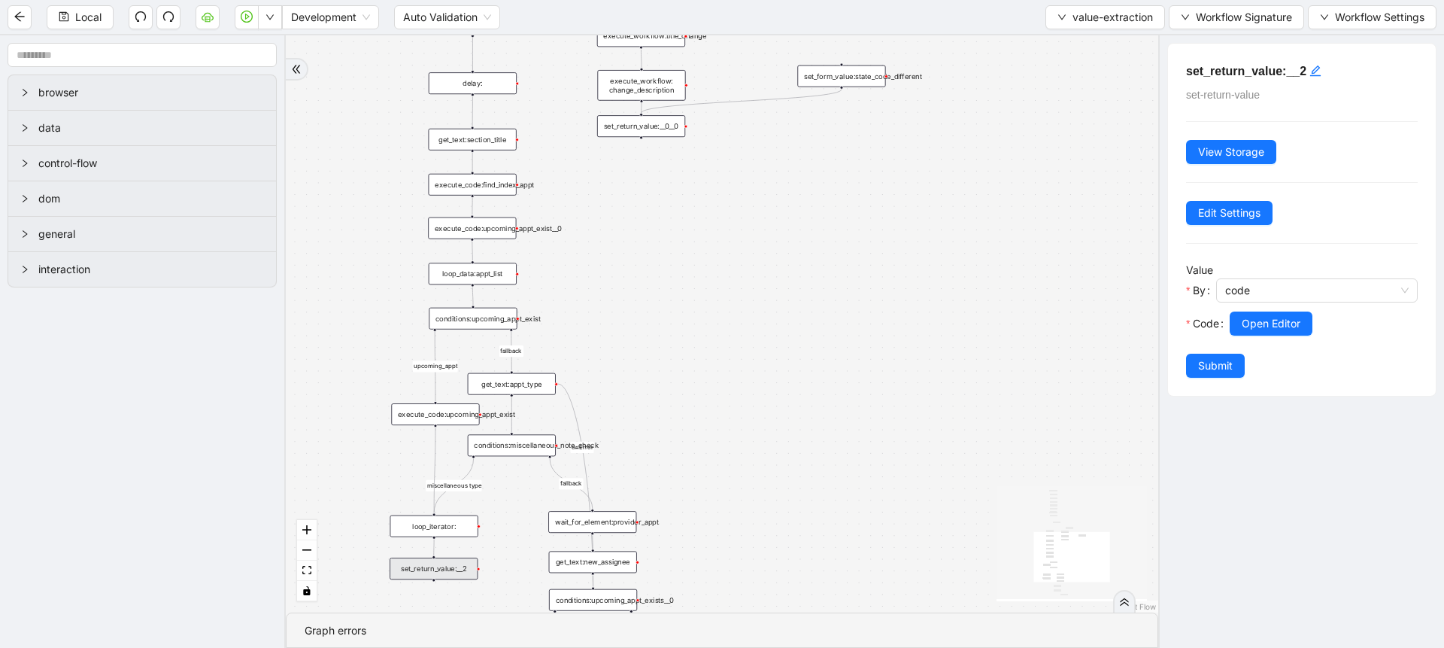
click at [443, 554] on div "fallback fallback miscellaneous type upcoming appt exists fallback upcoming_app…" at bounding box center [722, 323] width 872 height 577
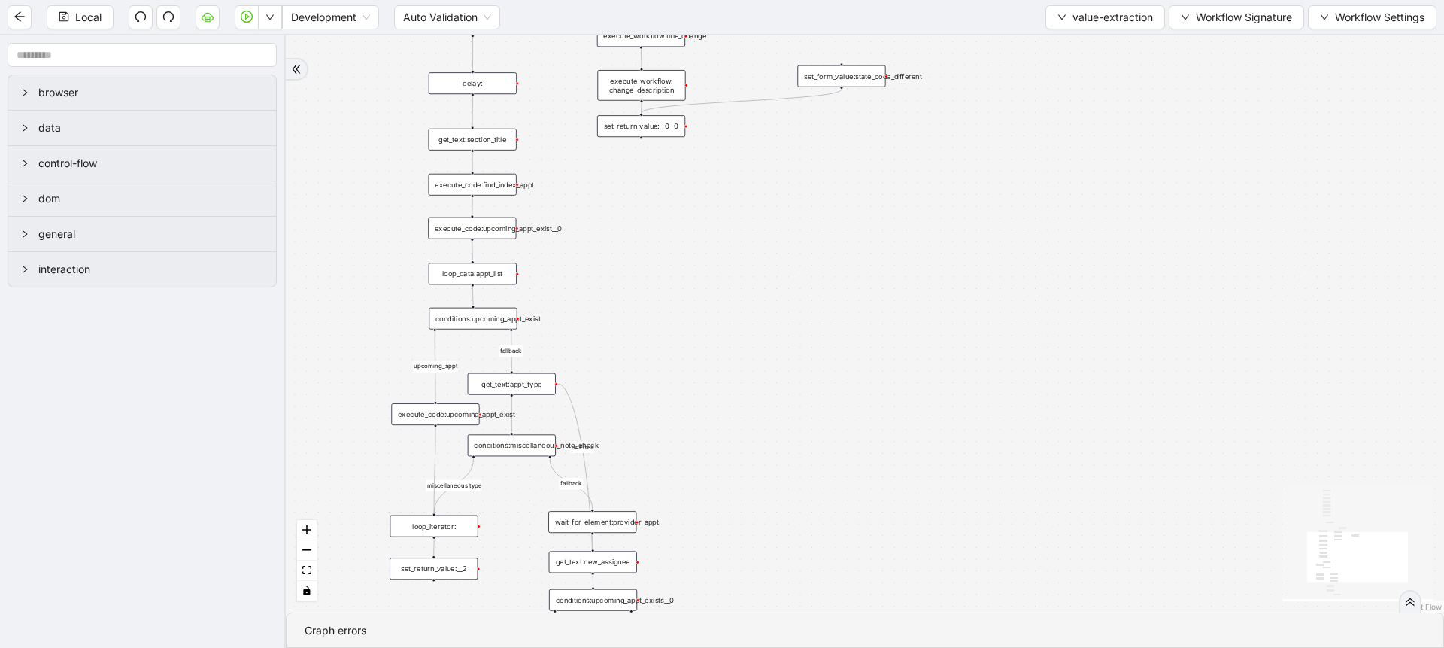
click at [444, 557] on div "set_return_value:__2" at bounding box center [434, 568] width 88 height 22
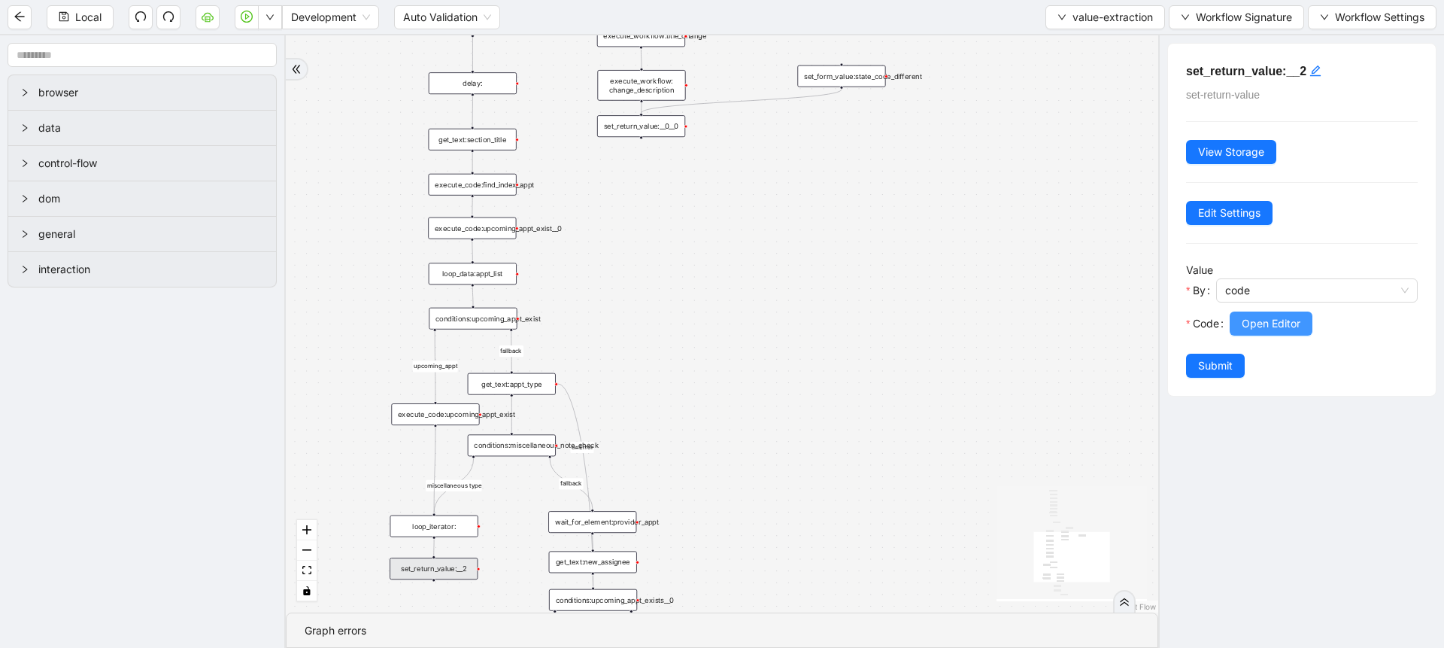
click at [1279, 327] on span "Open Editor" at bounding box center [1271, 323] width 59 height 17
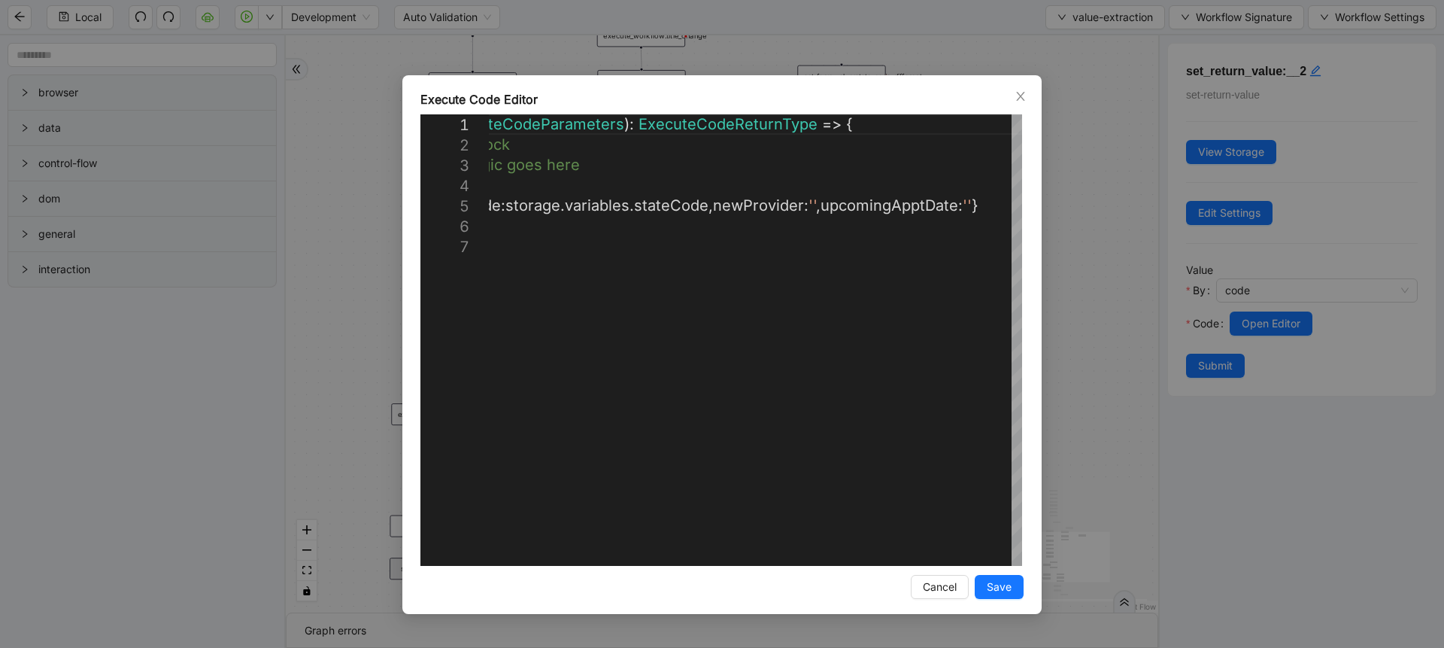
click at [1091, 311] on div "**********" at bounding box center [722, 324] width 1444 height 648
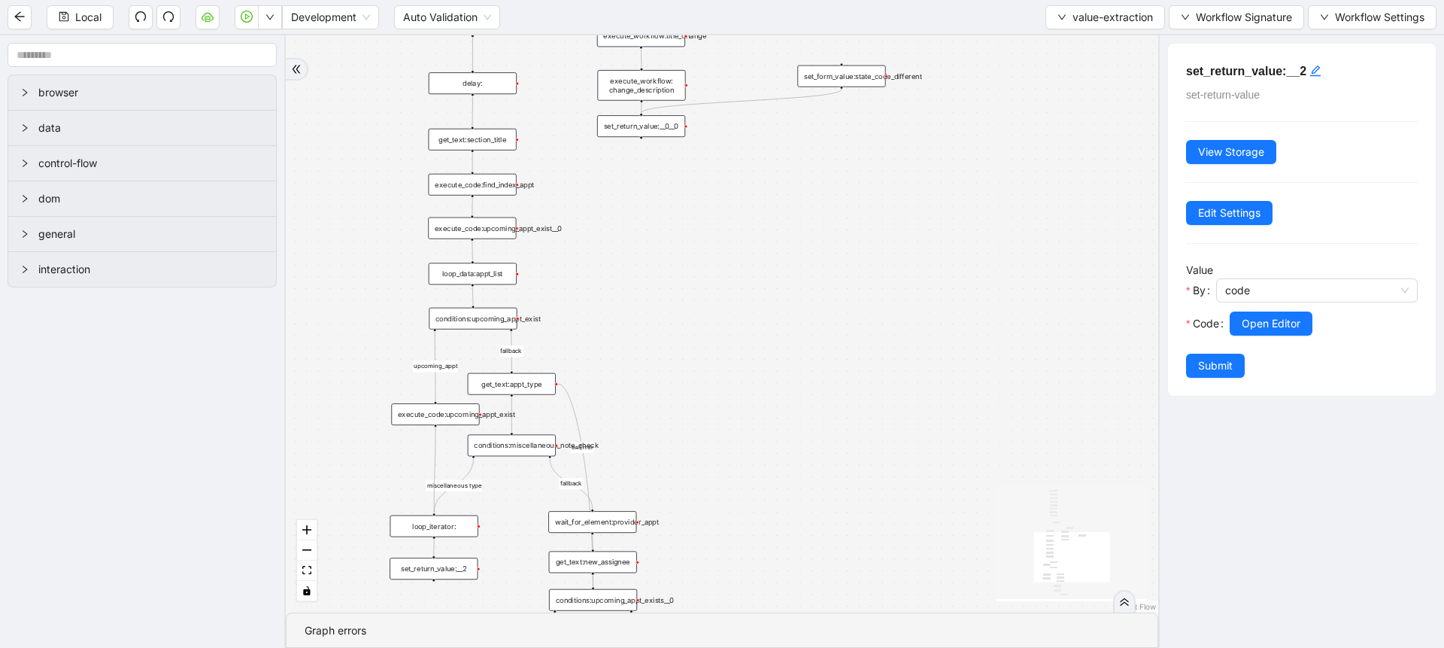
click at [654, 126] on div "set_return_value:__0__0" at bounding box center [641, 126] width 88 height 22
click at [1238, 320] on button "Open Editor" at bounding box center [1271, 323] width 83 height 24
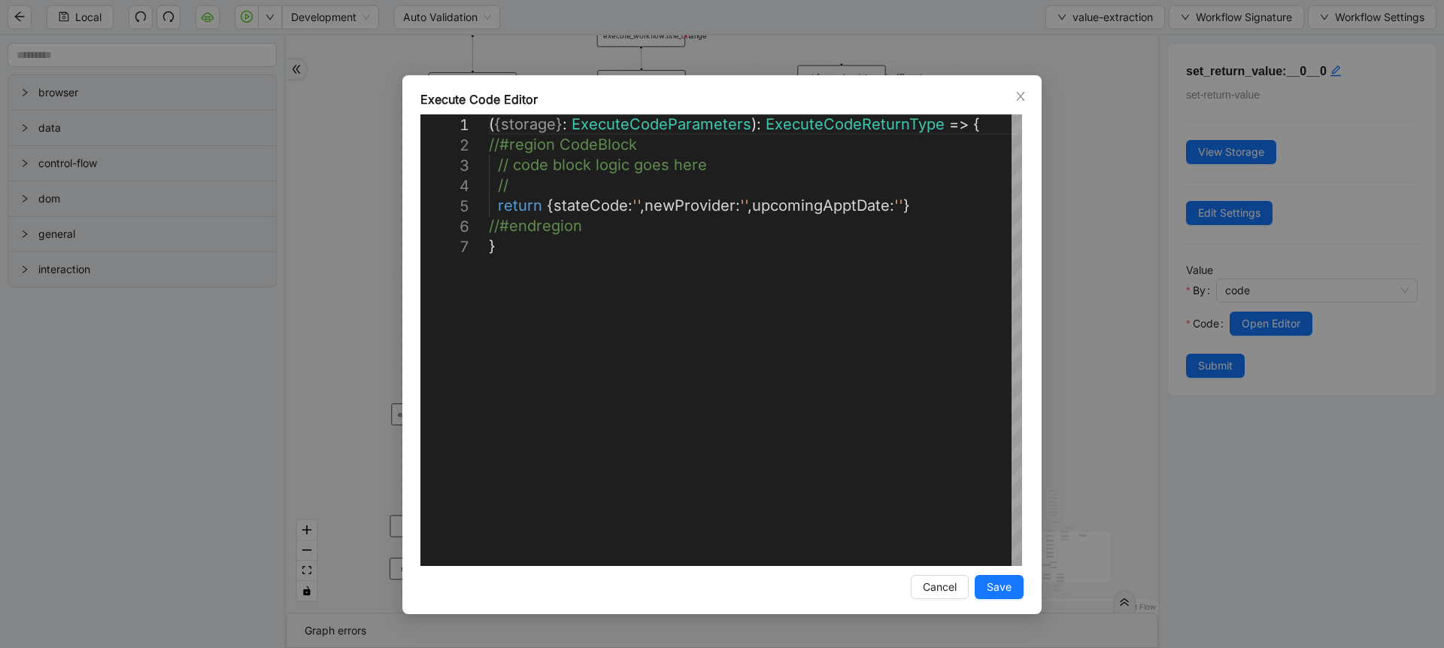
click at [1084, 273] on div "**********" at bounding box center [722, 324] width 1444 height 648
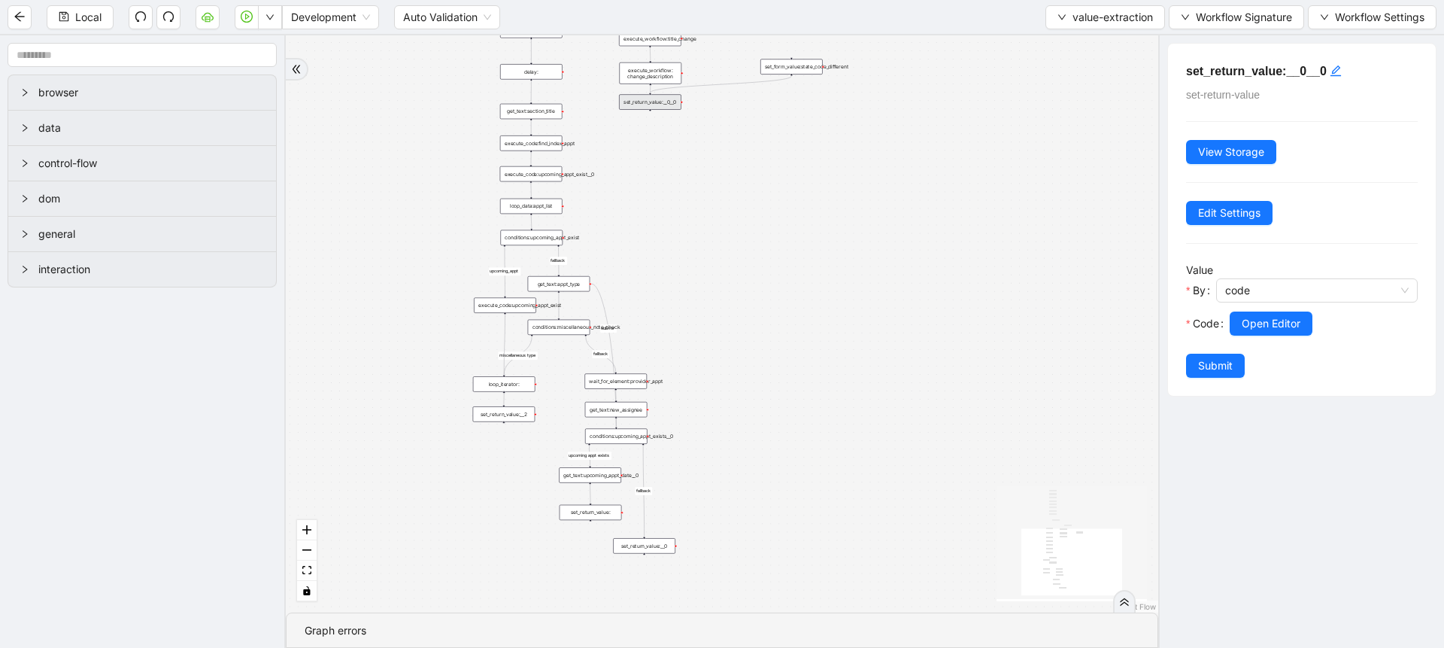
drag, startPoint x: 678, startPoint y: 466, endPoint x: 675, endPoint y: 323, distance: 142.2
click at [675, 323] on div "fallback fallback miscellaneous type upcoming appt exists fallback upcoming_app…" at bounding box center [722, 323] width 872 height 577
click at [527, 399] on div "set_return_value:__2" at bounding box center [502, 401] width 62 height 15
click at [1249, 334] on button "Open Editor" at bounding box center [1271, 323] width 83 height 24
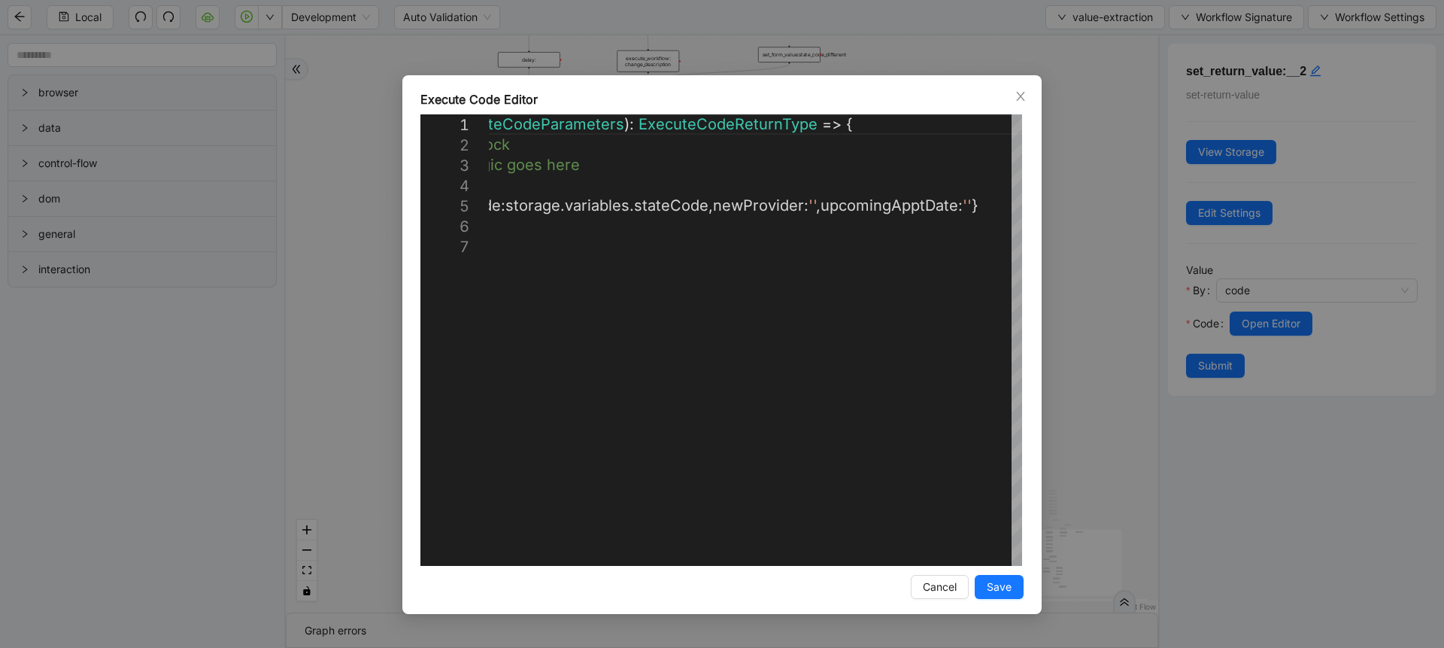
click at [1079, 319] on div "**********" at bounding box center [722, 324] width 1444 height 648
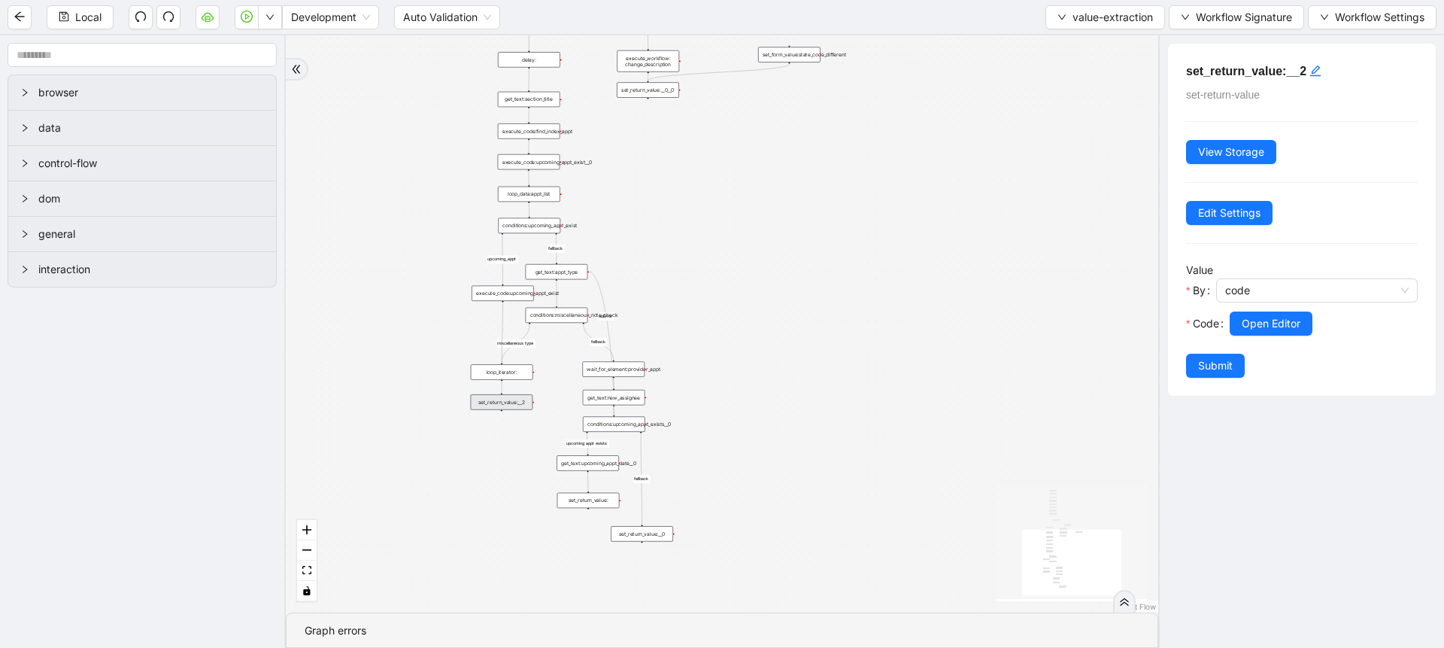
click at [591, 497] on div "set_return_value:" at bounding box center [588, 500] width 62 height 15
click at [1263, 319] on span "Open Editor" at bounding box center [1271, 323] width 59 height 17
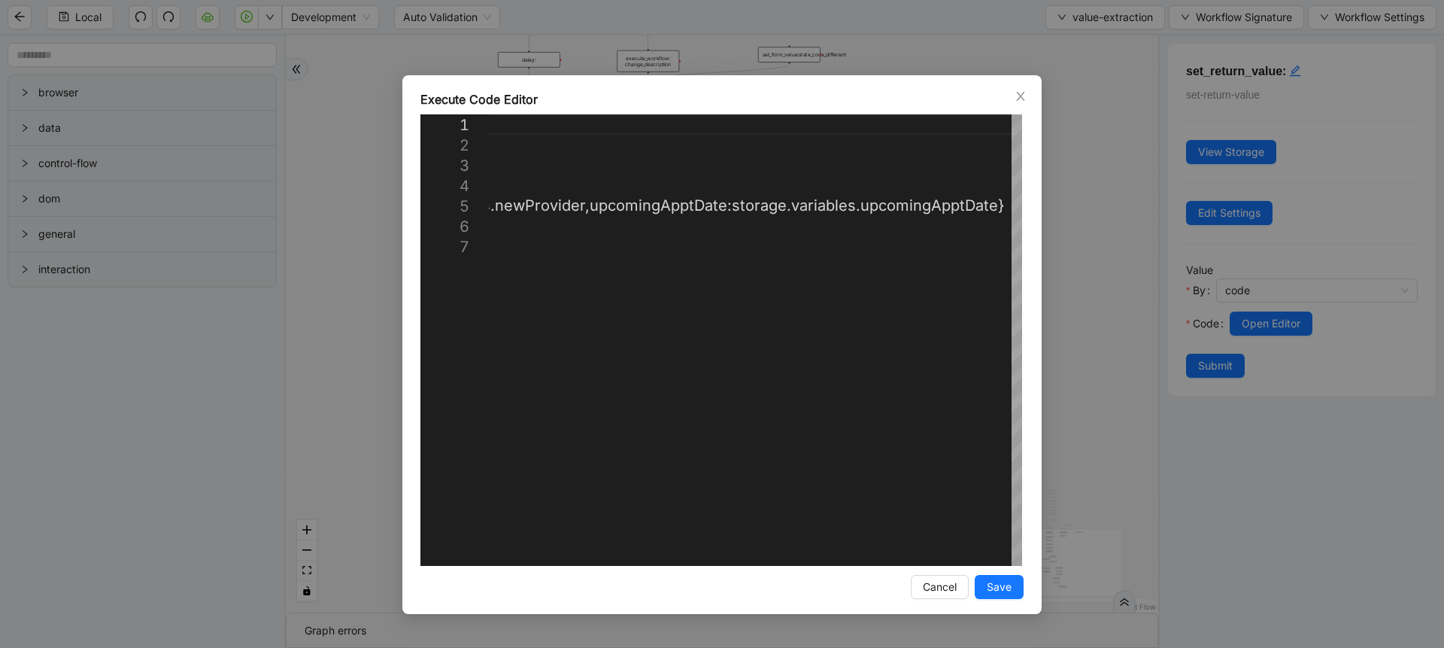
click at [1057, 377] on div "**********" at bounding box center [722, 324] width 1444 height 648
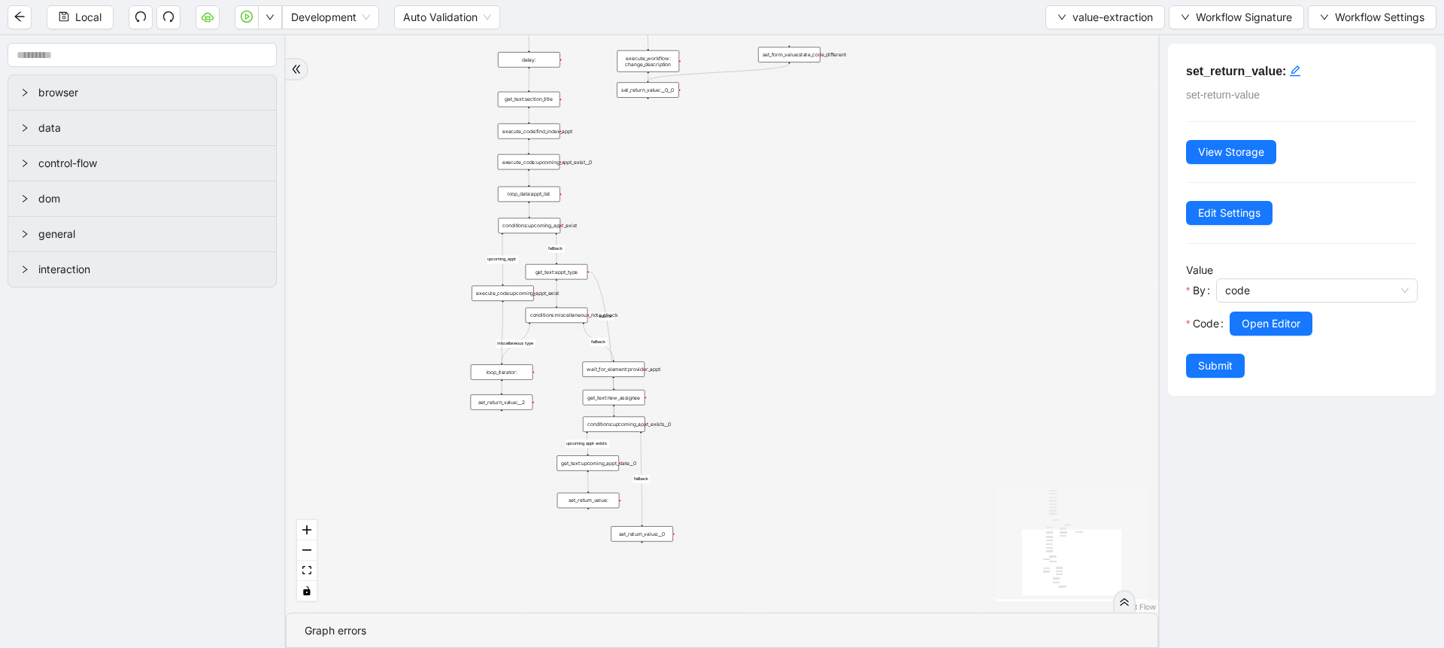
click at [647, 534] on div "set_return_value:__0" at bounding box center [642, 533] width 62 height 15
click at [1267, 312] on button "Open Editor" at bounding box center [1271, 323] width 83 height 24
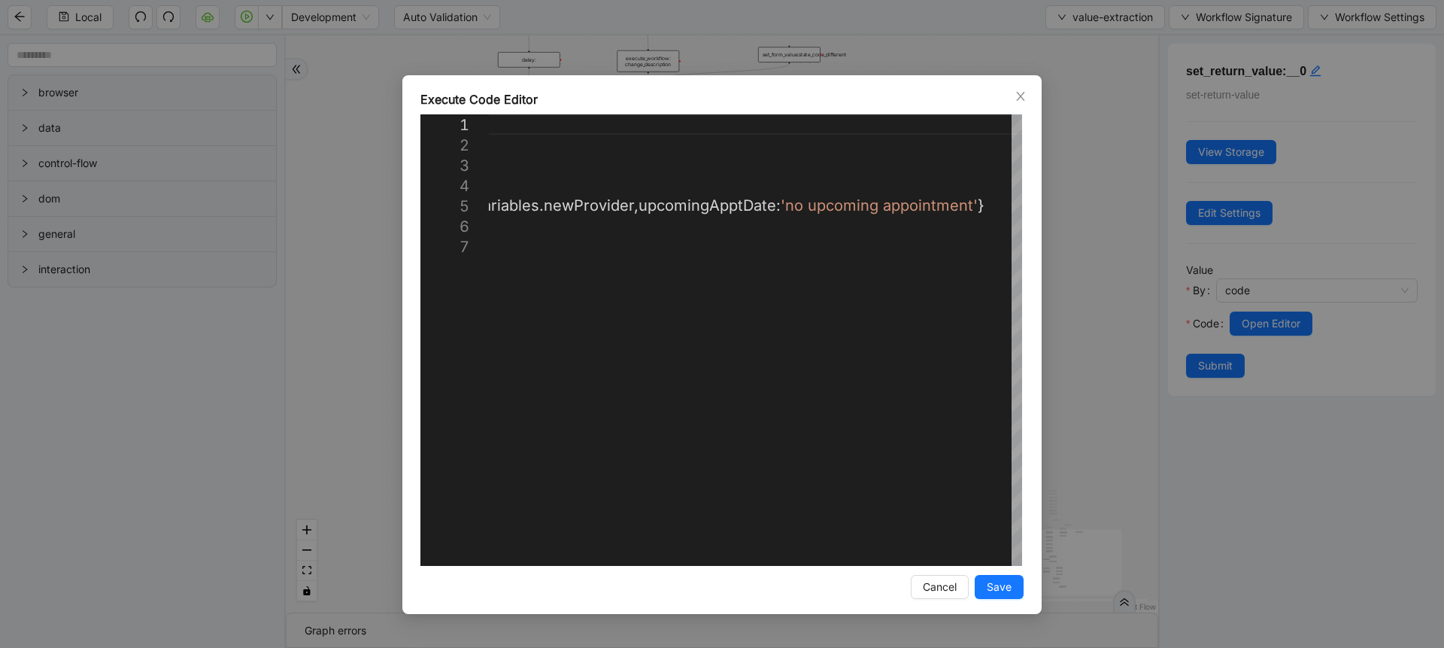
click at [1051, 357] on div "**********" at bounding box center [722, 324] width 1444 height 648
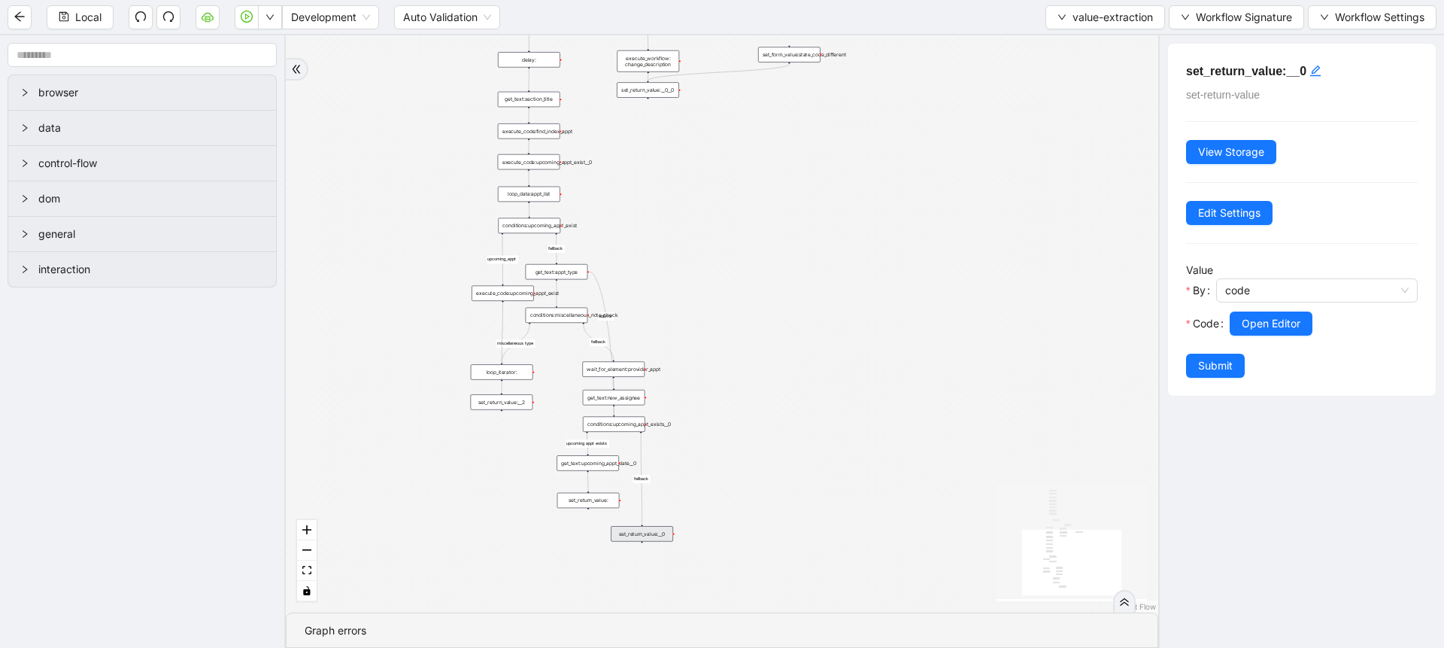
click at [506, 402] on div "set_return_value:__2" at bounding box center [502, 401] width 62 height 15
click at [1270, 322] on span "Open Editor" at bounding box center [1271, 323] width 59 height 17
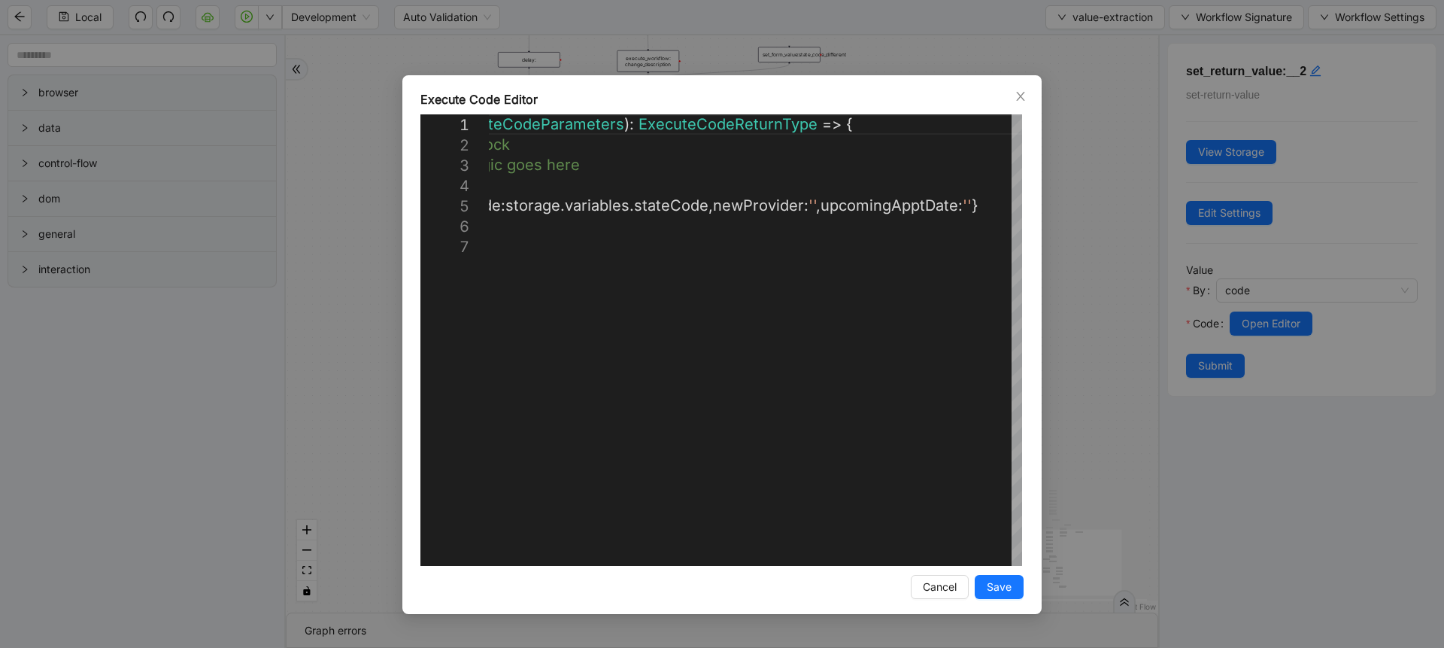
click at [372, 229] on div "**********" at bounding box center [722, 324] width 1444 height 648
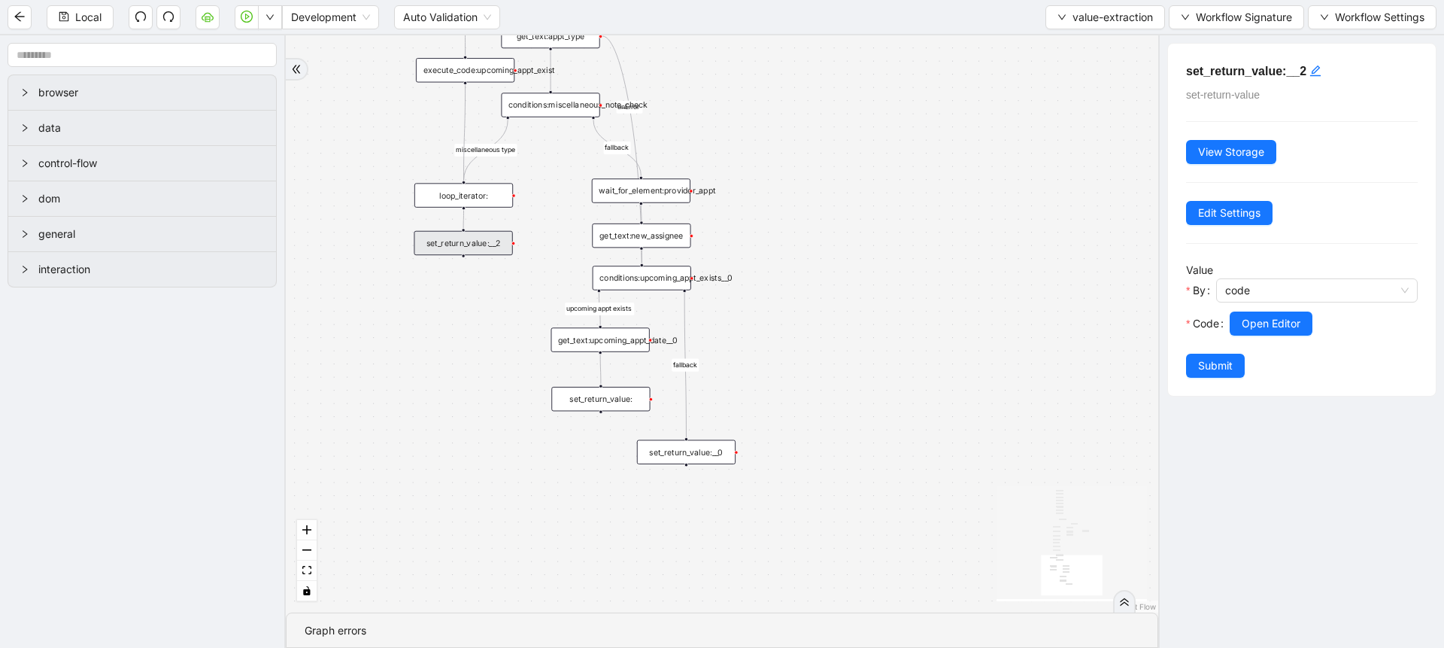
drag, startPoint x: 564, startPoint y: 351, endPoint x: 560, endPoint y: 147, distance: 203.9
click at [560, 147] on div "fallback fallback miscellaneous type upcoming appt exists fallback upcoming_app…" at bounding box center [722, 323] width 872 height 577
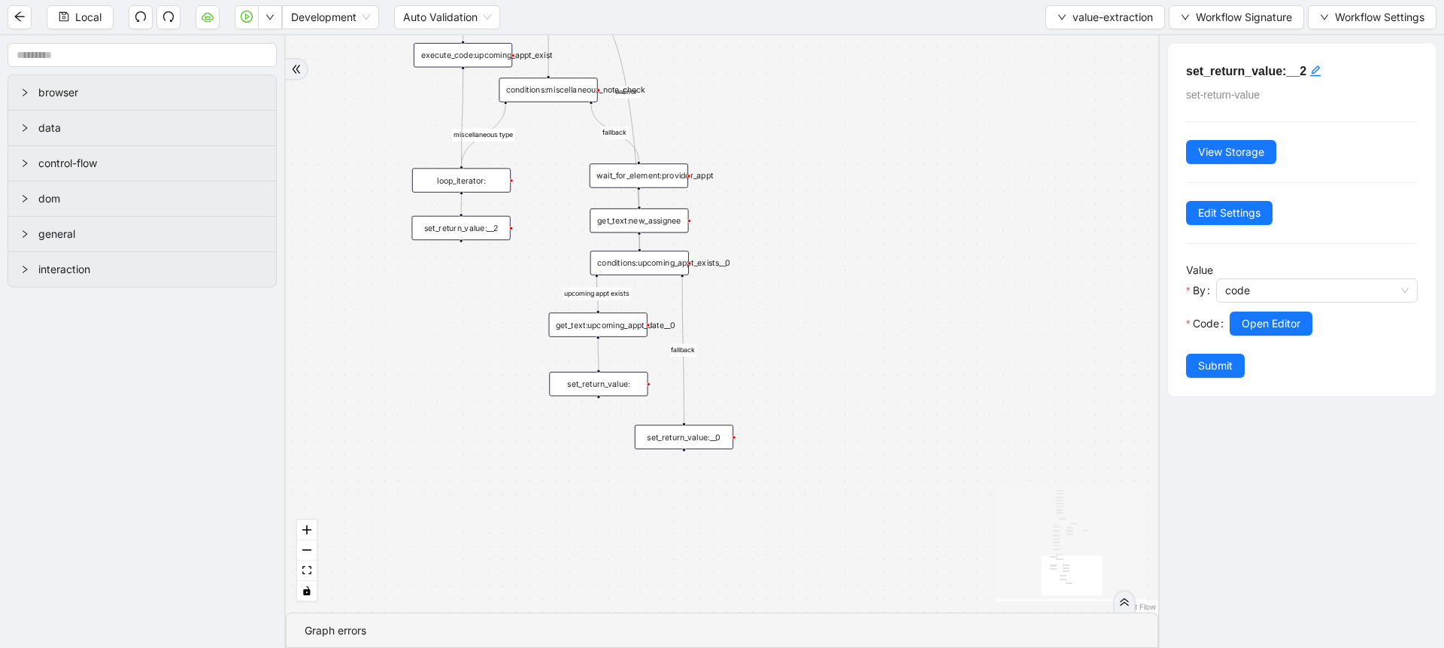
click at [619, 386] on div "set_return_value:" at bounding box center [598, 384] width 99 height 24
click at [1250, 329] on span "Open Editor" at bounding box center [1271, 323] width 59 height 17
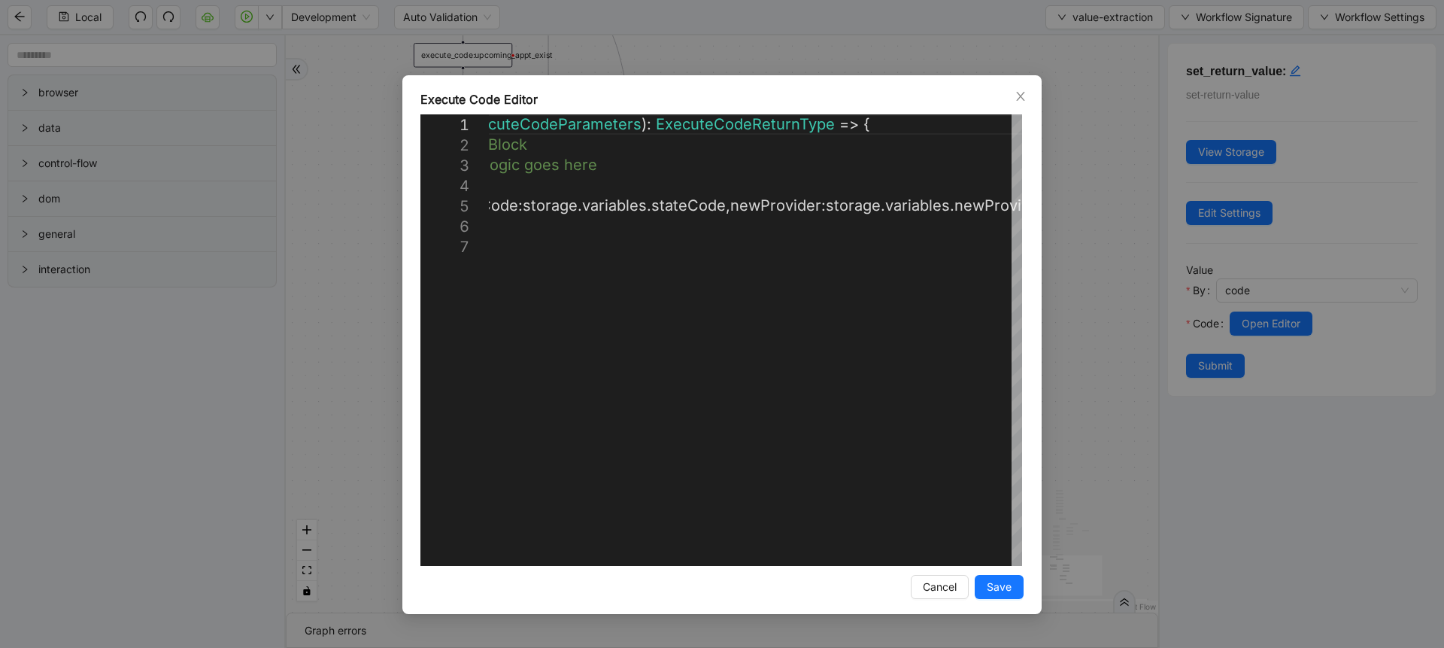
click at [1086, 319] on div "**********" at bounding box center [722, 324] width 1444 height 648
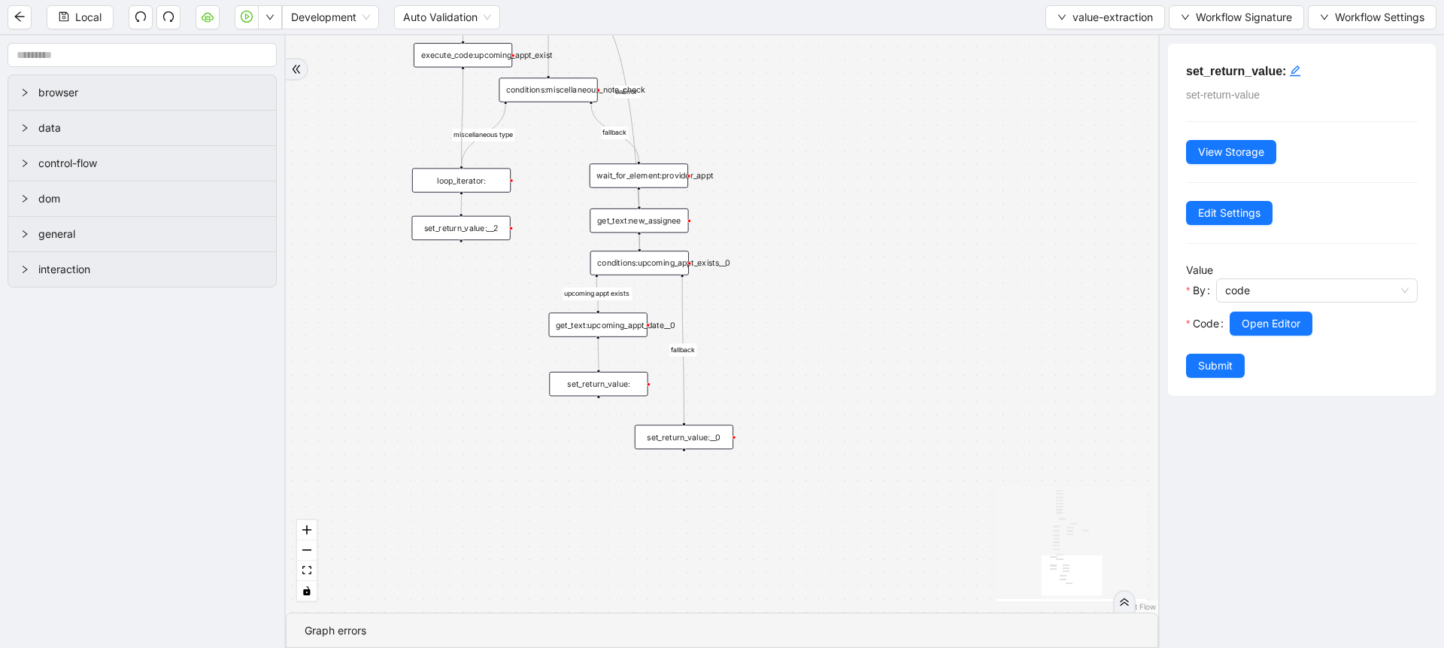
click at [690, 430] on div "set_return_value:__0" at bounding box center [684, 437] width 99 height 24
click at [1253, 324] on span "Open Editor" at bounding box center [1271, 323] width 59 height 17
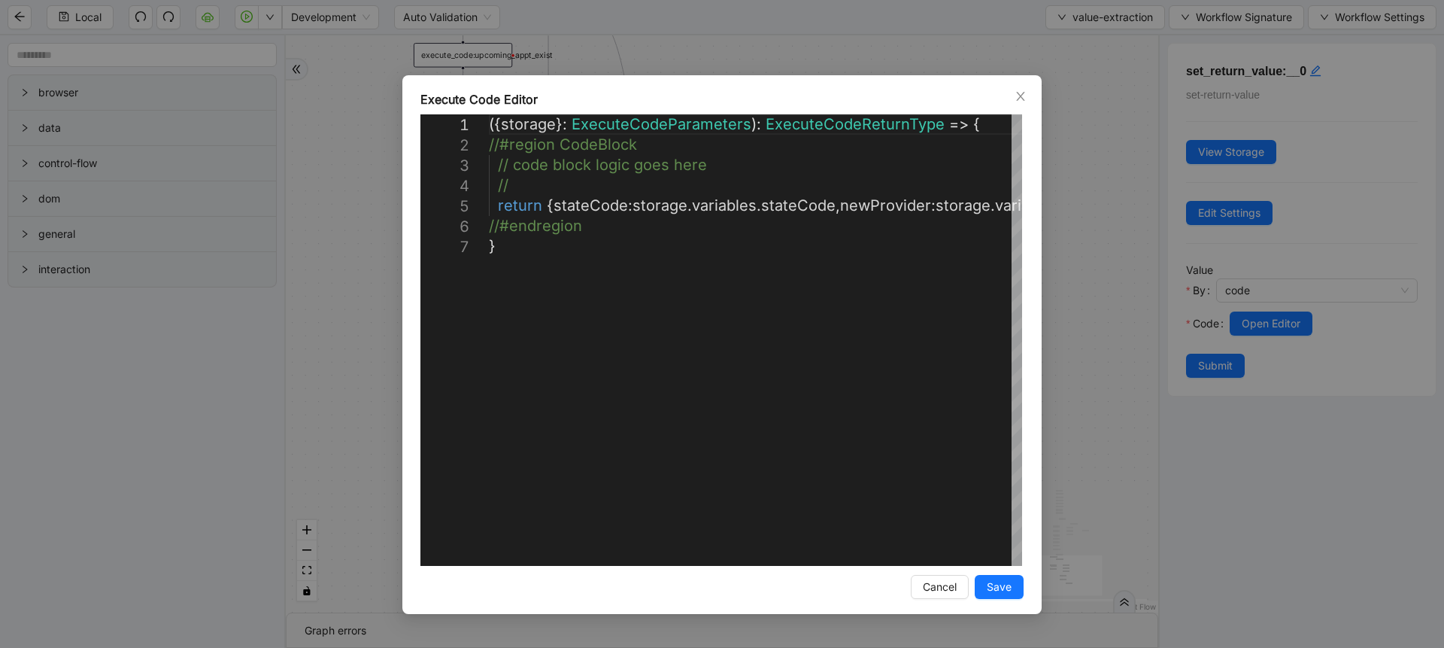
click at [1100, 288] on div "**********" at bounding box center [722, 324] width 1444 height 648
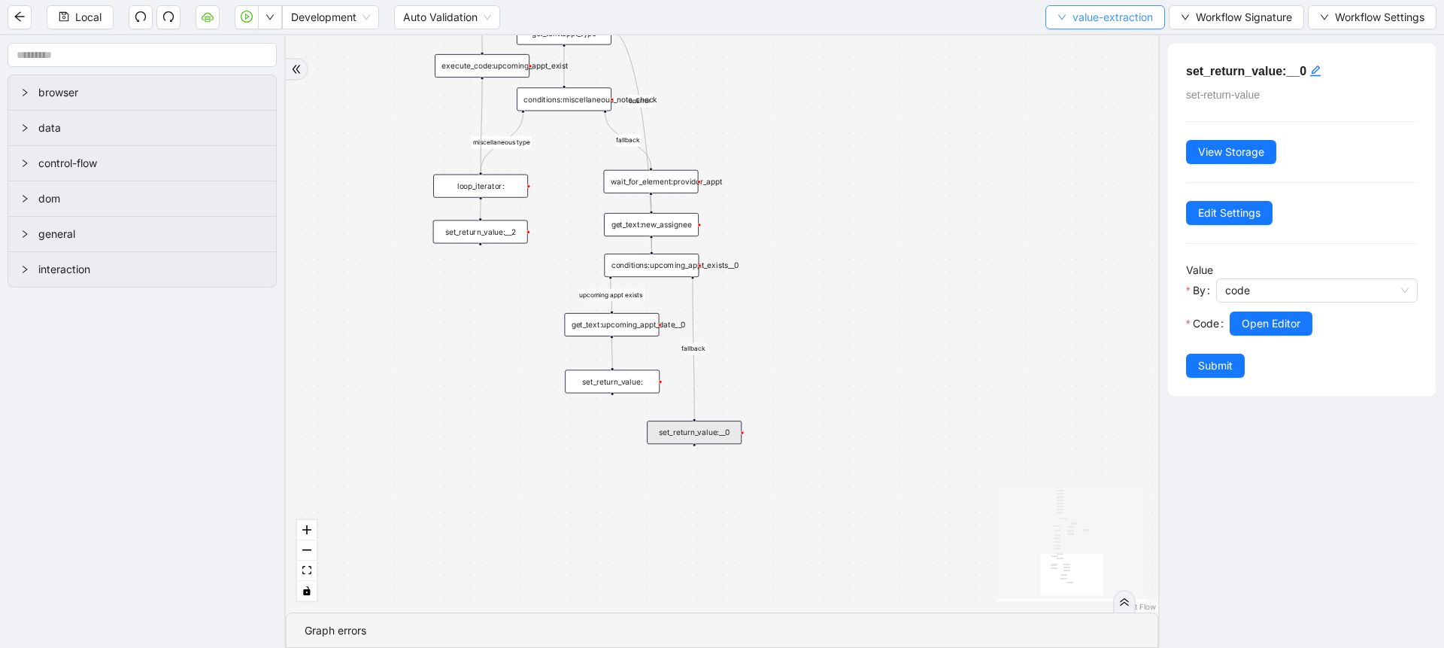
click at [1068, 28] on button "value-extraction" at bounding box center [1105, 17] width 120 height 24
click at [1066, 44] on span "Select" at bounding box center [1102, 46] width 96 height 17
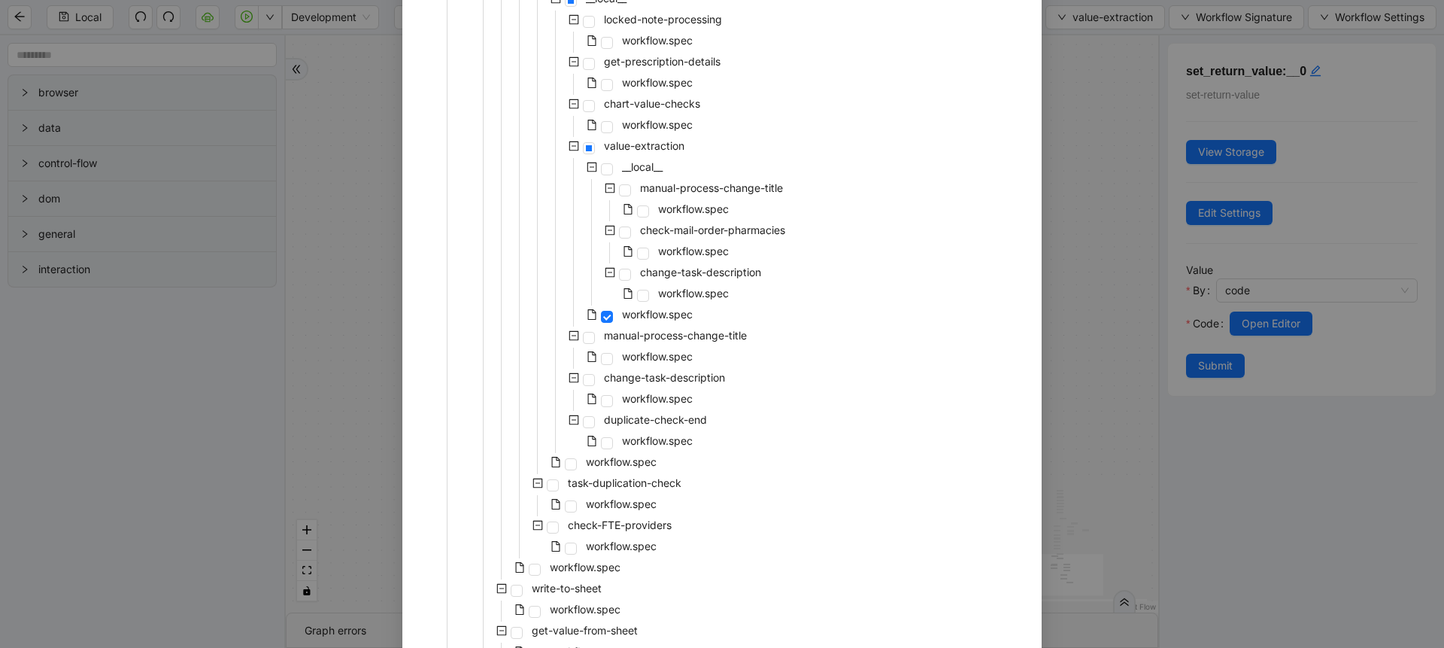
scroll to position [784, 0]
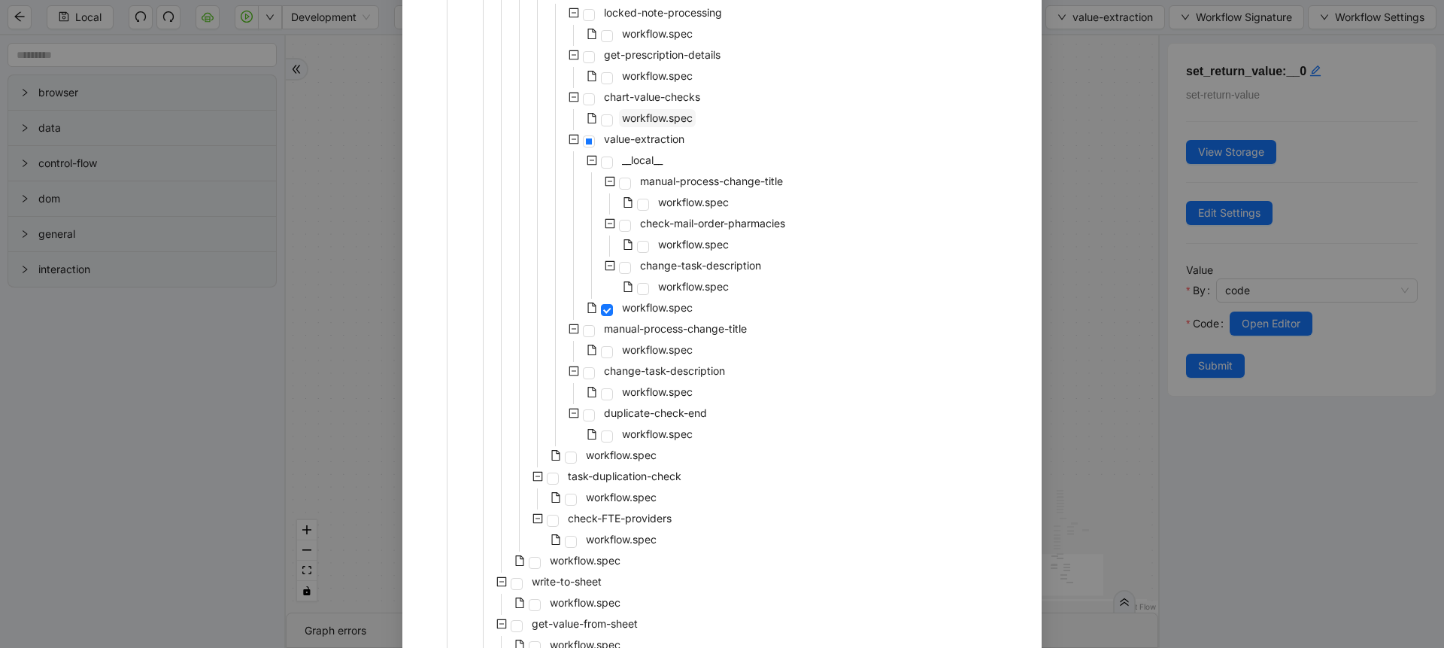
click at [673, 110] on span "workflow.spec" at bounding box center [657, 118] width 77 height 18
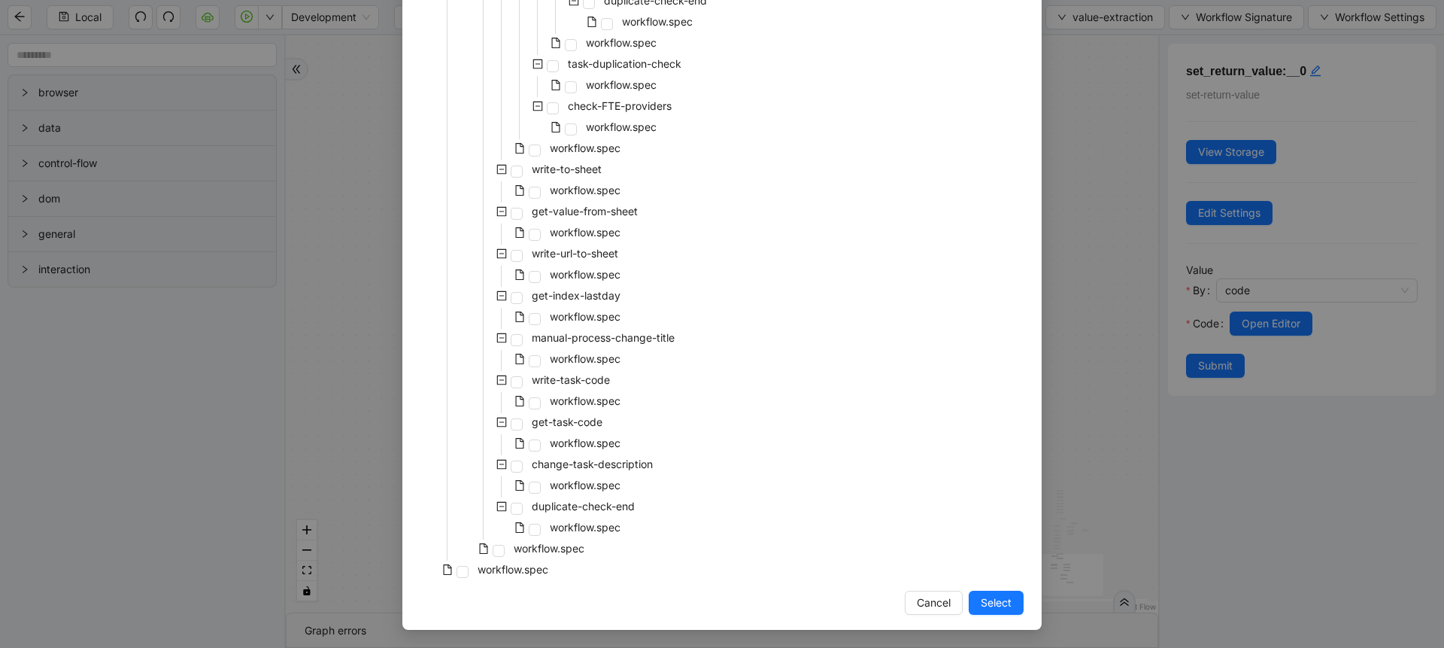
click at [992, 606] on span "Select" at bounding box center [996, 602] width 31 height 17
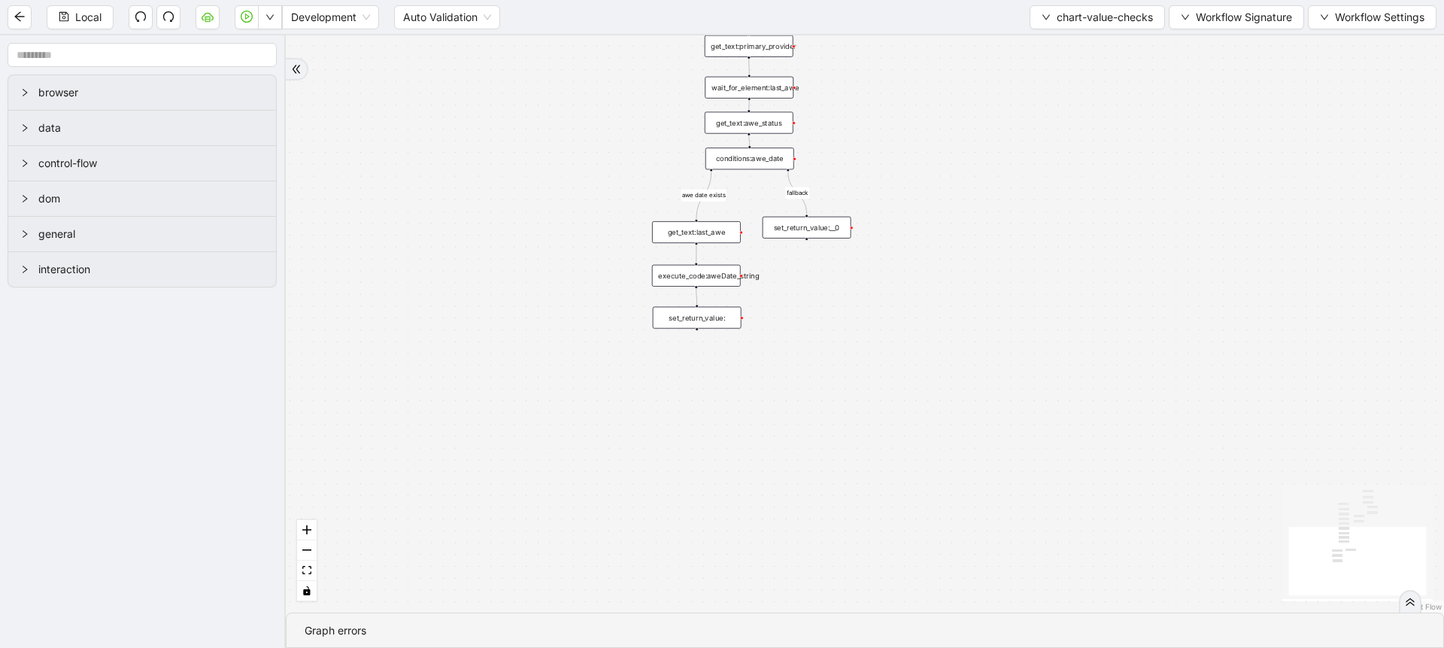
drag, startPoint x: 857, startPoint y: 229, endPoint x: 830, endPoint y: 433, distance: 205.5
click at [830, 433] on div "fallback awe date exists fallback onError trigger wait_for_element:preferred_ph…" at bounding box center [865, 323] width 1158 height 577
click at [785, 155] on div "conditions:awe_date" at bounding box center [750, 166] width 89 height 22
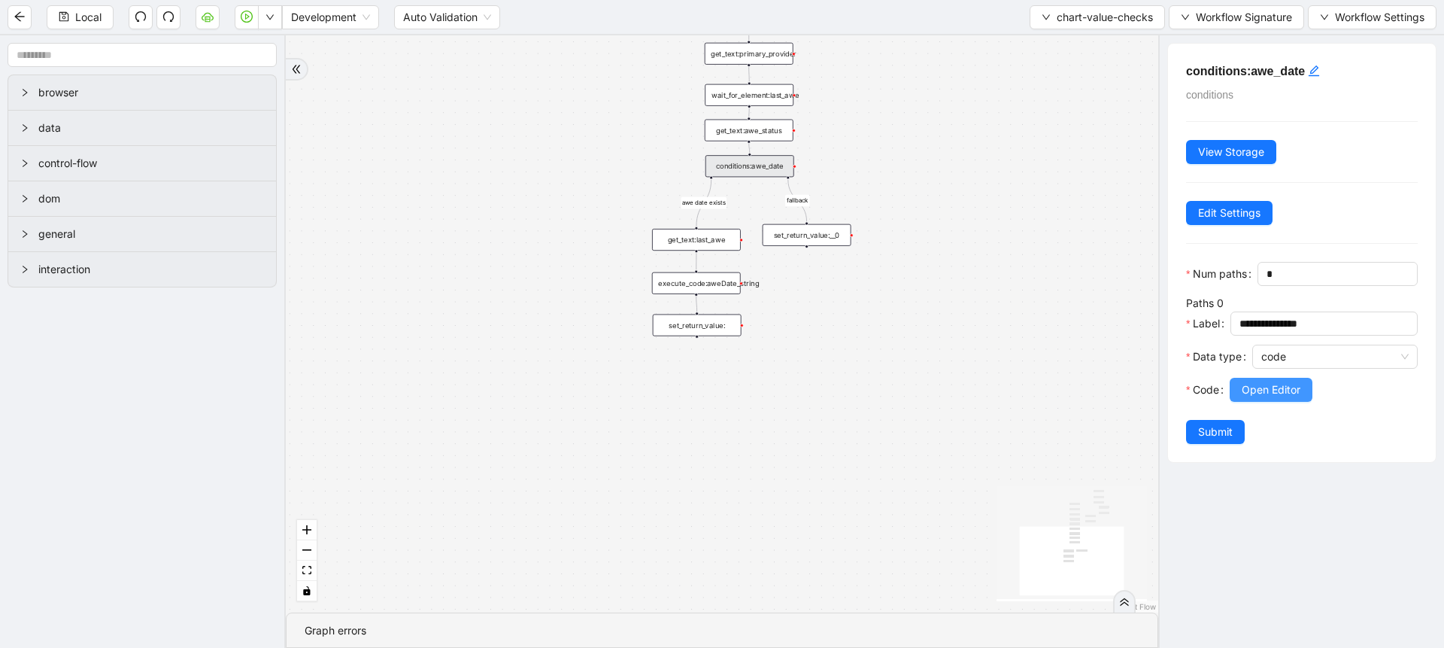
click at [1265, 402] on button "Open Editor" at bounding box center [1271, 390] width 83 height 24
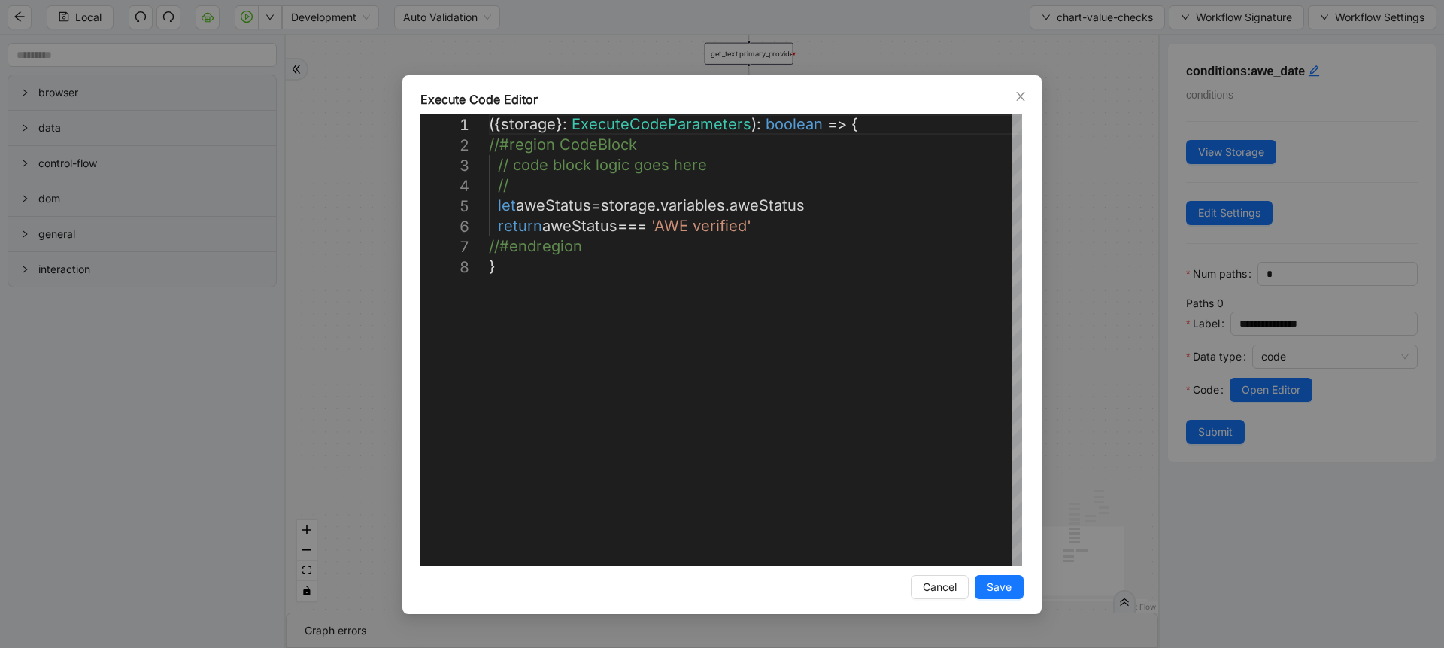
click at [1141, 342] on div "**********" at bounding box center [722, 324] width 1444 height 648
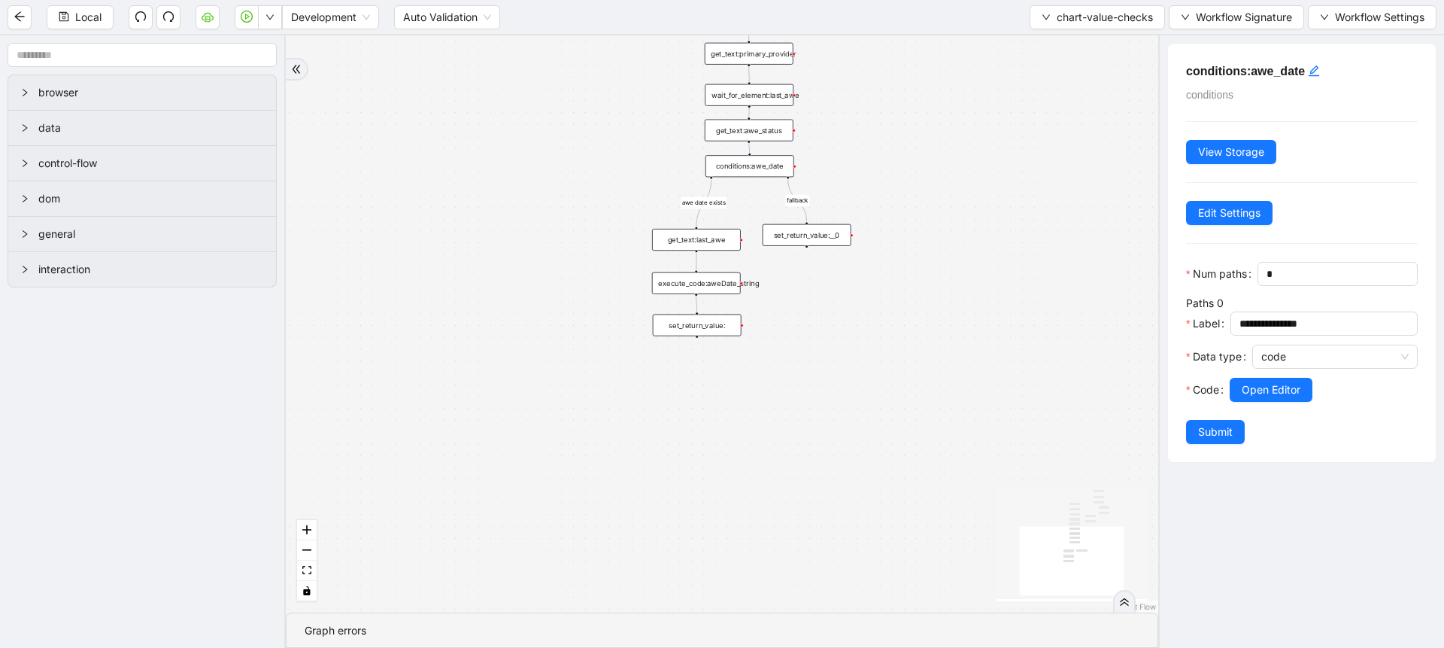
click at [751, 129] on div "get_text:awe_status" at bounding box center [749, 131] width 89 height 22
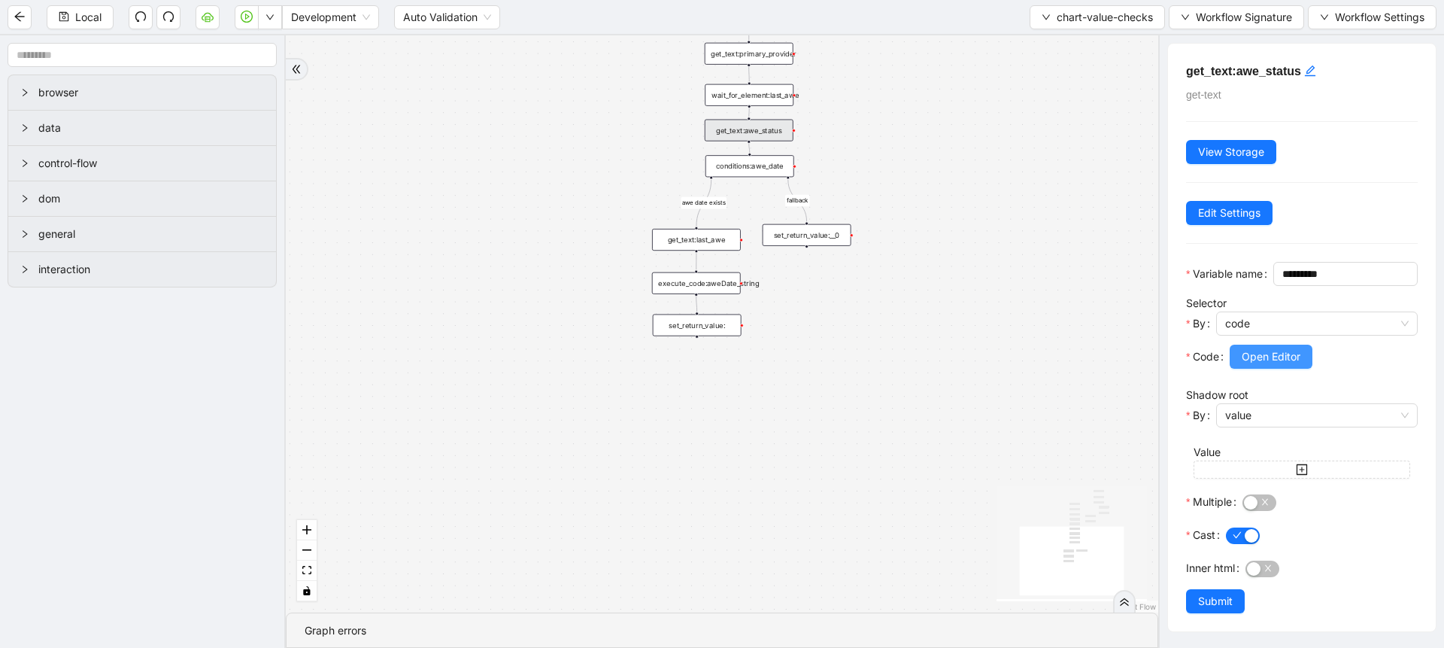
click at [1252, 365] on span "Open Editor" at bounding box center [1271, 356] width 59 height 17
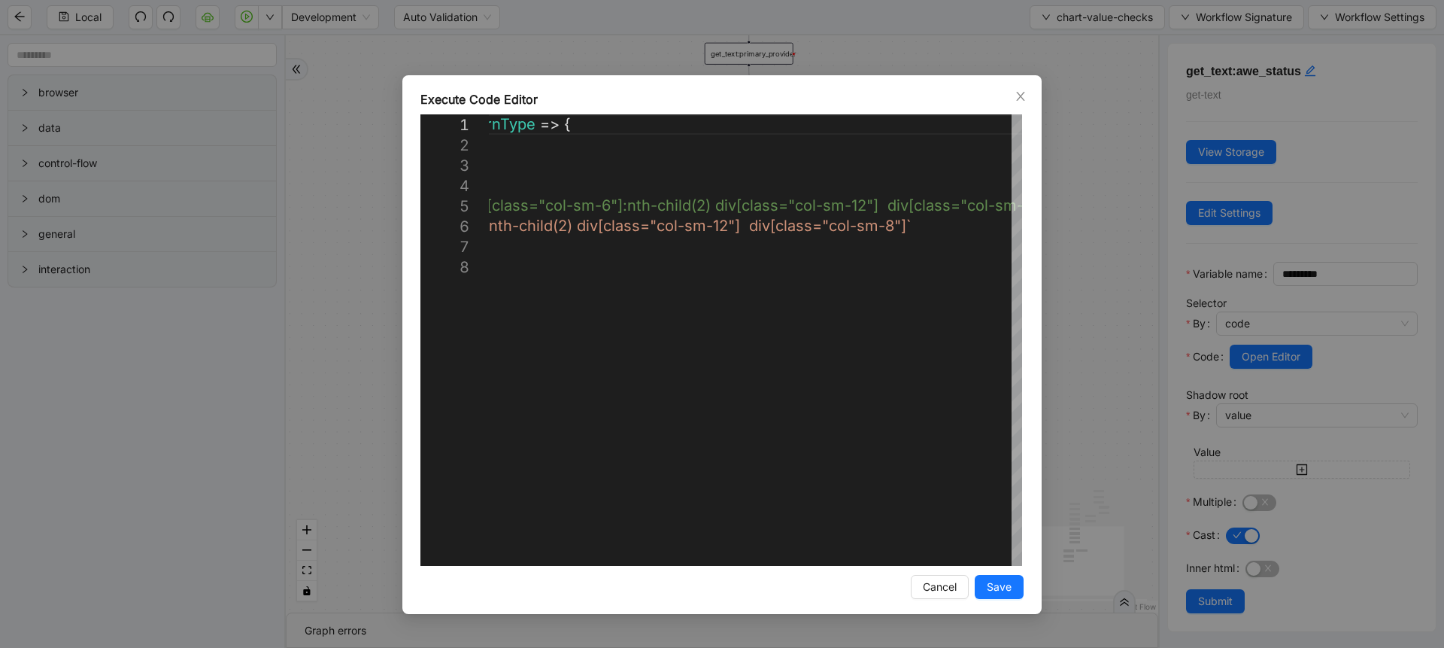
click at [1059, 317] on div "**********" at bounding box center [722, 324] width 1444 height 648
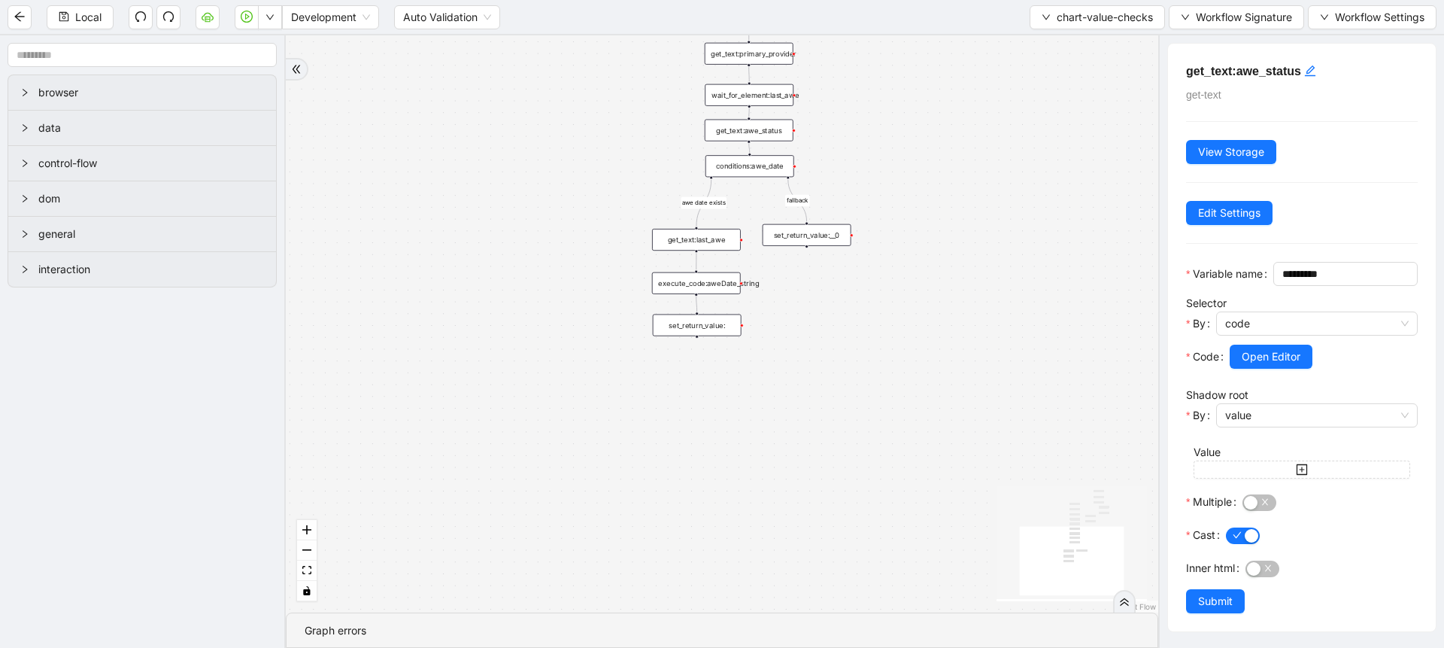
click at [717, 316] on div "set_return_value:" at bounding box center [697, 325] width 89 height 22
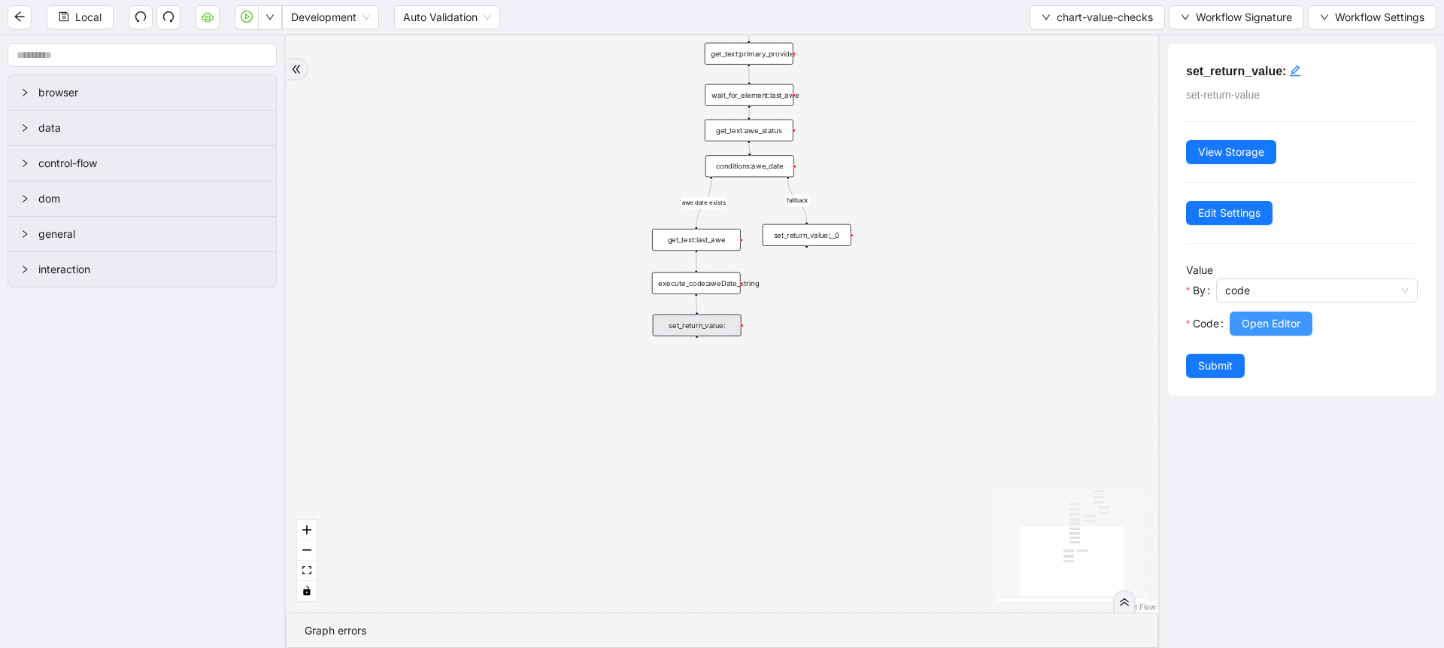
click at [1254, 323] on span "Open Editor" at bounding box center [1271, 323] width 59 height 17
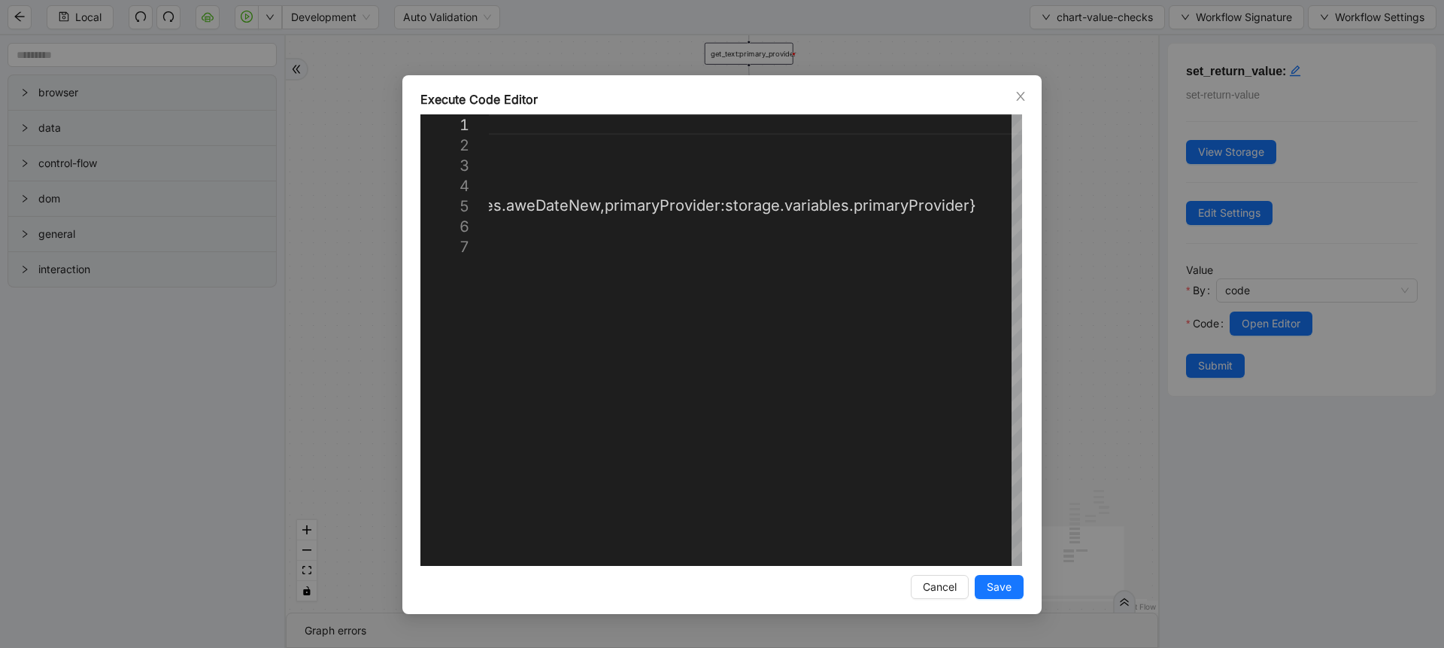
click at [1060, 320] on div "**********" at bounding box center [722, 324] width 1444 height 648
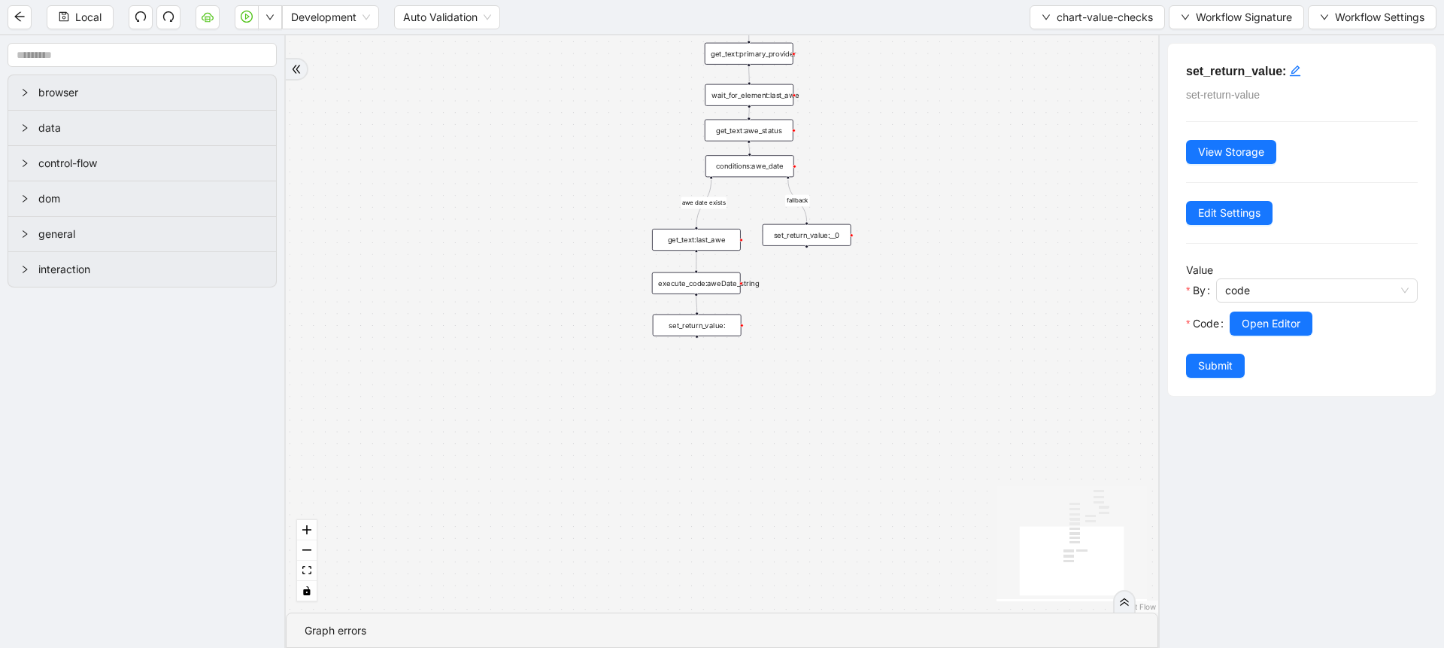
click at [699, 281] on div "execute_code:aweDate_string" at bounding box center [696, 283] width 89 height 22
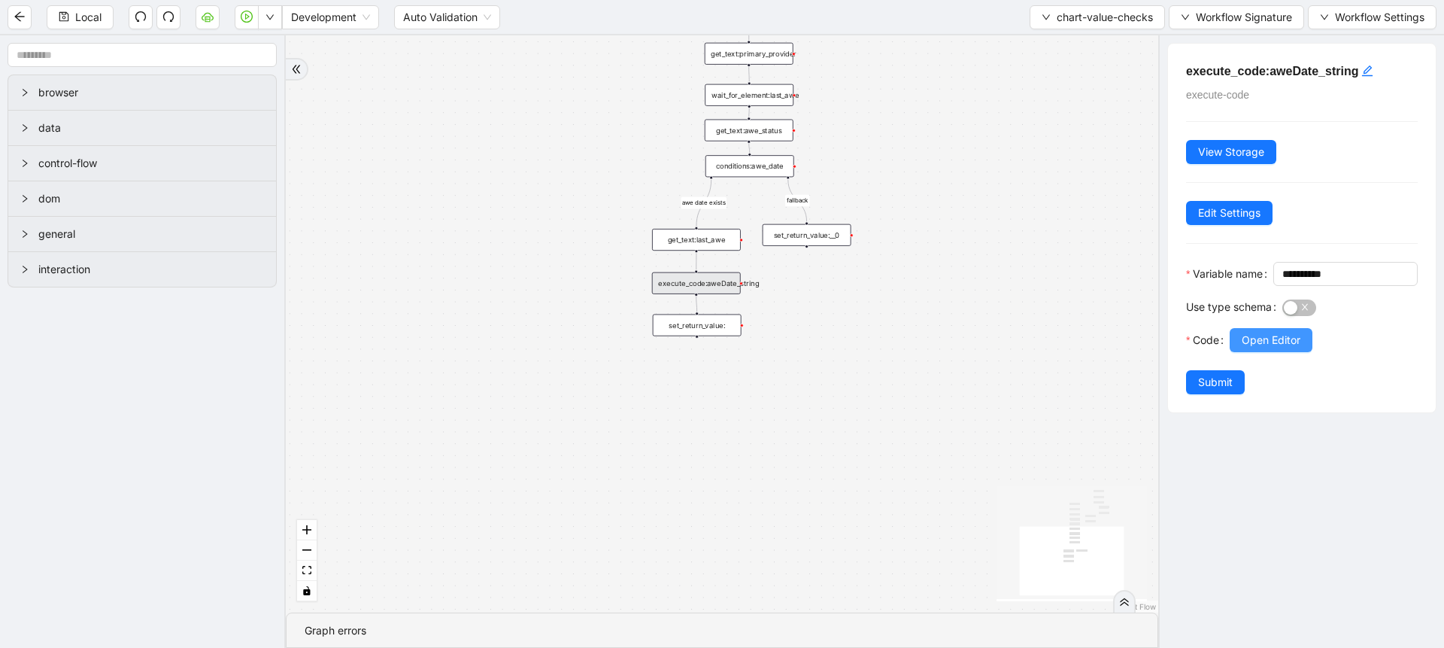
click at [1255, 352] on button "Open Editor" at bounding box center [1271, 340] width 83 height 24
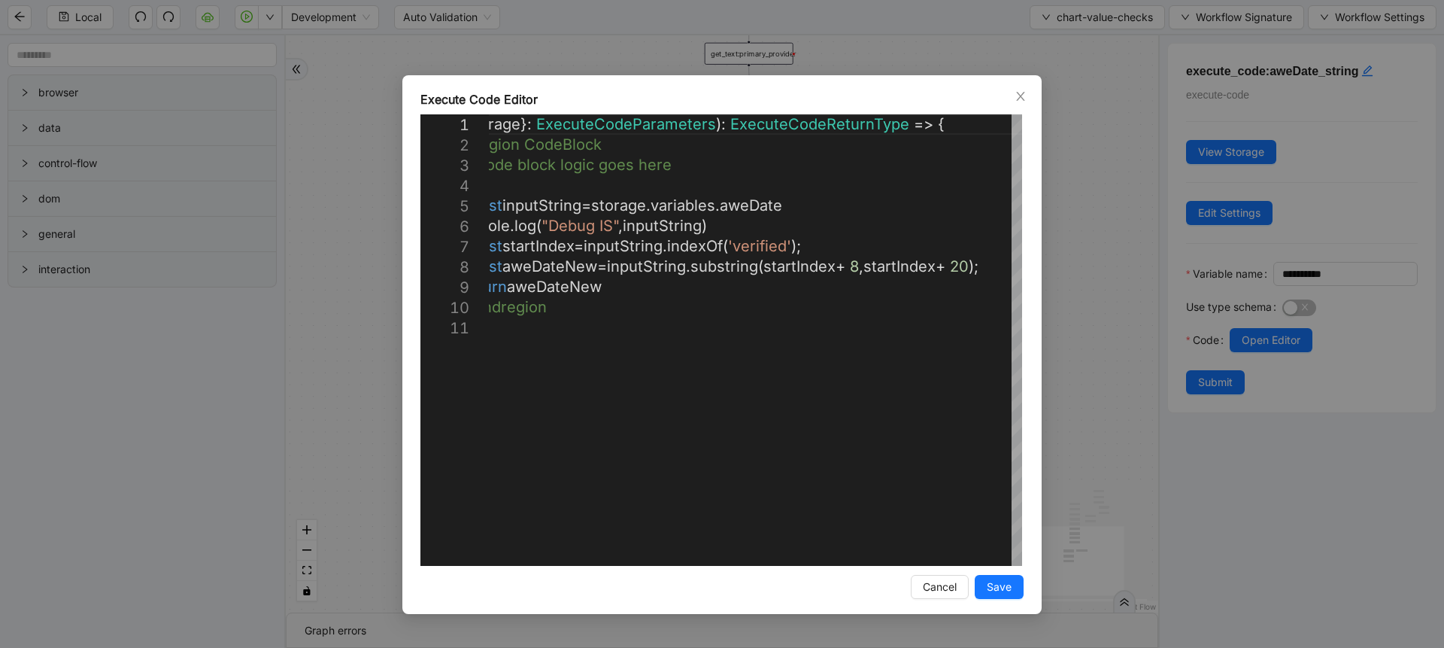
click at [1071, 357] on div "**********" at bounding box center [722, 324] width 1444 height 648
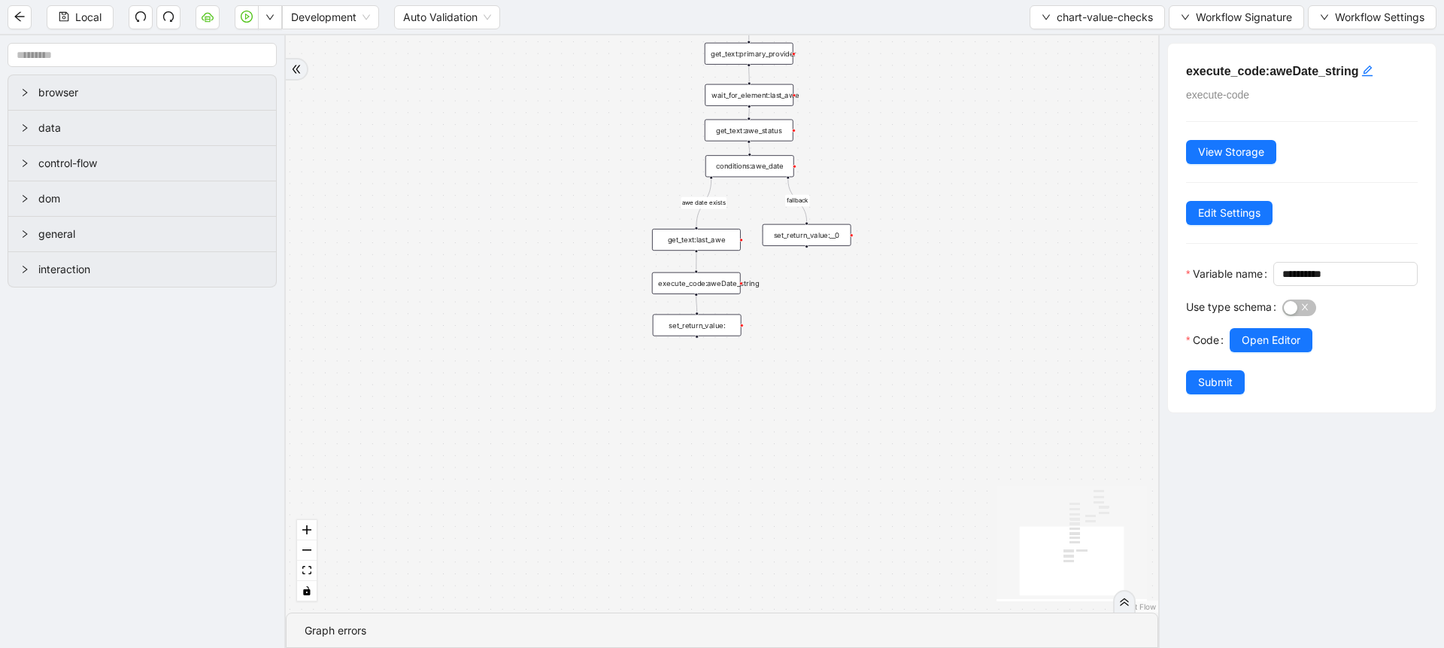
click at [754, 165] on div "conditions:awe_date" at bounding box center [750, 166] width 89 height 22
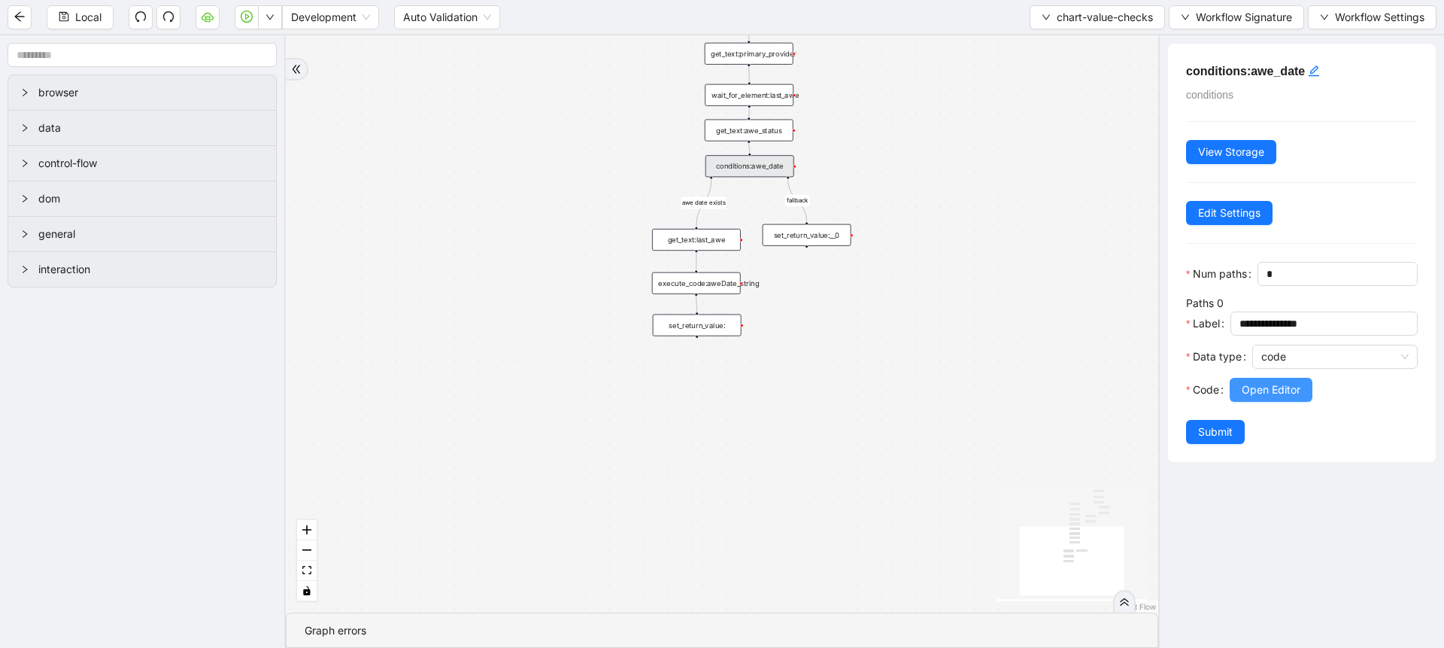
click at [1264, 398] on span "Open Editor" at bounding box center [1271, 389] width 59 height 17
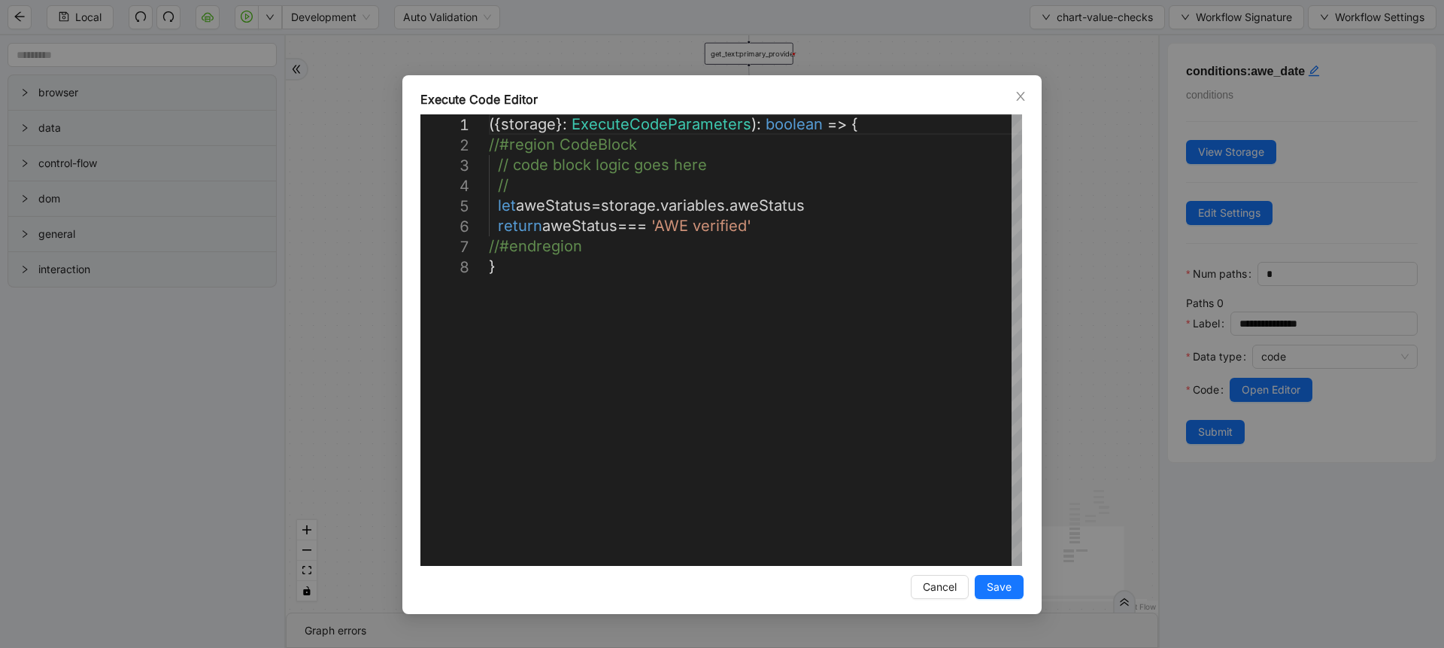
click at [1064, 318] on div "**********" at bounding box center [722, 324] width 1444 height 648
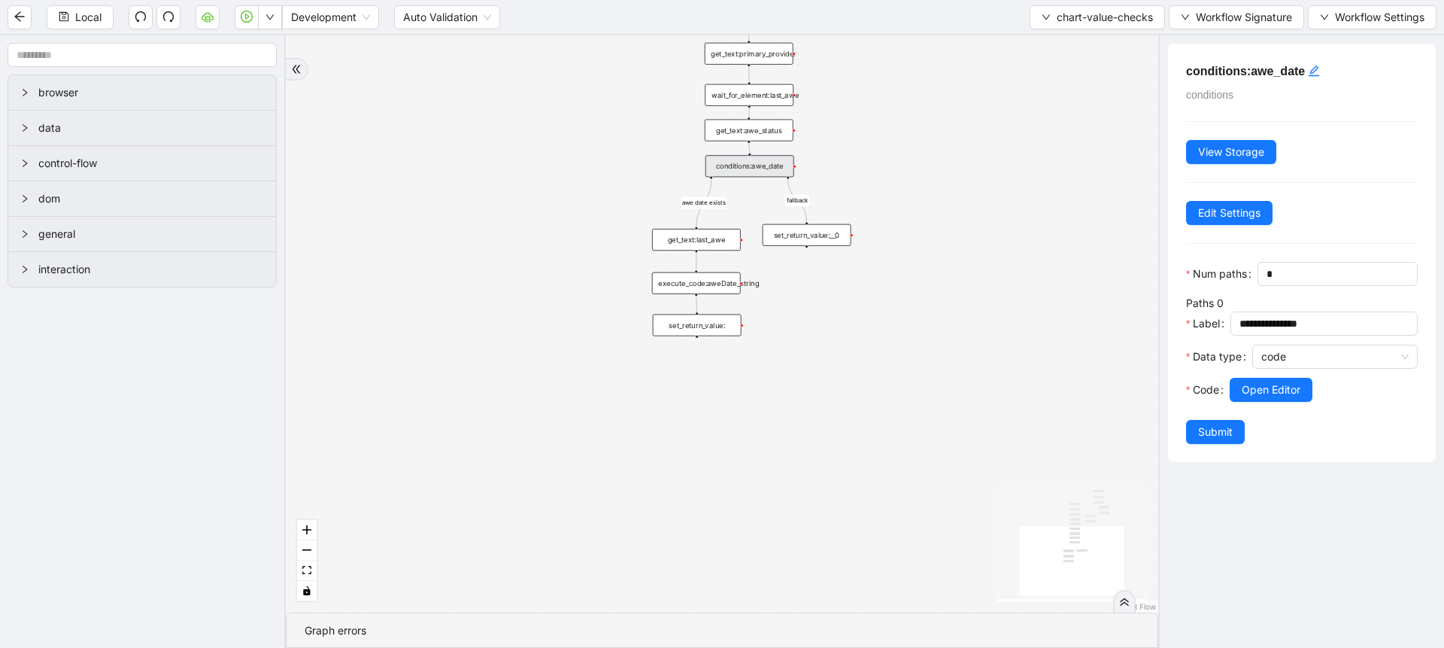
click at [709, 235] on div "get_text:last_awe" at bounding box center [696, 240] width 89 height 22
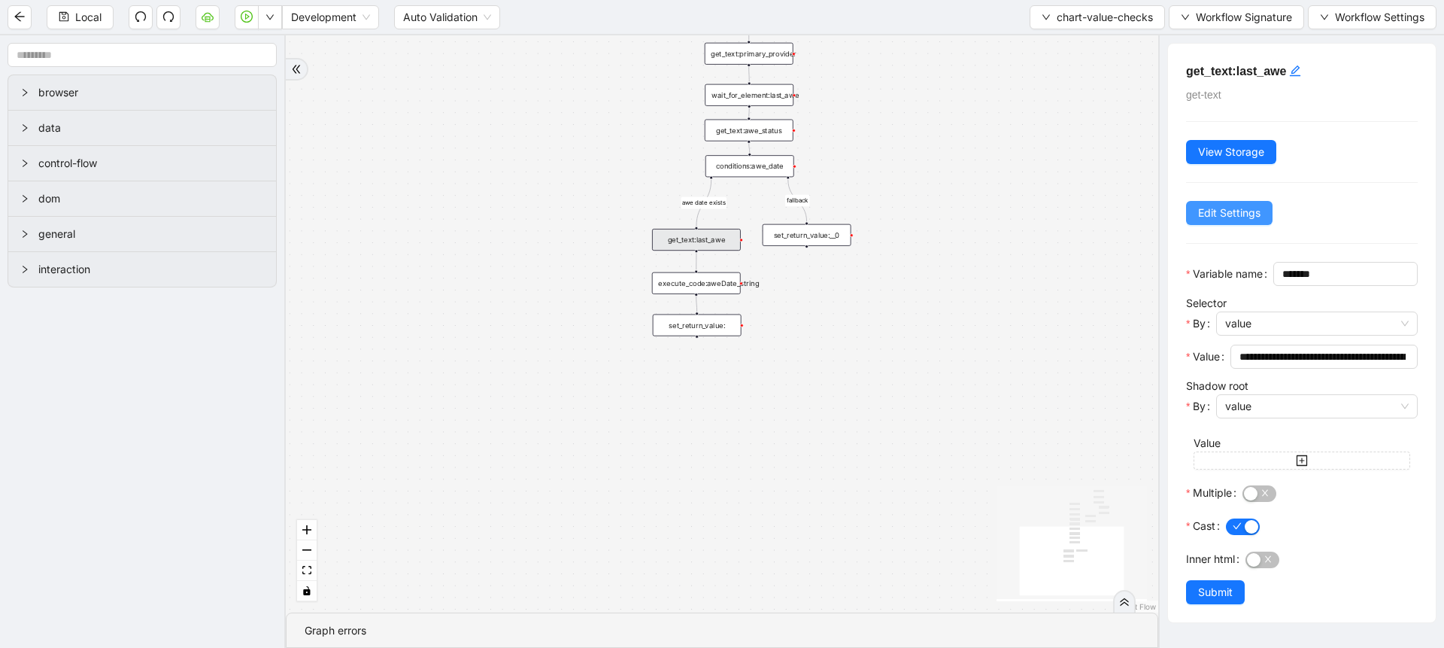
click at [1224, 222] on button "Edit Settings" at bounding box center [1229, 213] width 86 height 24
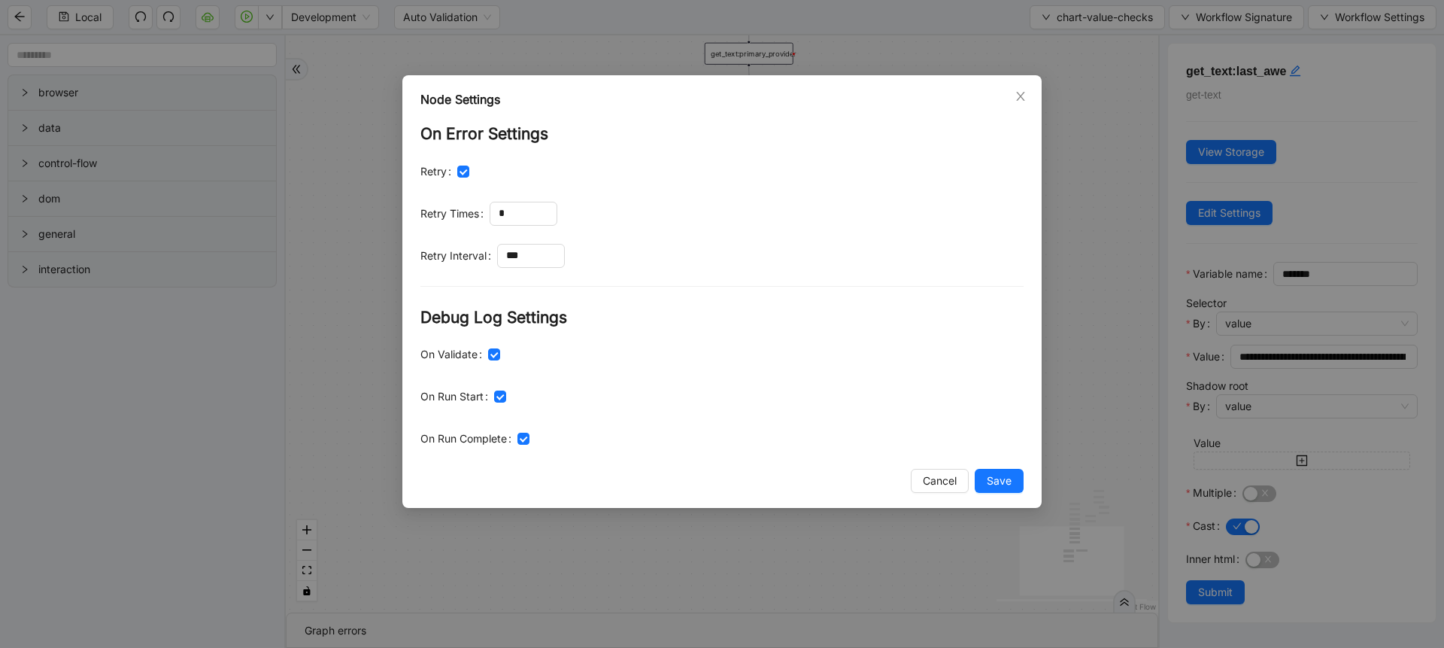
click at [1097, 241] on div "Node Settings On Error Settings Retry Retry Times * Retry Interval *** Debug Lo…" at bounding box center [722, 324] width 1444 height 648
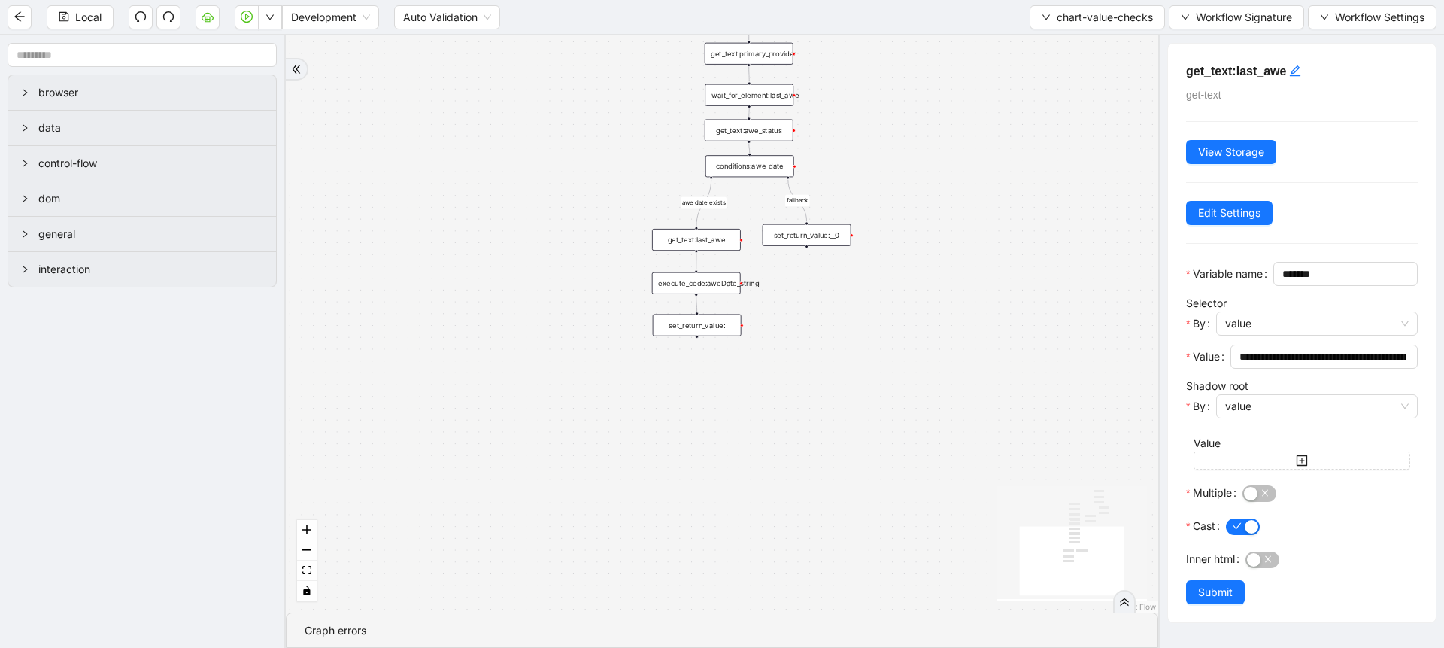
click at [715, 287] on div "execute_code:aweDate_string" at bounding box center [696, 283] width 89 height 22
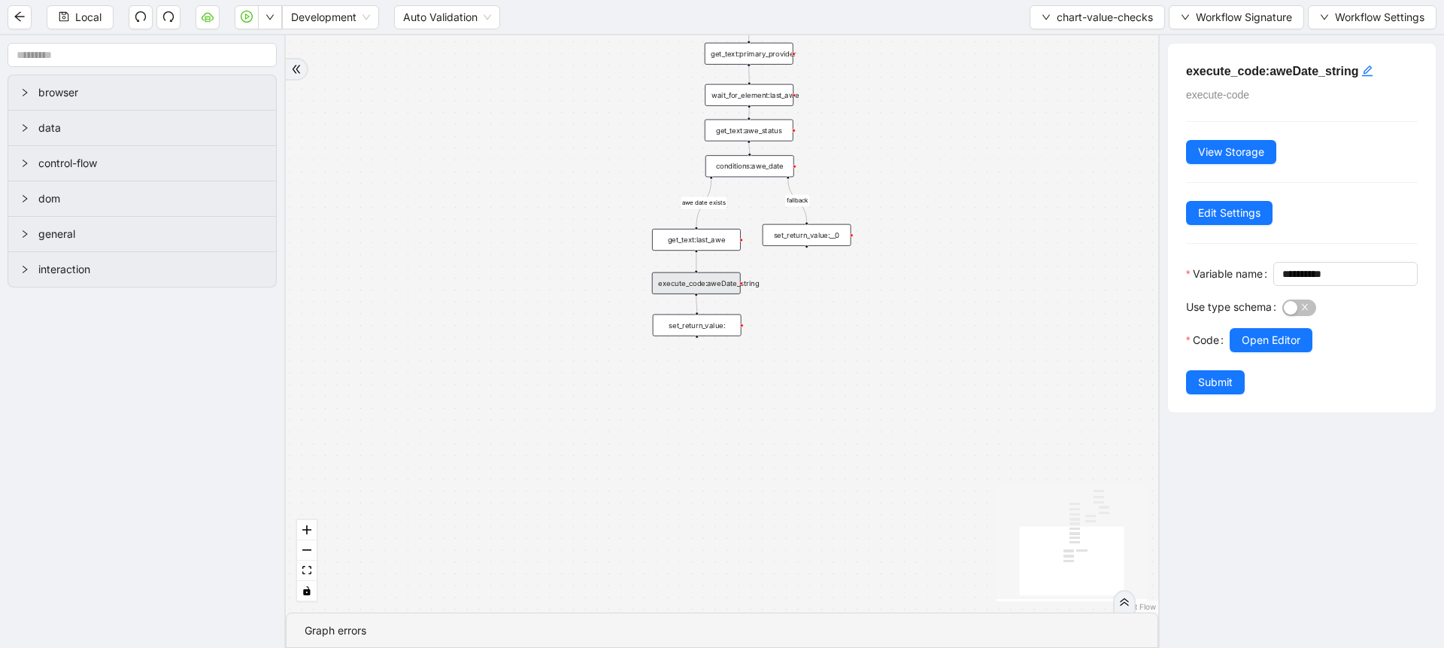
click at [764, 123] on div "get_text:awe_status" at bounding box center [749, 131] width 89 height 22
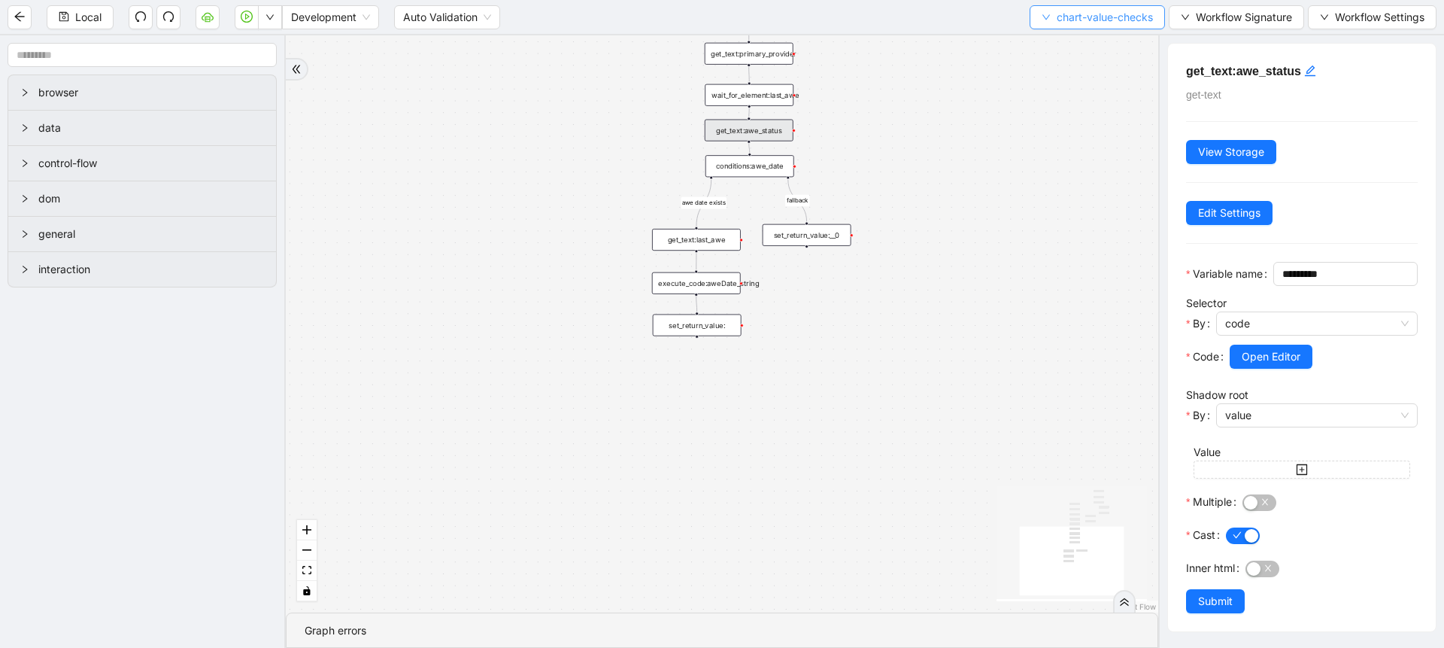
click at [1057, 20] on span "chart-value-checks" at bounding box center [1105, 17] width 96 height 17
click at [1071, 52] on span "Select" at bounding box center [1093, 46] width 113 height 17
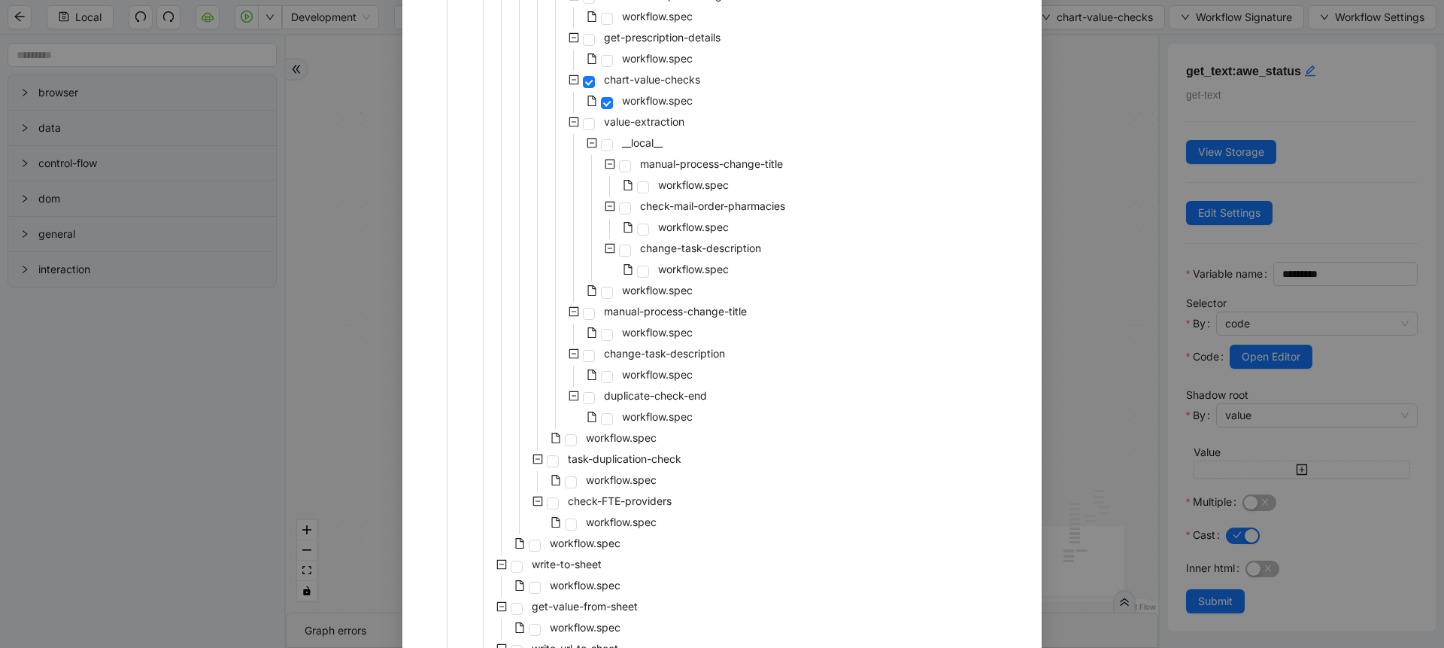
scroll to position [805, 0]
click at [605, 536] on span "workflow.spec" at bounding box center [585, 539] width 71 height 13
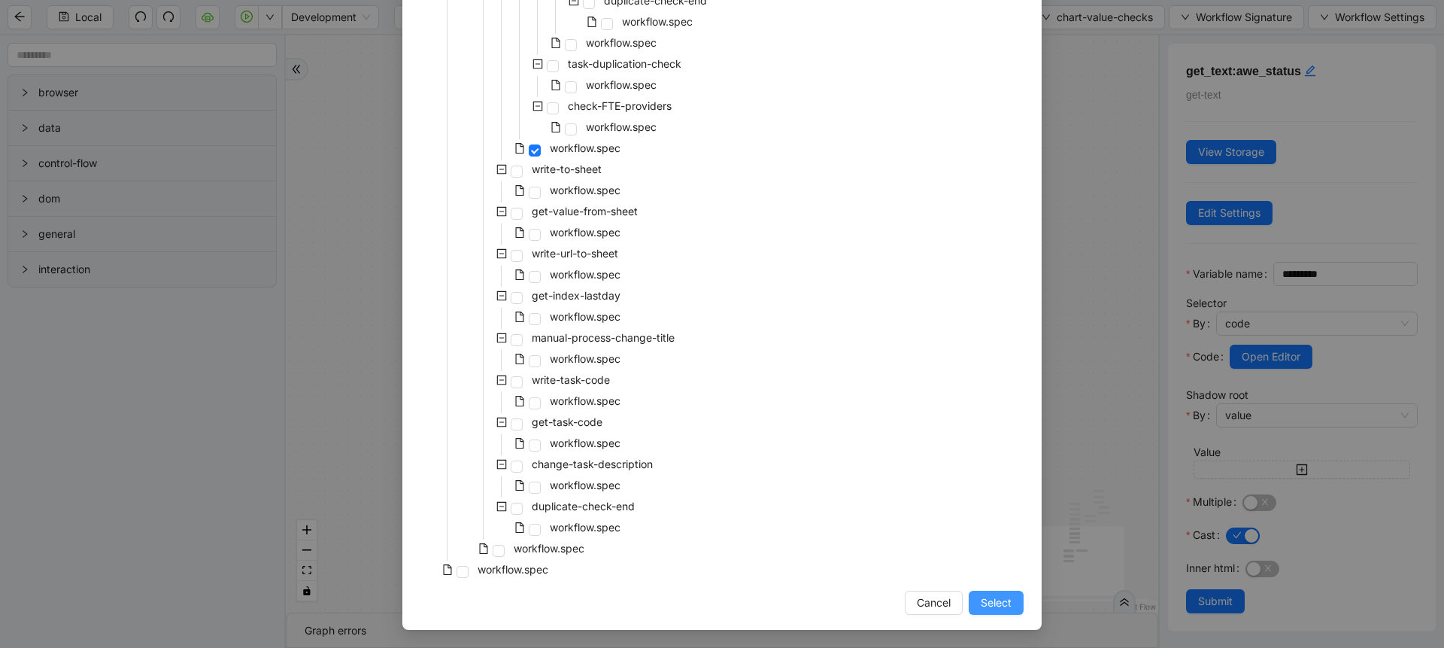
click at [1000, 611] on button "Select" at bounding box center [996, 602] width 55 height 24
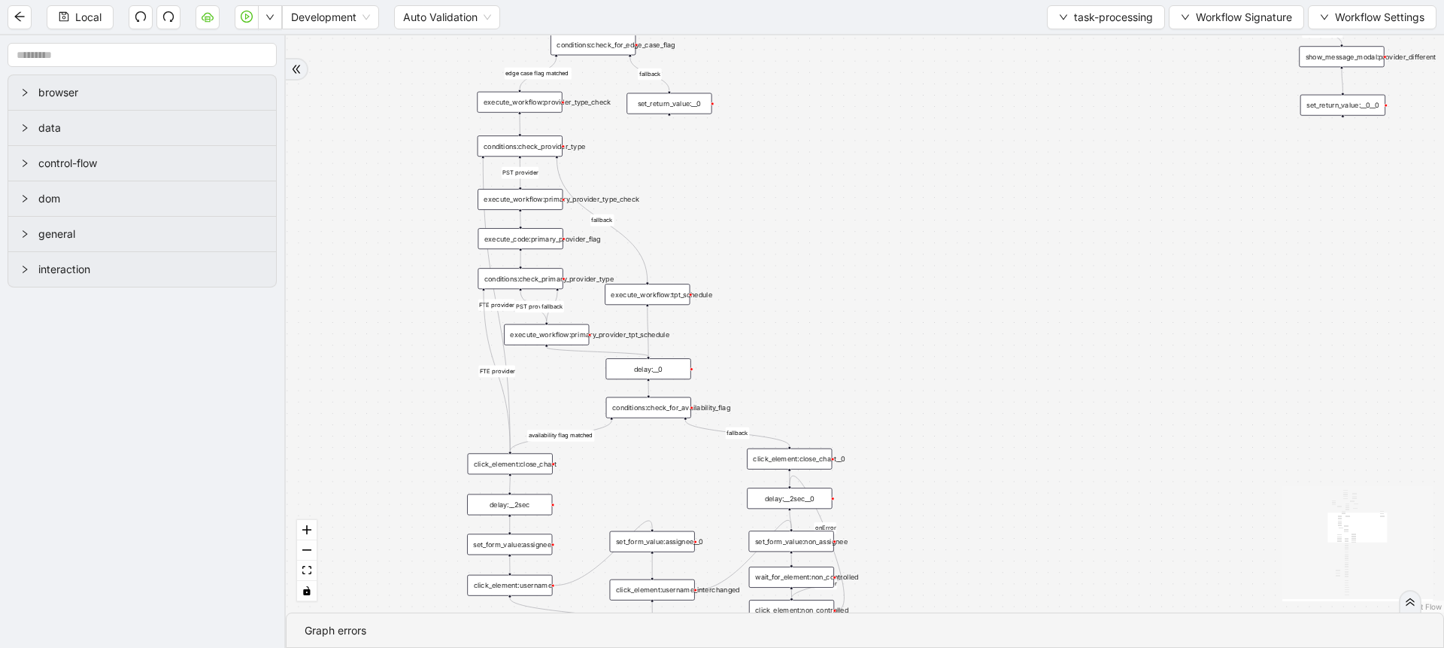
drag, startPoint x: 810, startPoint y: 171, endPoint x: 828, endPoint y: 250, distance: 81.7
click at [828, 250] on div "same provider id verified availability flag matched fallback continue task fall…" at bounding box center [865, 323] width 1158 height 577
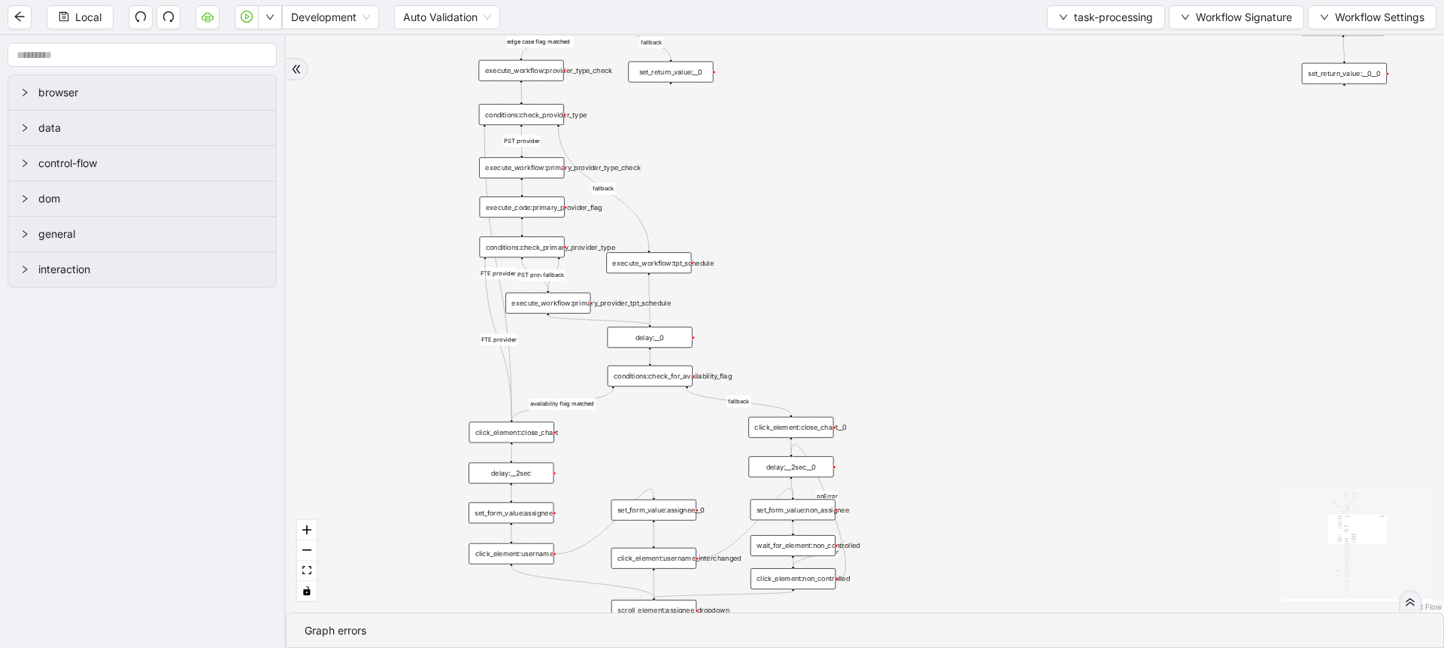
drag, startPoint x: 849, startPoint y: 371, endPoint x: 851, endPoint y: 339, distance: 31.6
click at [851, 339] on div "same provider id verified availability flag matched fallback continue task fall…" at bounding box center [865, 323] width 1158 height 577
click at [572, 311] on div "execute_workflow:primary_provider_tpt_schedule" at bounding box center [547, 303] width 85 height 21
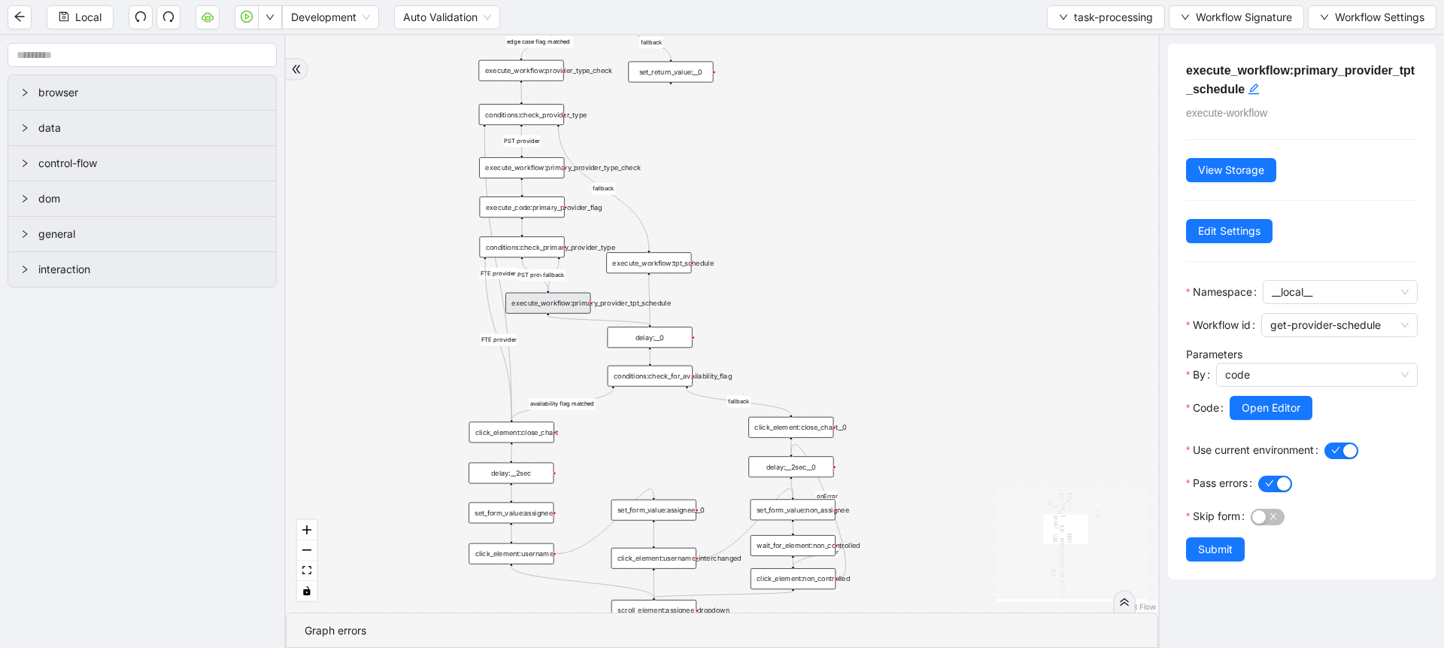
click at [960, 251] on div "same provider id verified availability flag matched fallback continue task fall…" at bounding box center [722, 323] width 872 height 577
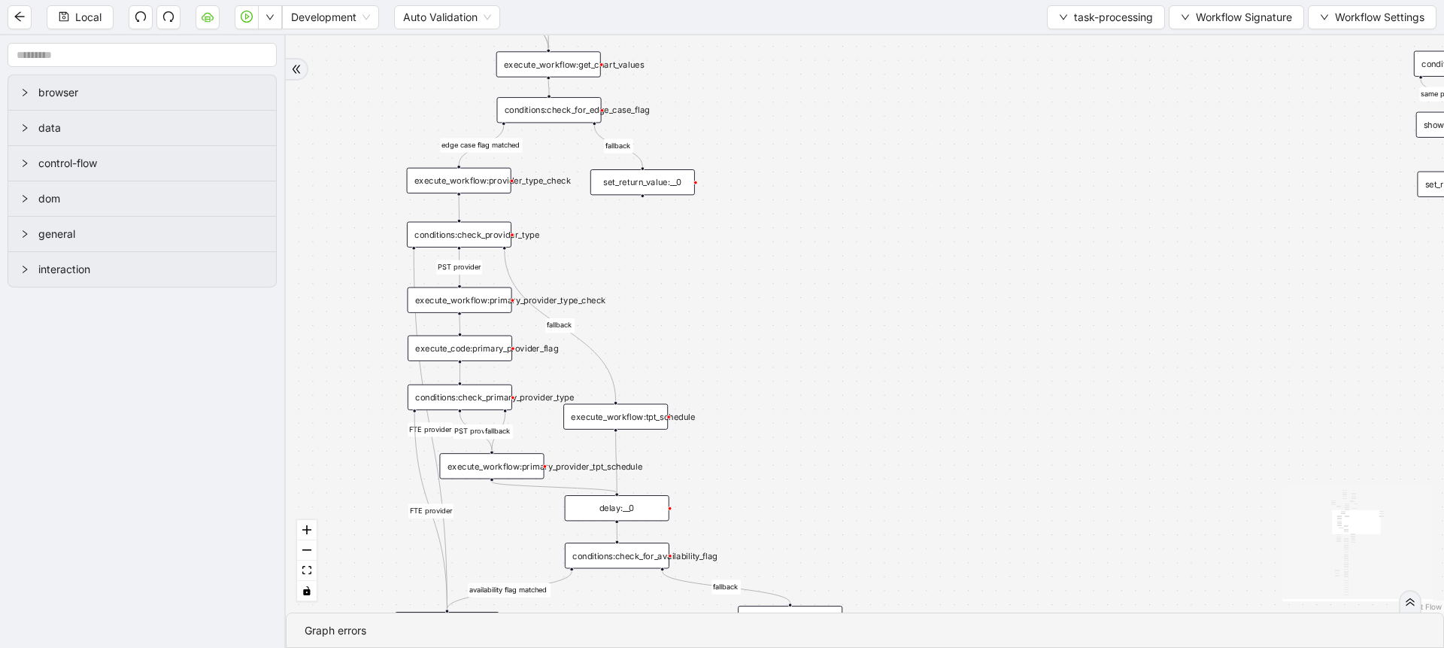
drag, startPoint x: 960, startPoint y: 251, endPoint x: 997, endPoint y: 402, distance: 155.8
click at [997, 402] on div "same provider id verified availability flag matched fallback continue task fall…" at bounding box center [865, 323] width 1158 height 577
click at [487, 188] on div "execute_workflow:provider_type_check" at bounding box center [459, 181] width 105 height 26
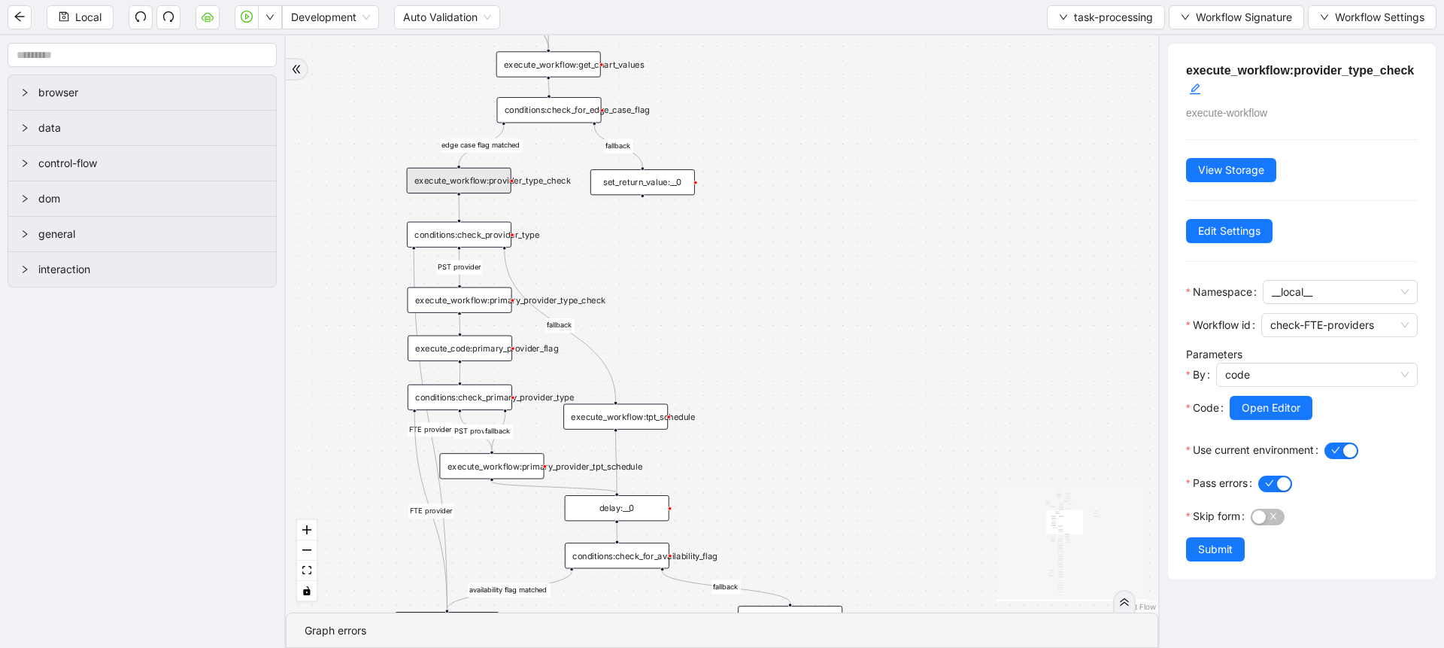
click at [491, 290] on div "execute_workflow:primary_provider_type_check" at bounding box center [459, 300] width 105 height 26
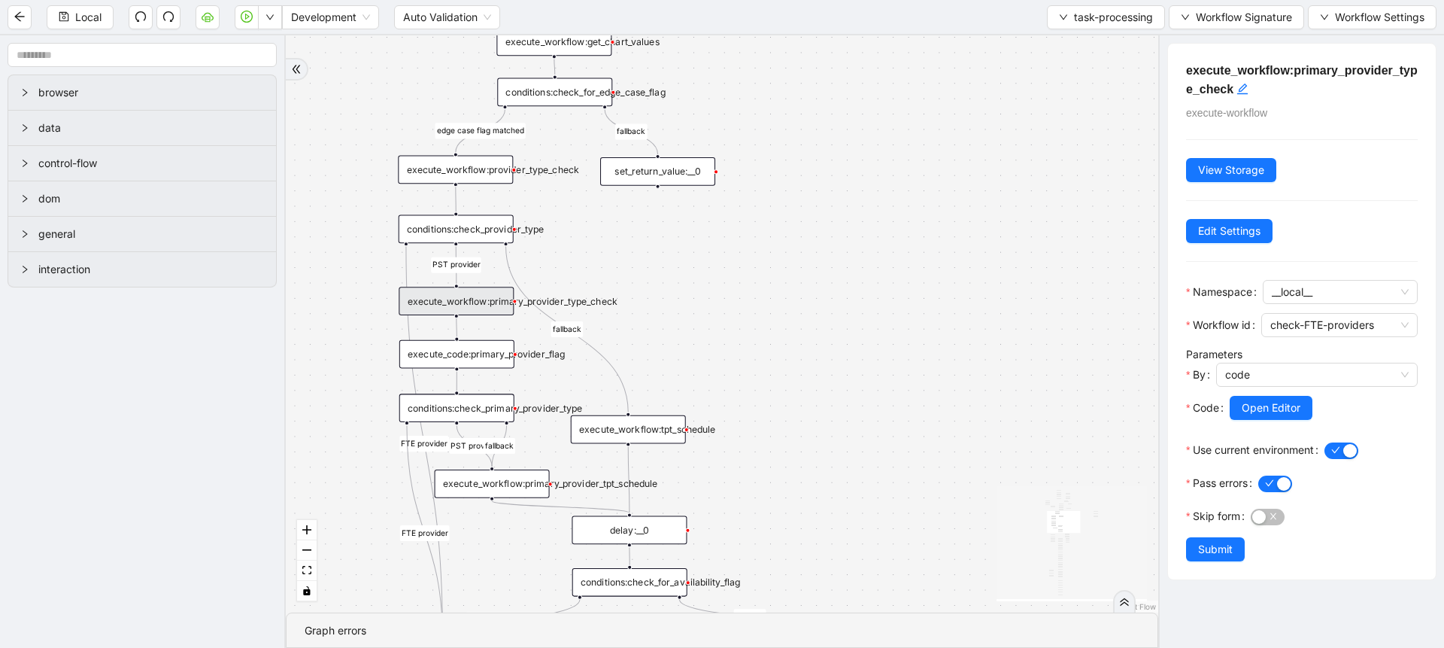
click at [516, 473] on div "execute_workflow:primary_provider_tpt_schedule" at bounding box center [492, 483] width 115 height 29
click at [608, 435] on div "execute_workflow:tpt_schedule" at bounding box center [628, 429] width 115 height 29
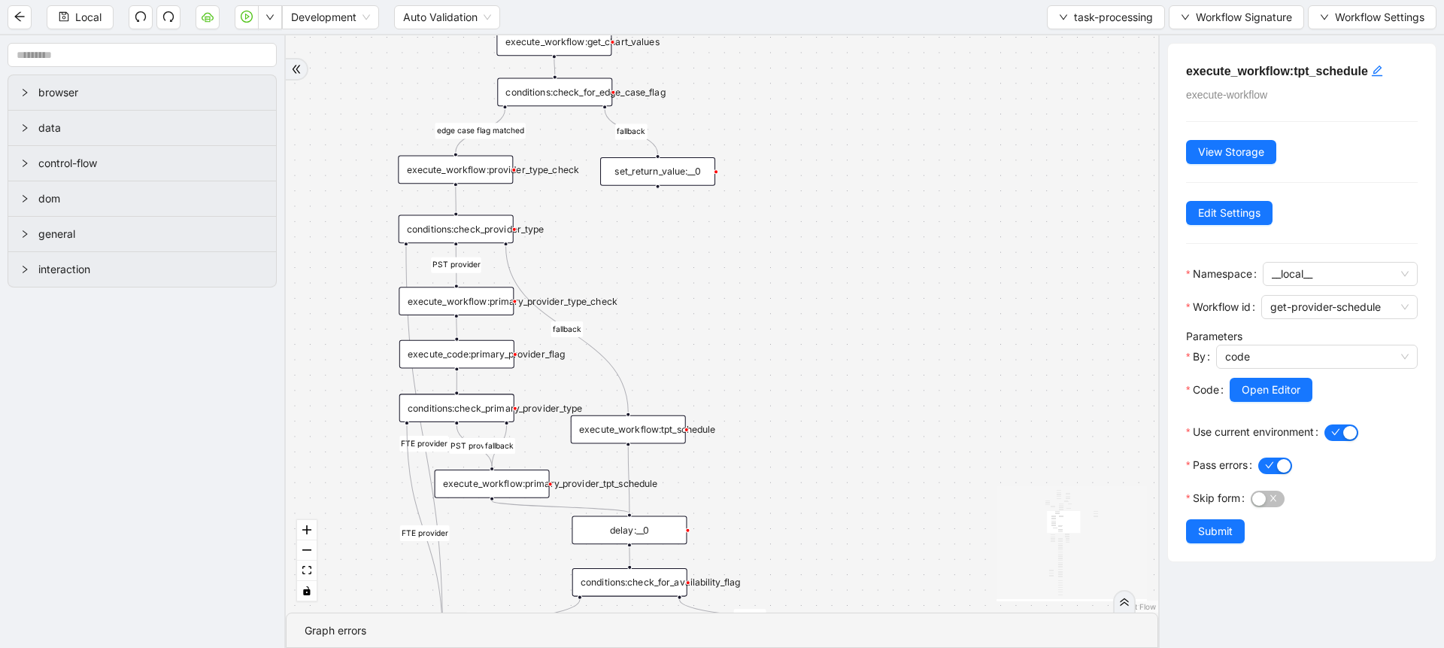
click at [496, 481] on div "execute_workflow:primary_provider_tpt_schedule" at bounding box center [492, 483] width 115 height 29
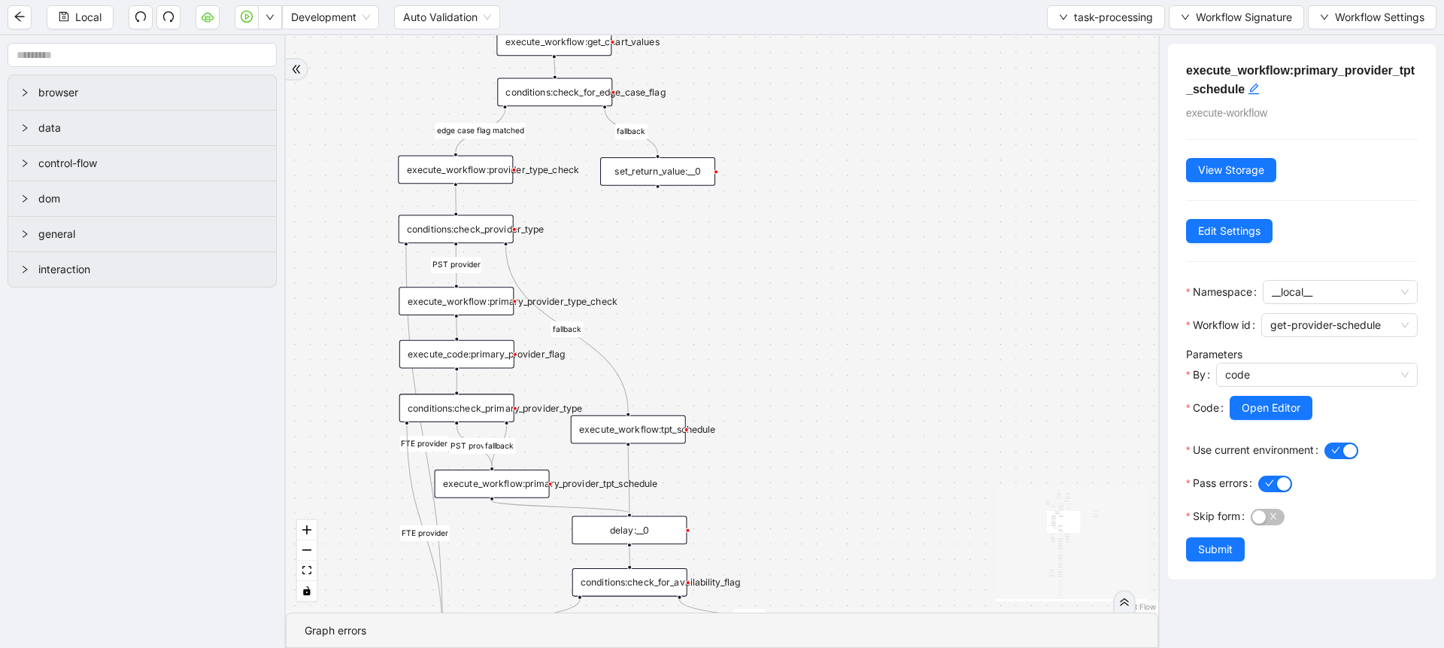
click at [616, 420] on div "execute_workflow:tpt_schedule" at bounding box center [628, 429] width 115 height 29
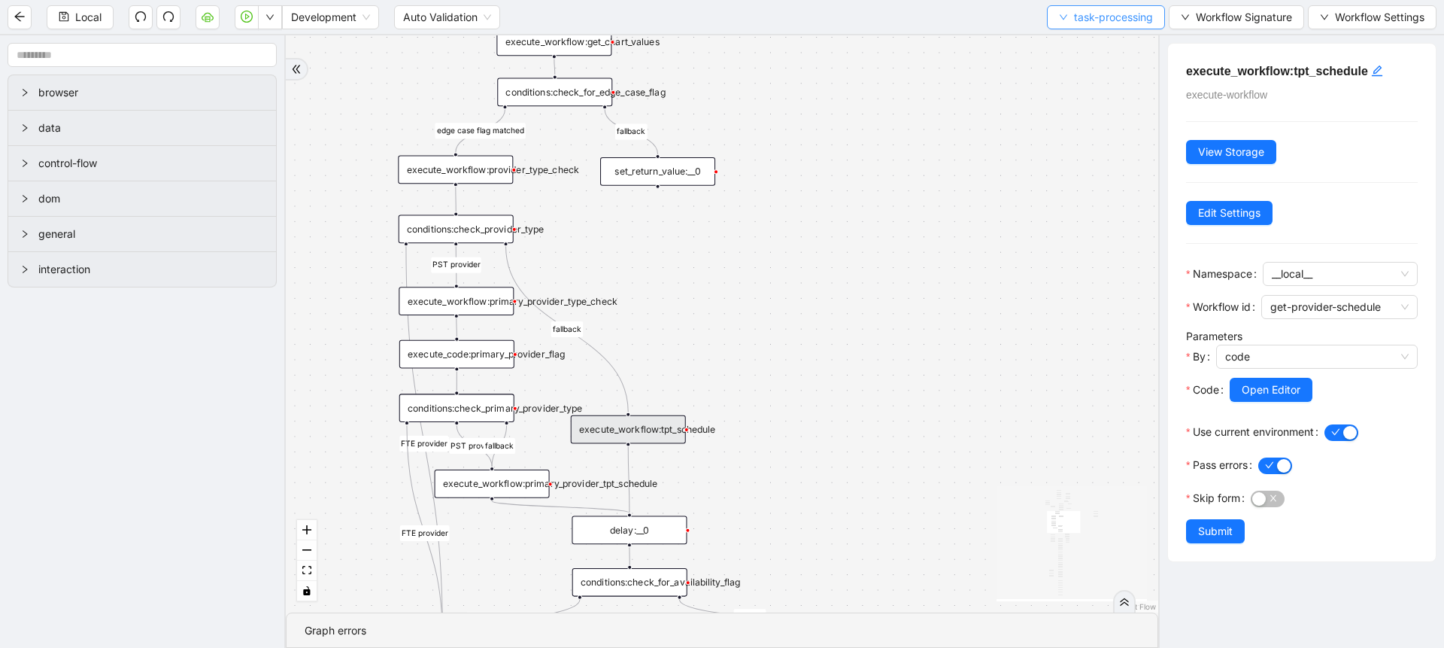
click at [1083, 20] on span "task-processing" at bounding box center [1113, 17] width 79 height 17
click at [1080, 42] on span "Select" at bounding box center [1103, 46] width 96 height 17
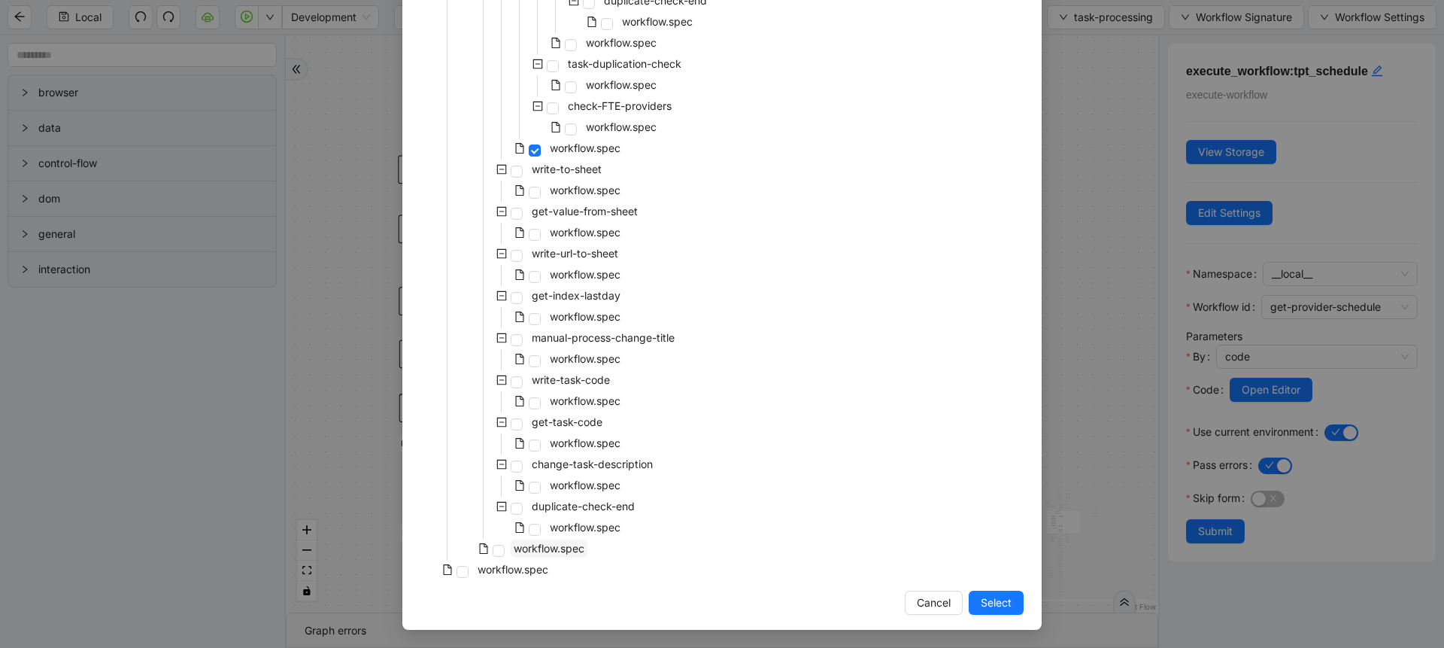
click at [569, 549] on span "workflow.spec" at bounding box center [549, 548] width 71 height 13
click at [997, 605] on span "Select" at bounding box center [996, 602] width 31 height 17
click at [983, 608] on div "same provider id verified availability flag matched fallback continue task fall…" at bounding box center [722, 323] width 872 height 577
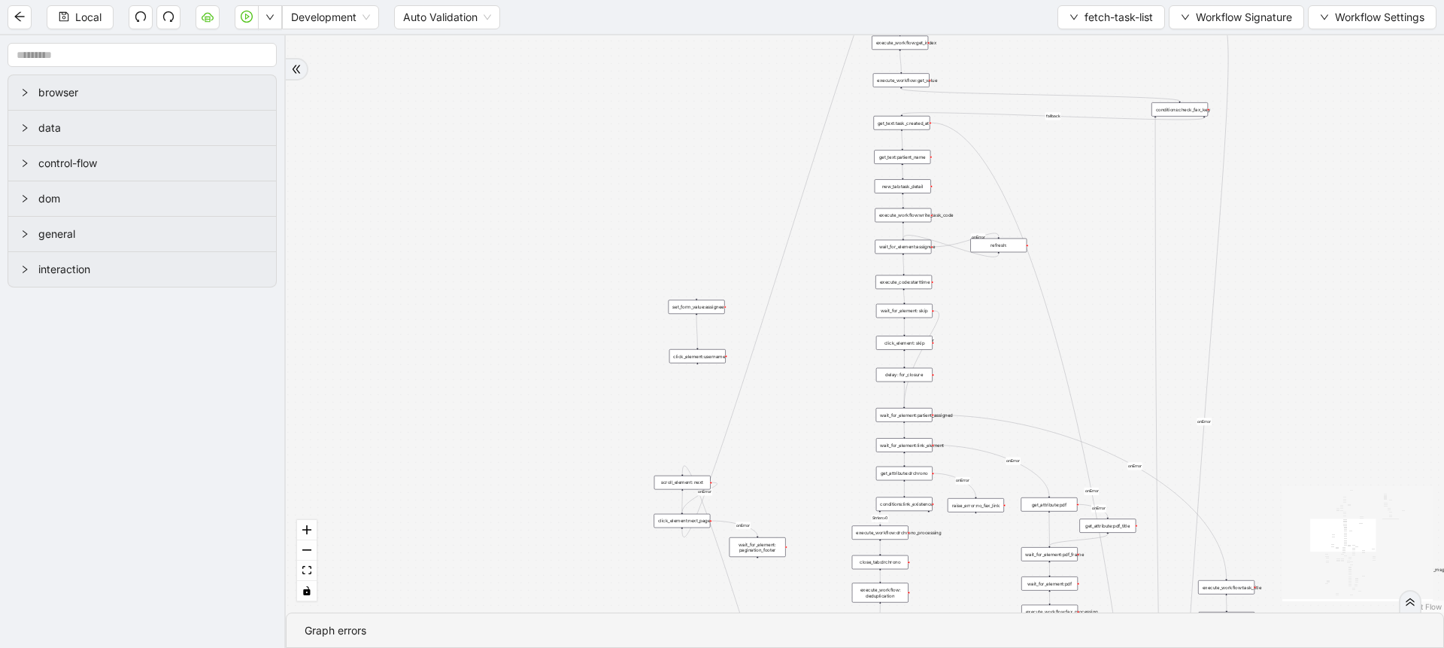
click at [1004, 347] on div "Strlen>0 fallback Task already processed fallback stop workflow fallback contro…" at bounding box center [865, 323] width 1158 height 577
drag, startPoint x: 1004, startPoint y: 347, endPoint x: 1003, endPoint y: 280, distance: 66.9
click at [1003, 280] on div "Strlen>0 fallback Task already processed fallback stop workflow fallback contro…" at bounding box center [865, 323] width 1158 height 577
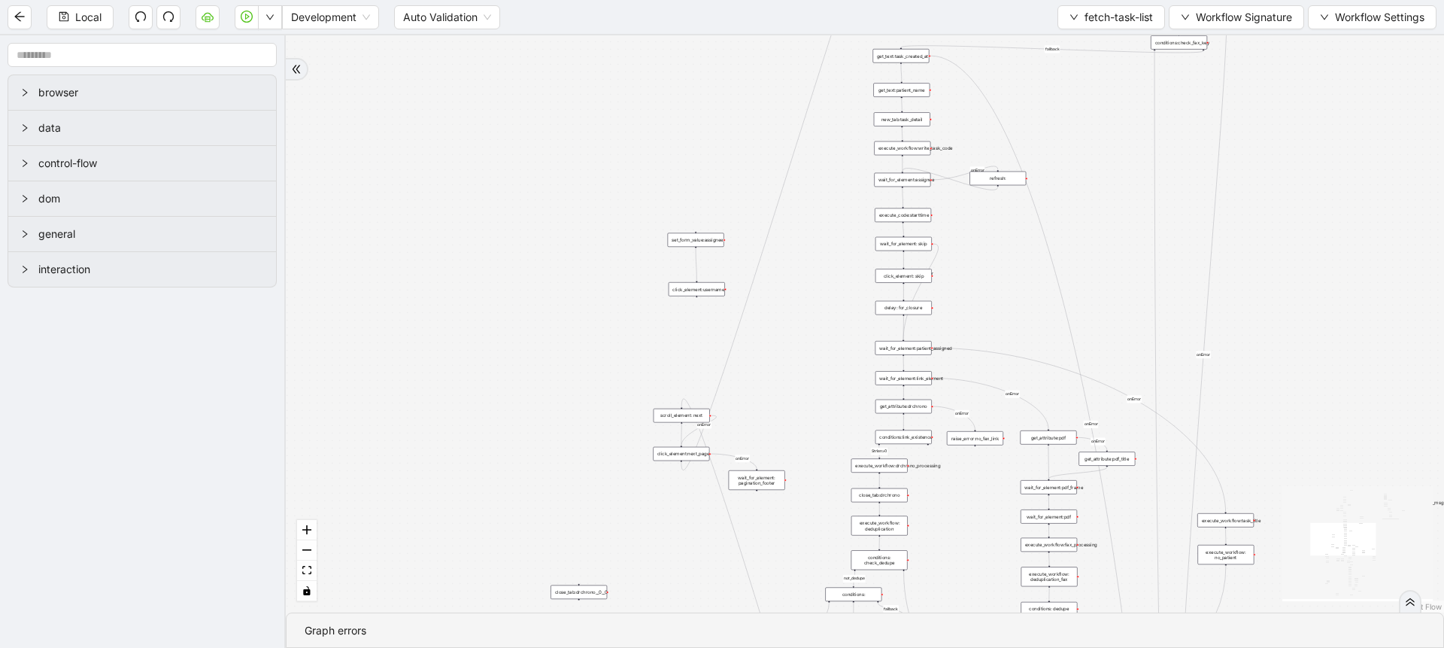
click at [1003, 280] on div "Strlen>0 fallback Task already processed fallback stop workflow fallback contro…" at bounding box center [865, 323] width 1158 height 577
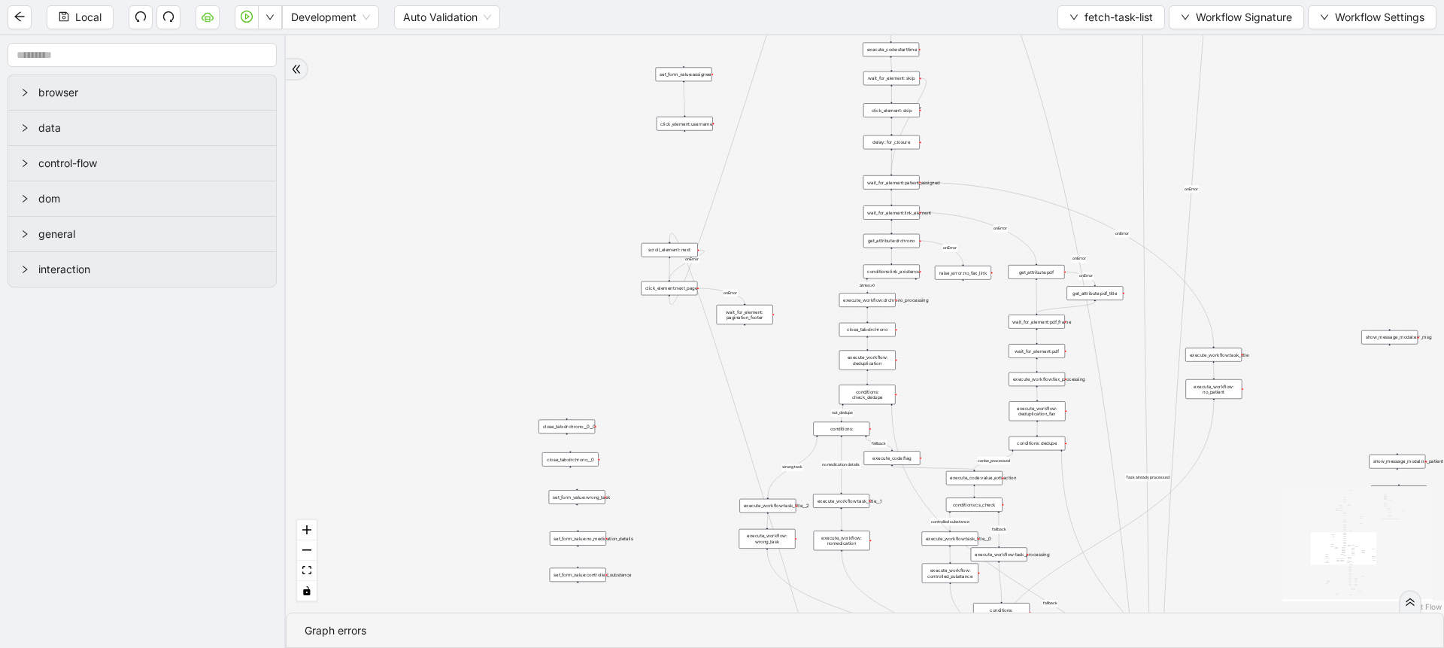
drag, startPoint x: 1003, startPoint y: 280, endPoint x: 991, endPoint y: 110, distance: 170.4
click at [991, 110] on div "Strlen>0 fallback Task already processed fallback stop workflow fallback contro…" at bounding box center [865, 323] width 1158 height 577
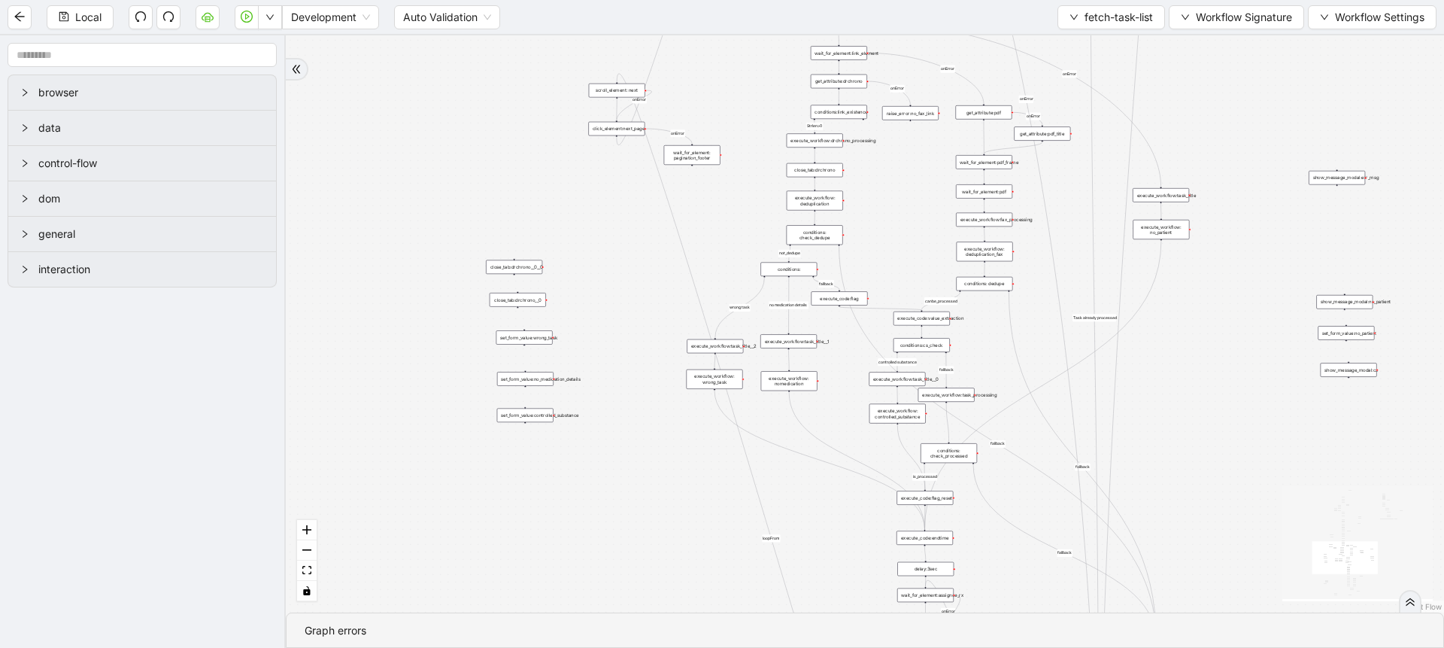
drag, startPoint x: 946, startPoint y: 391, endPoint x: 812, endPoint y: 193, distance: 238.9
click at [812, 193] on div "Strlen>0 fallback Task already processed fallback stop workflow fallback contro…" at bounding box center [865, 323] width 1158 height 577
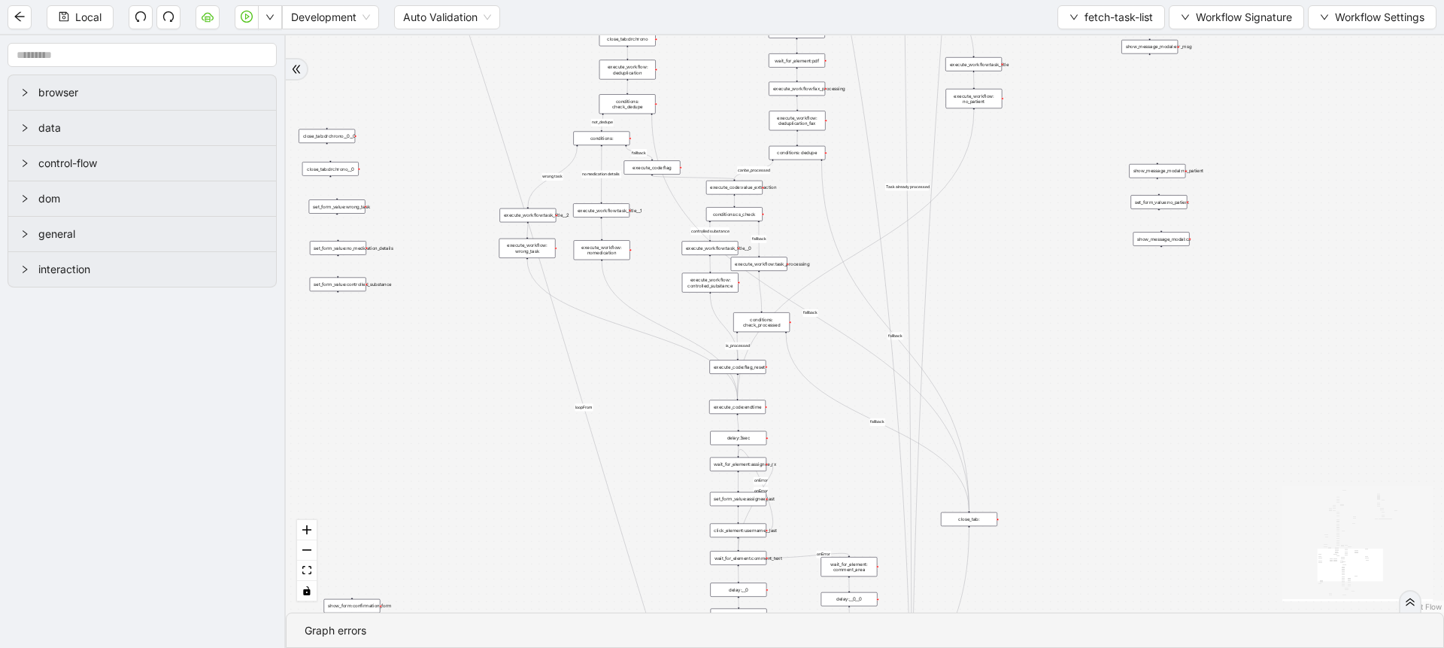
drag, startPoint x: 744, startPoint y: 504, endPoint x: 638, endPoint y: 416, distance: 137.8
click at [638, 416] on div "Strlen>0 fallback Task already processed fallback stop workflow fallback contro…" at bounding box center [865, 323] width 1158 height 577
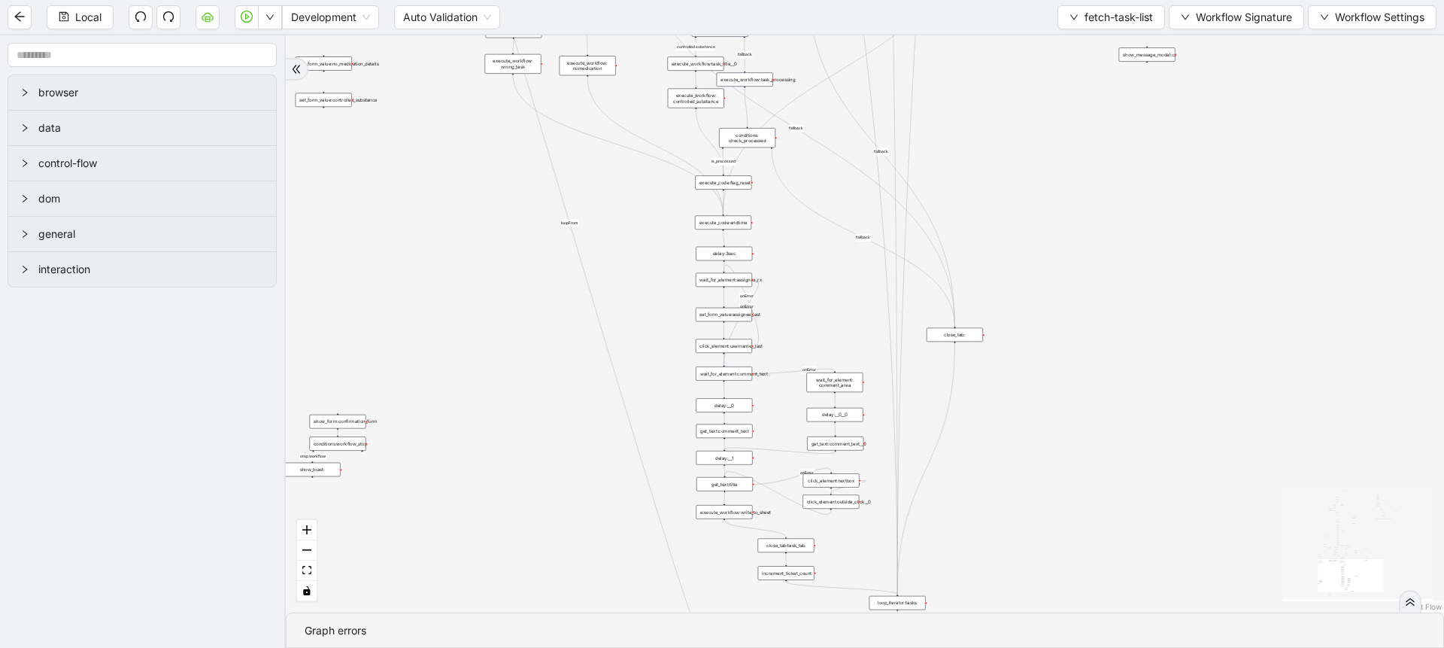
drag, startPoint x: 632, startPoint y: 480, endPoint x: 618, endPoint y: 296, distance: 184.8
click at [618, 296] on div "Strlen>0 fallback Task already processed fallback stop workflow fallback contro…" at bounding box center [865, 323] width 1158 height 577
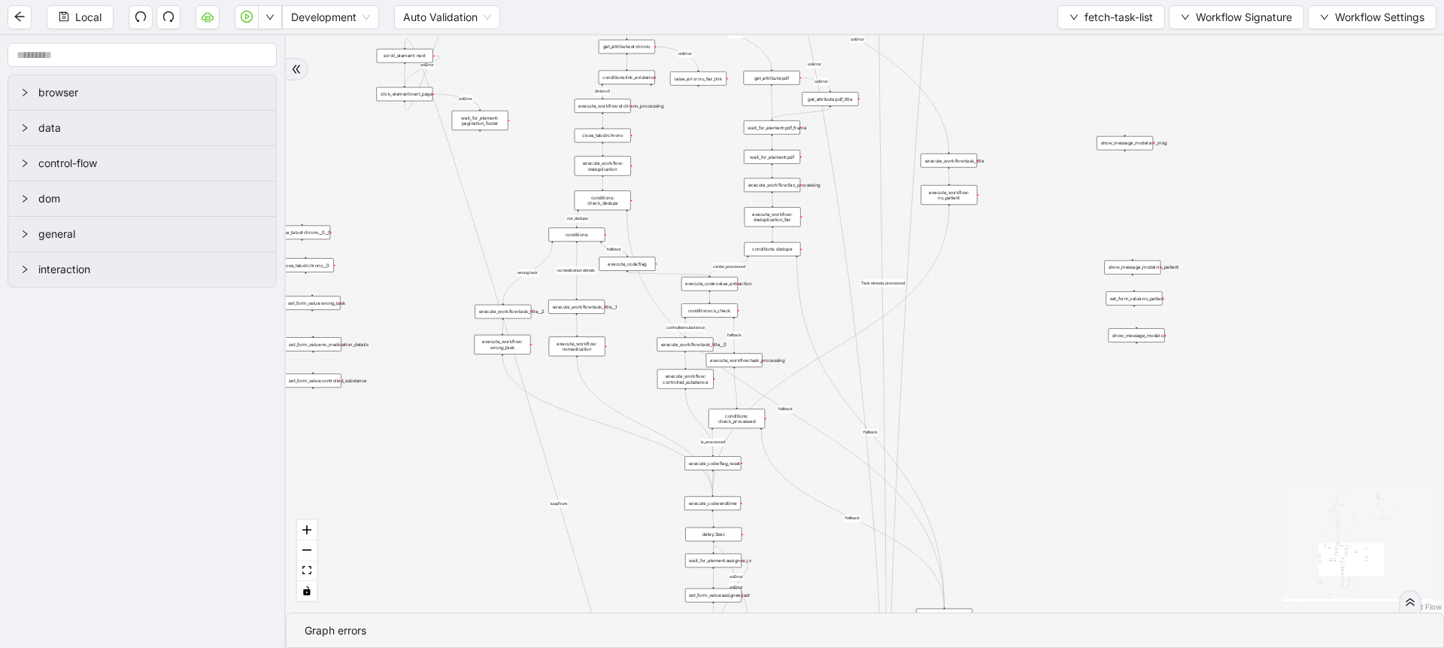
drag, startPoint x: 344, startPoint y: 190, endPoint x: 338, endPoint y: 488, distance: 297.9
click at [338, 488] on div "Strlen>0 fallback Task already processed fallback stop workflow fallback contro…" at bounding box center [865, 323] width 1158 height 577
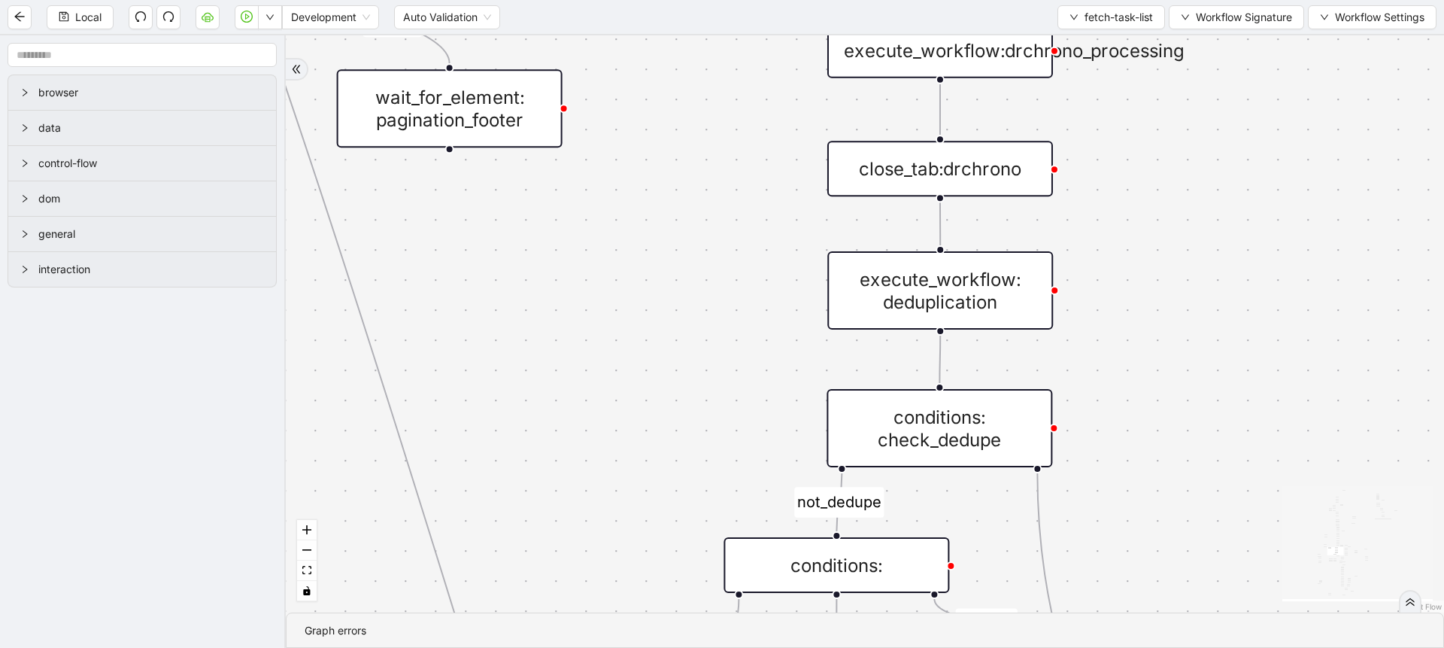
click at [499, 118] on div "wait_for_element: pagination_footer" at bounding box center [450, 108] width 226 height 78
